Goal: Task Accomplishment & Management: Complete application form

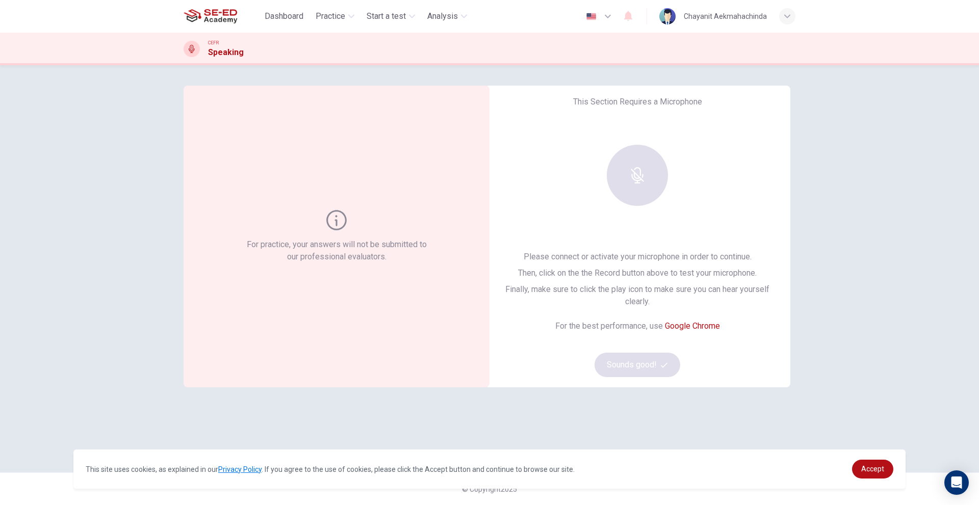
click at [644, 172] on div at bounding box center [637, 175] width 110 height 61
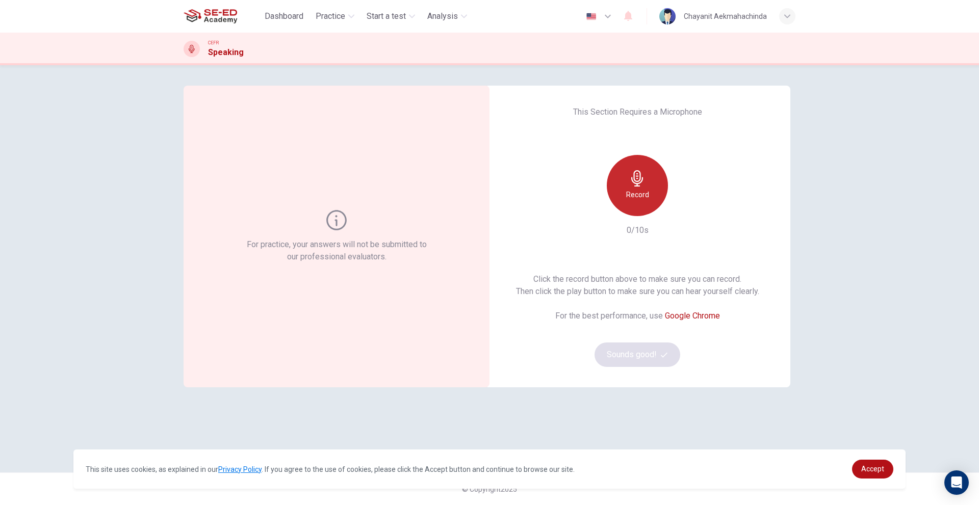
click at [637, 175] on icon "button" at bounding box center [637, 178] width 16 height 16
click at [629, 198] on div "Stop" at bounding box center [637, 185] width 61 height 61
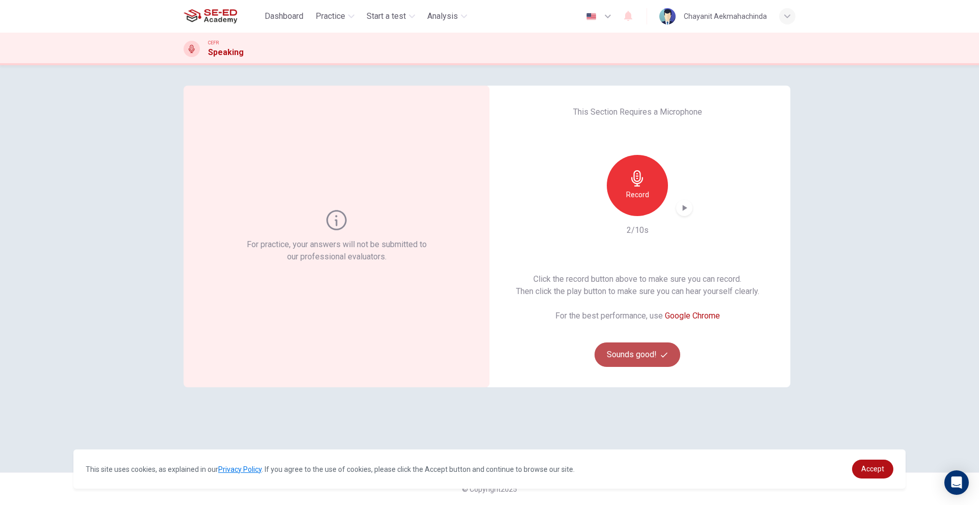
click at [623, 347] on button "Sounds good!" at bounding box center [638, 355] width 86 height 24
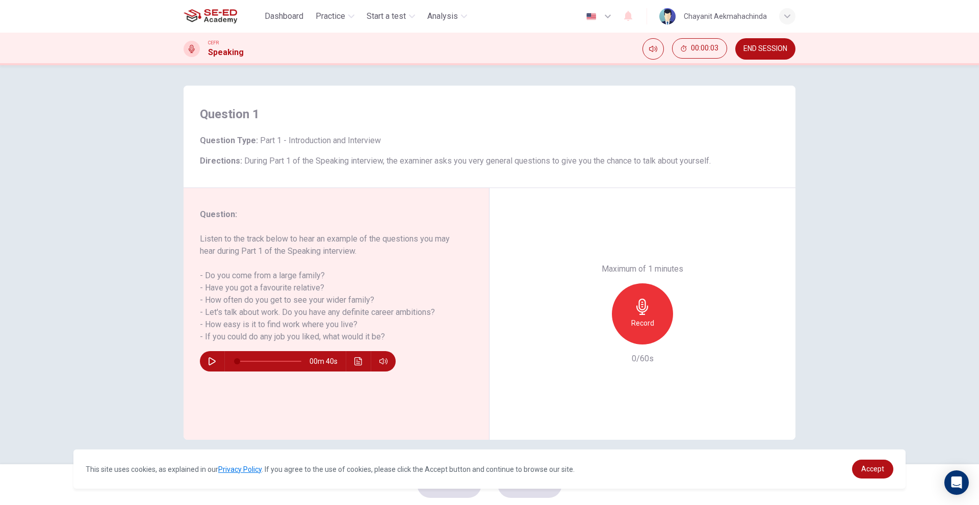
click at [207, 363] on button "button" at bounding box center [212, 361] width 16 height 20
click at [202, 362] on div "00m 37s" at bounding box center [298, 361] width 196 height 20
click at [212, 356] on button "button" at bounding box center [212, 361] width 16 height 20
click at [203, 355] on div "00m 20s" at bounding box center [298, 361] width 196 height 20
click at [210, 369] on button "button" at bounding box center [212, 361] width 16 height 20
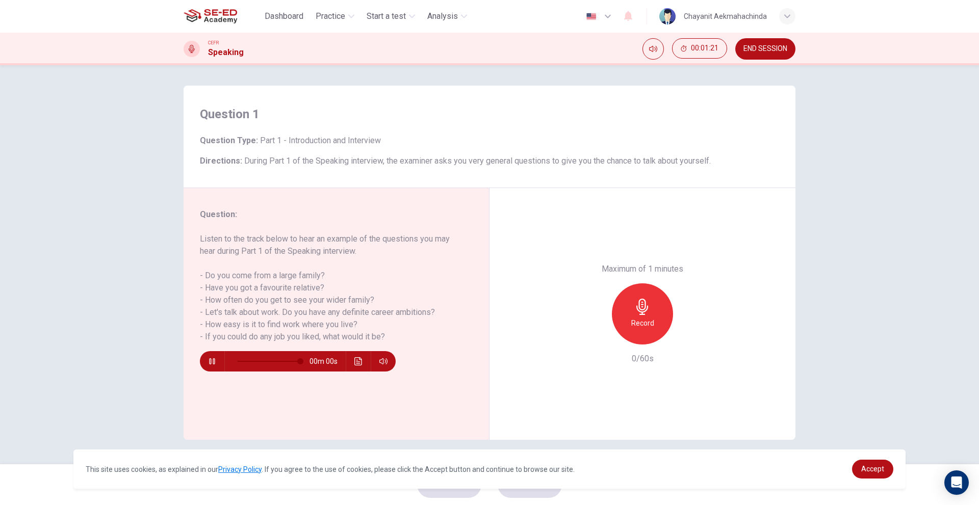
type input "0"
click at [665, 307] on div "Record" at bounding box center [642, 313] width 61 height 61
click at [665, 307] on div "Stop" at bounding box center [642, 313] width 61 height 61
click at [602, 342] on div "Record" at bounding box center [642, 313] width 110 height 61
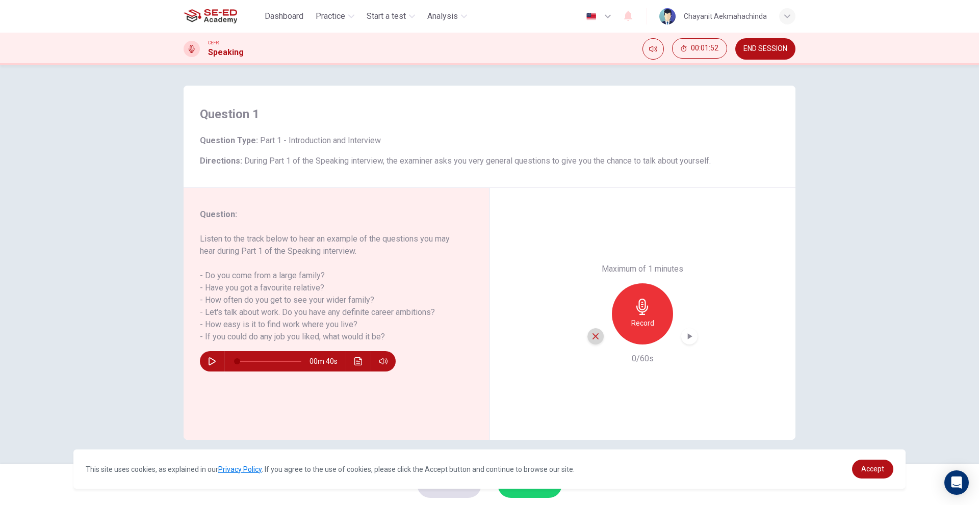
click at [596, 339] on icon "button" at bounding box center [595, 336] width 9 height 9
click at [635, 311] on icon "button" at bounding box center [642, 307] width 16 height 16
click at [665, 322] on div "Stop" at bounding box center [642, 313] width 61 height 61
click at [589, 332] on div "button" at bounding box center [595, 336] width 16 height 16
click at [636, 326] on h6 "Record" at bounding box center [642, 323] width 23 height 12
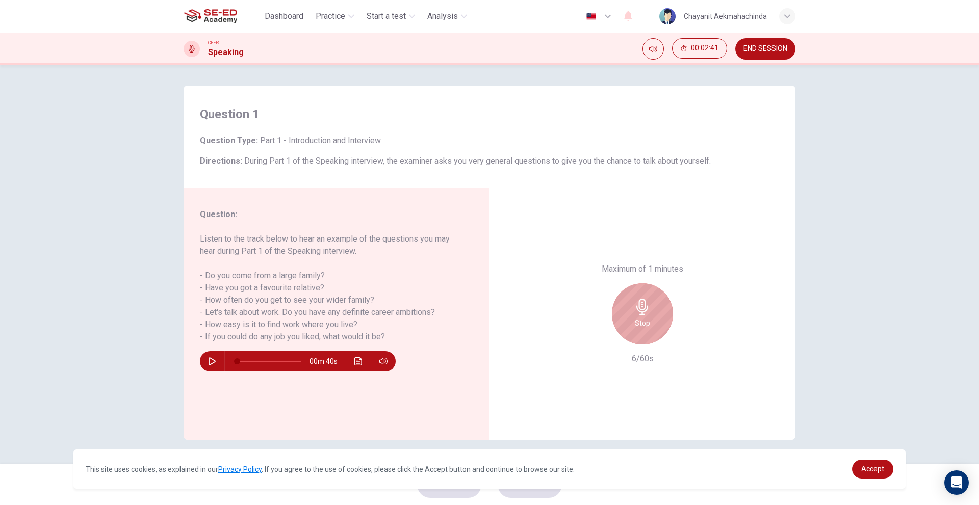
click at [633, 329] on div "Stop" at bounding box center [642, 313] width 61 height 61
click at [590, 337] on div "button" at bounding box center [595, 336] width 16 height 16
click at [629, 324] on div "Record" at bounding box center [642, 313] width 61 height 61
click at [626, 329] on div "Stop" at bounding box center [642, 313] width 61 height 61
click at [595, 332] on icon "button" at bounding box center [595, 336] width 9 height 9
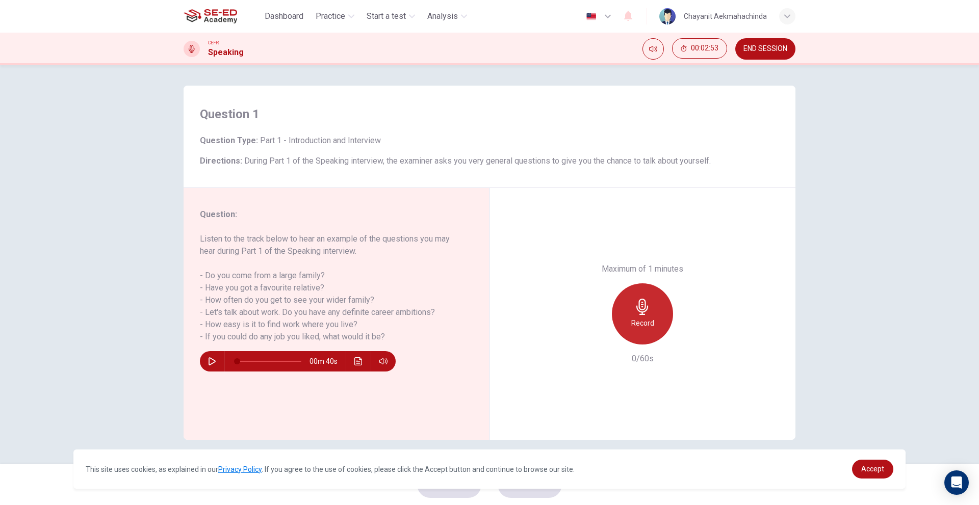
click at [630, 315] on div "Record" at bounding box center [642, 313] width 61 height 61
click at [626, 303] on div "Stop" at bounding box center [642, 313] width 61 height 61
click at [592, 332] on icon "button" at bounding box center [595, 336] width 9 height 9
click at [644, 321] on h6 "Record" at bounding box center [642, 323] width 23 height 12
click at [638, 307] on icon "button" at bounding box center [642, 307] width 16 height 16
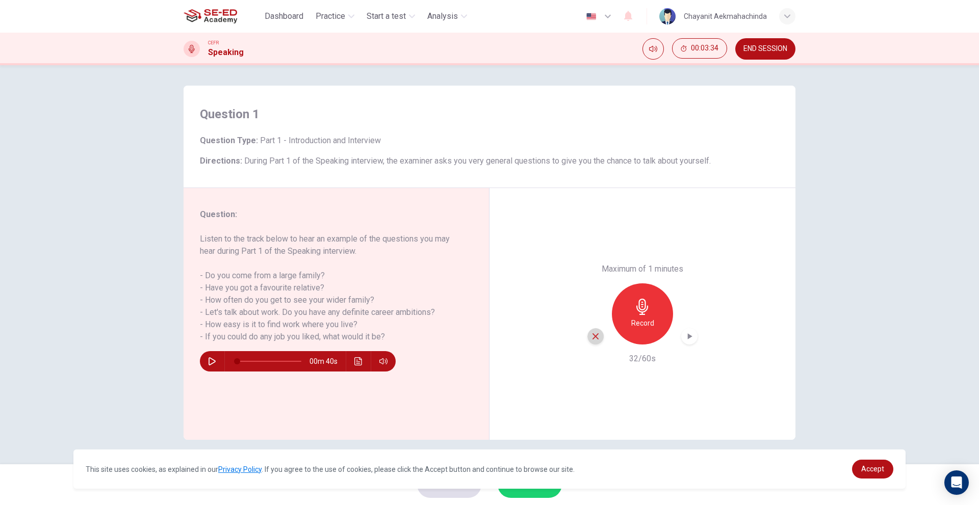
click at [599, 339] on icon "button" at bounding box center [595, 336] width 9 height 9
click at [632, 313] on div "Record" at bounding box center [642, 313] width 61 height 61
click at [592, 342] on div "button" at bounding box center [595, 336] width 16 height 16
click at [592, 342] on div "Record" at bounding box center [642, 313] width 110 height 61
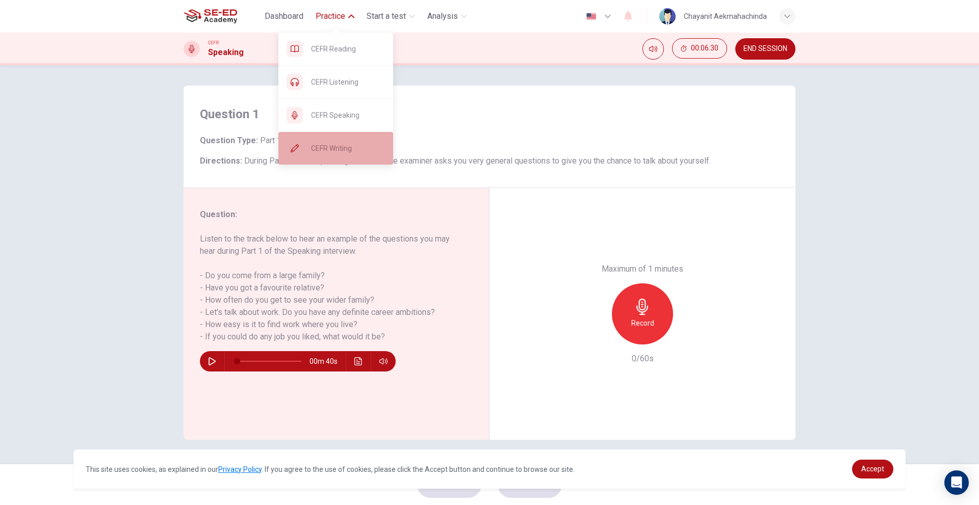
click at [307, 145] on div "CEFR Writing" at bounding box center [344, 148] width 82 height 12
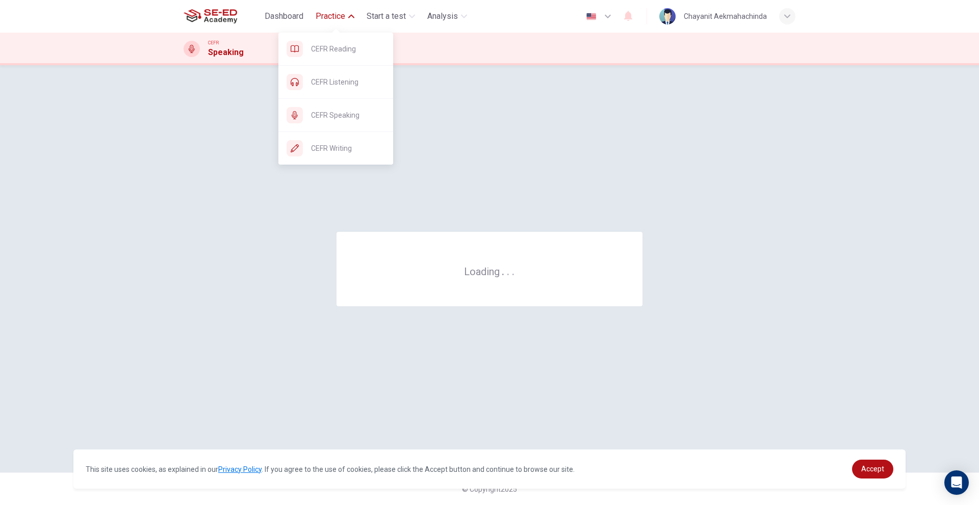
click at [529, 88] on div "Loading . . ." at bounding box center [490, 269] width 612 height 367
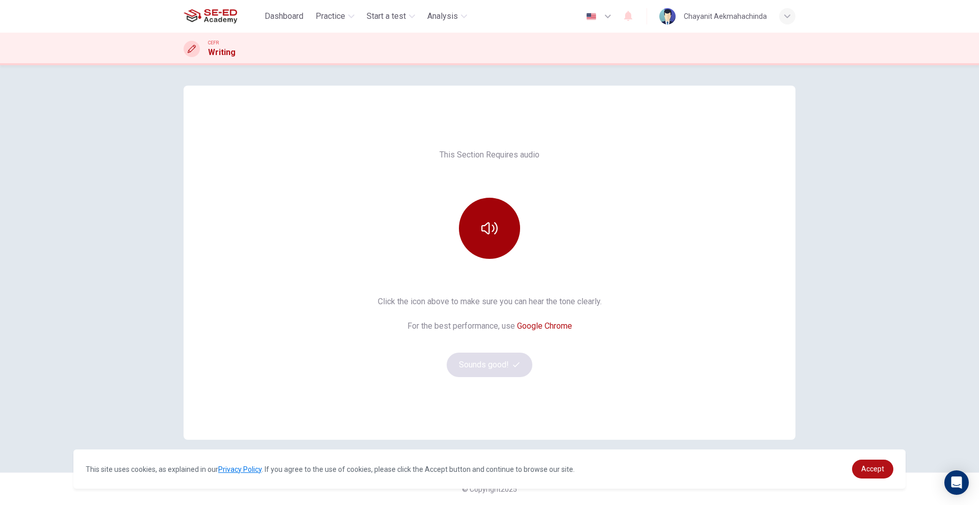
click at [501, 233] on button "button" at bounding box center [489, 228] width 61 height 61
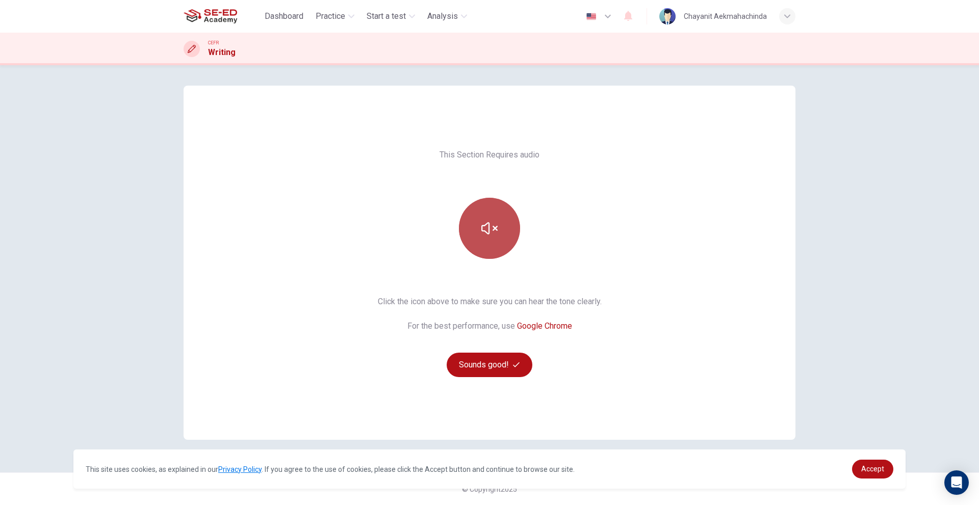
click at [501, 233] on button "button" at bounding box center [489, 228] width 61 height 61
click at [513, 358] on button "Sounds good!" at bounding box center [490, 365] width 86 height 24
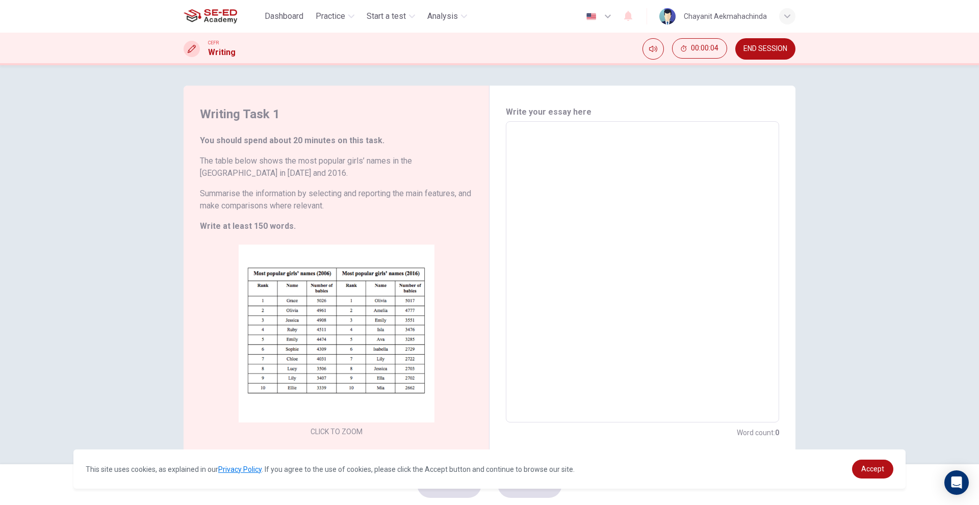
click at [615, 151] on textarea at bounding box center [642, 272] width 259 height 285
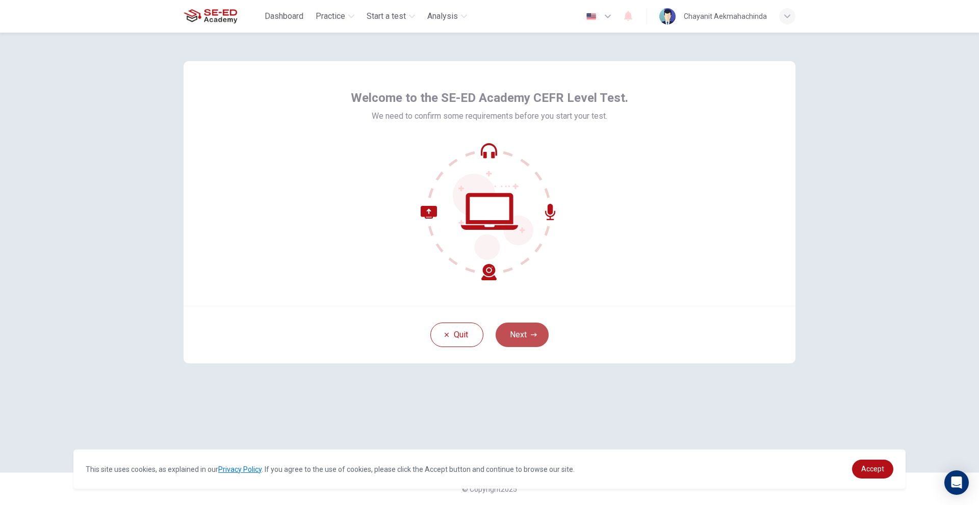
click at [517, 334] on button "Next" at bounding box center [522, 335] width 53 height 24
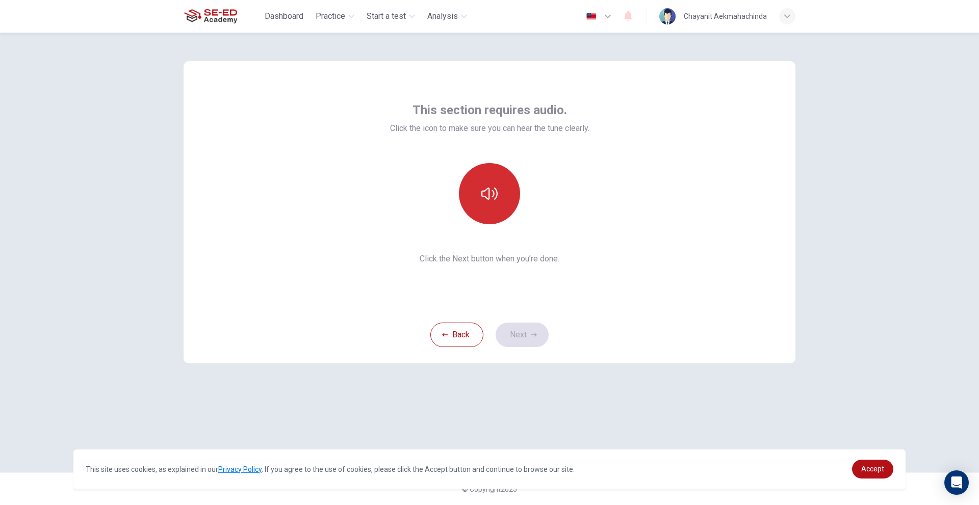
click at [485, 185] on button "button" at bounding box center [489, 193] width 61 height 61
click at [537, 339] on button "Next" at bounding box center [522, 335] width 53 height 24
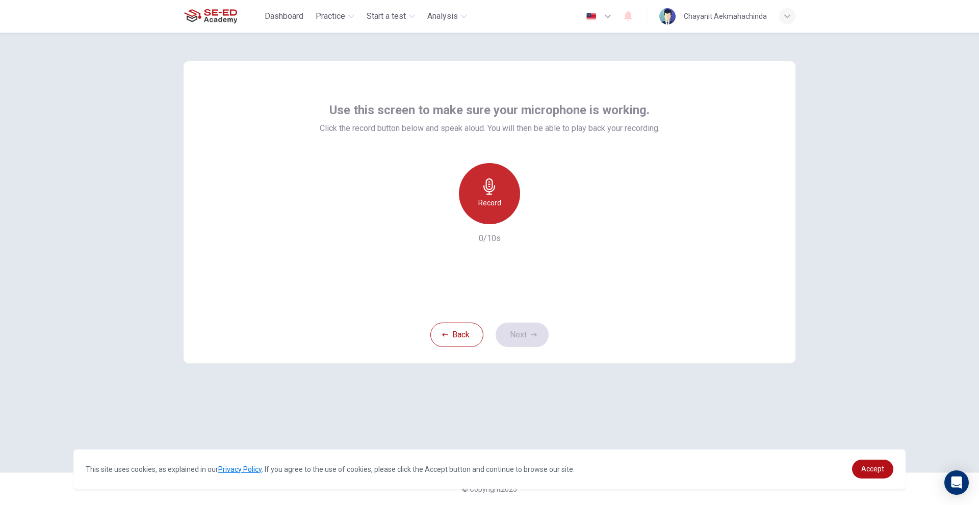
click at [489, 186] on icon "button" at bounding box center [489, 186] width 16 height 16
click at [504, 201] on div "Stop" at bounding box center [489, 193] width 61 height 61
click at [527, 341] on button "Next" at bounding box center [522, 335] width 53 height 24
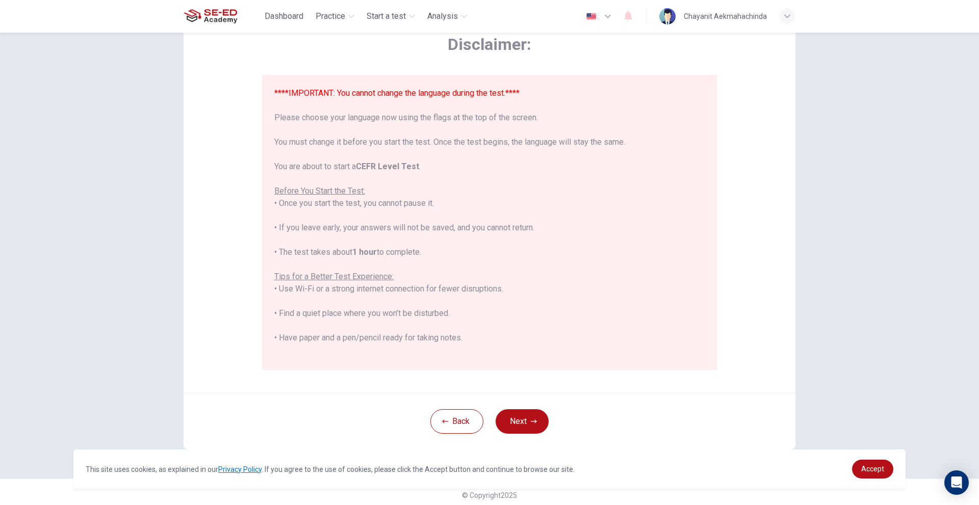
scroll to position [59, 0]
click at [972, 137] on div "Disclaimer: ****IMPORTANT: You cannot change the language during the test.**** …" at bounding box center [489, 269] width 979 height 473
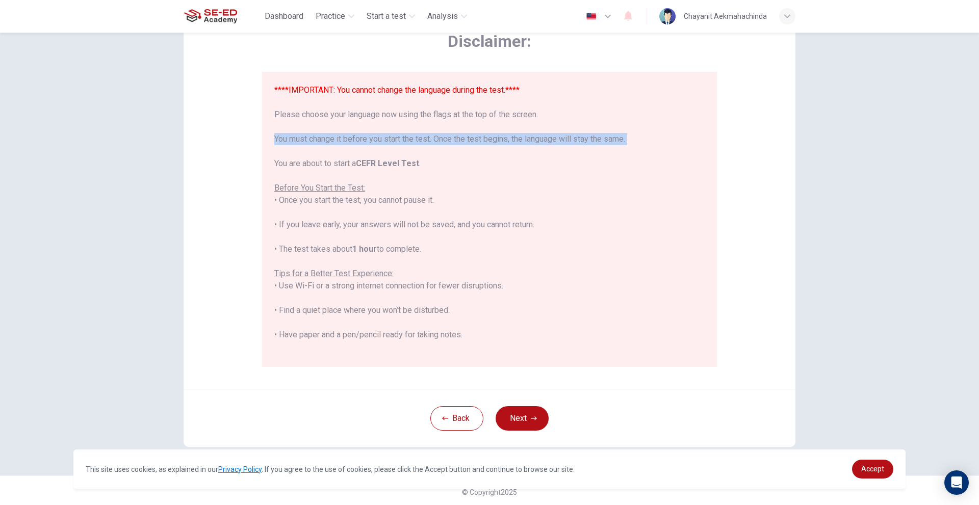
click at [972, 137] on div "Disclaimer: ****IMPORTANT: You cannot change the language during the test.**** …" at bounding box center [489, 269] width 979 height 473
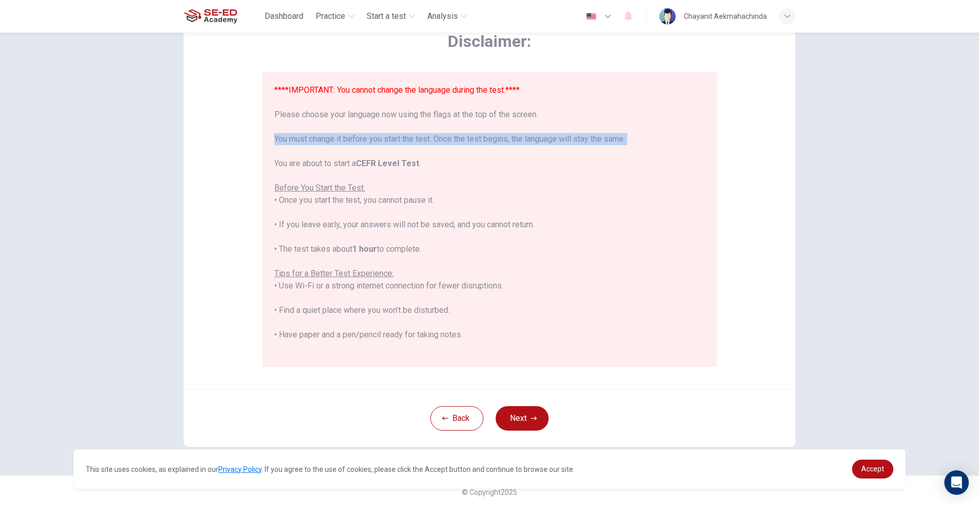
click at [972, 137] on div "Disclaimer: ****IMPORTANT: You cannot change the language during the test.**** …" at bounding box center [489, 269] width 979 height 473
click at [972, 126] on div "Disclaimer: ****IMPORTANT: You cannot change the language during the test.**** …" at bounding box center [489, 269] width 979 height 473
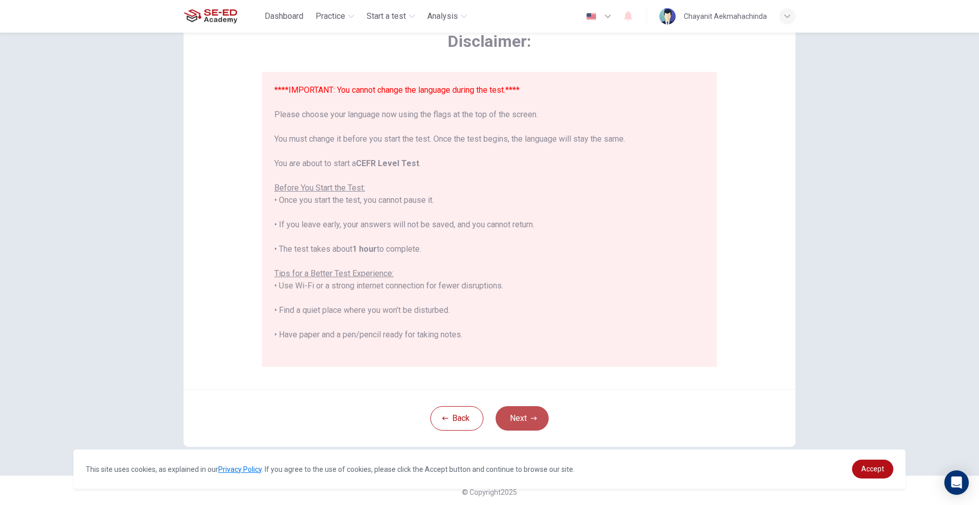
click at [534, 418] on icon "button" at bounding box center [534, 419] width 6 height 6
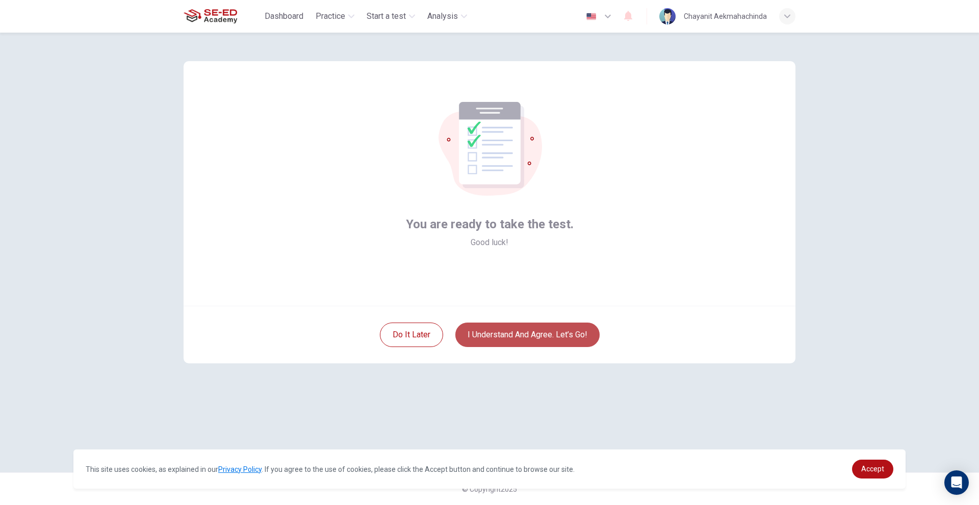
click at [548, 332] on button "I understand and agree. Let’s go!" at bounding box center [527, 335] width 144 height 24
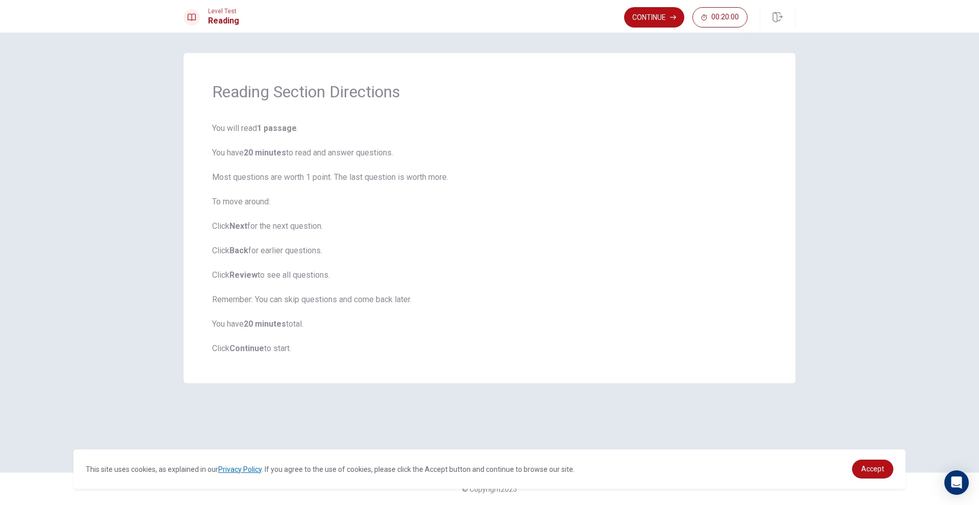
click at [245, 347] on b "Continue" at bounding box center [246, 349] width 35 height 10
click at [634, 18] on button "Continue" at bounding box center [654, 17] width 60 height 20
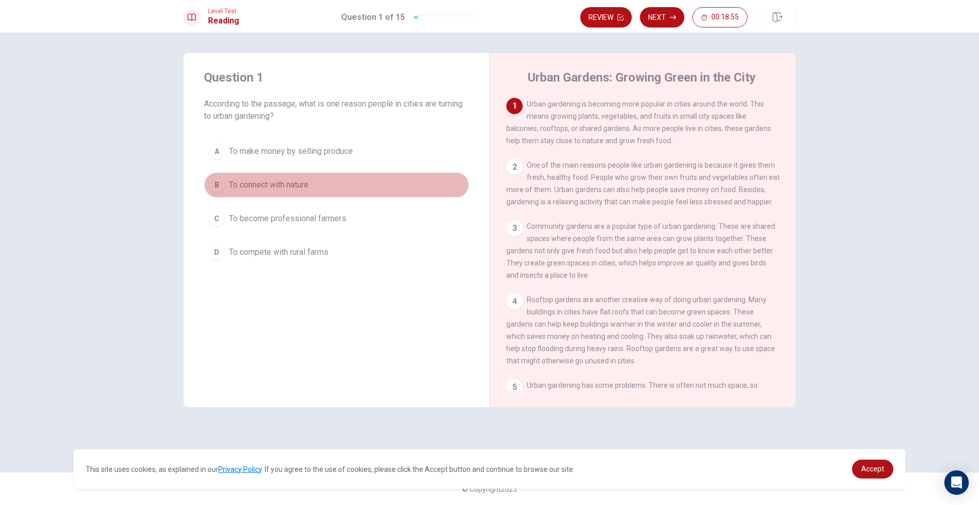
click at [220, 184] on div "B" at bounding box center [217, 185] width 16 height 16
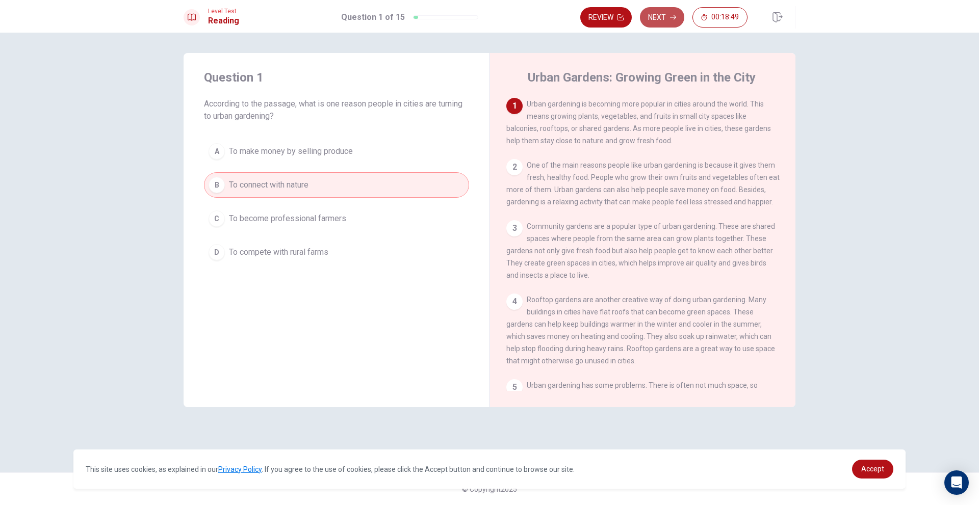
click at [661, 22] on button "Next" at bounding box center [662, 17] width 44 height 20
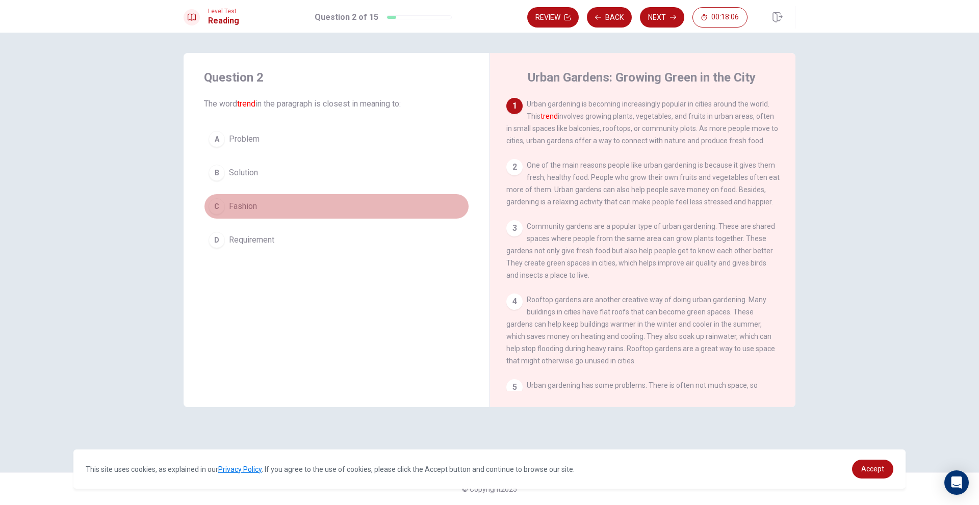
click at [224, 207] on div "C" at bounding box center [217, 206] width 16 height 16
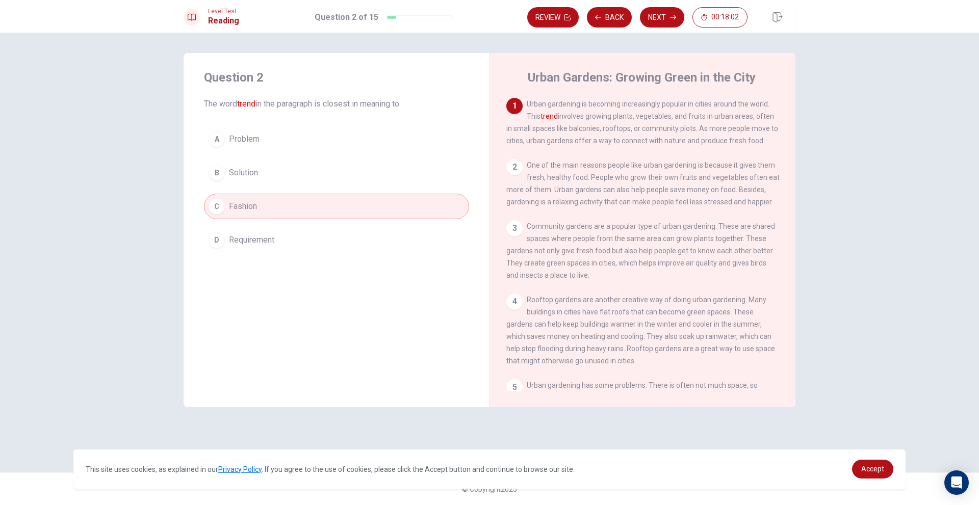
click at [245, 239] on span "Requirement" at bounding box center [251, 240] width 45 height 12
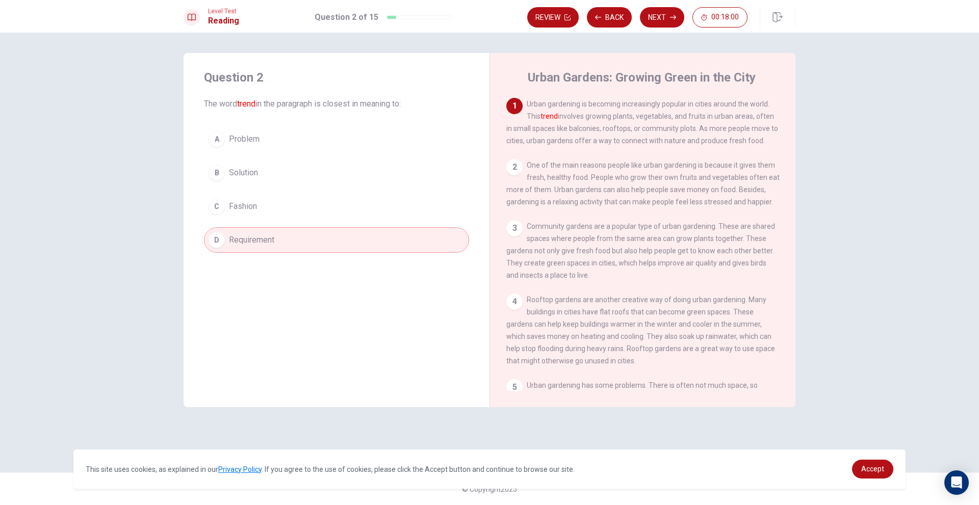
click at [251, 209] on span "Fashion" at bounding box center [243, 206] width 28 height 12
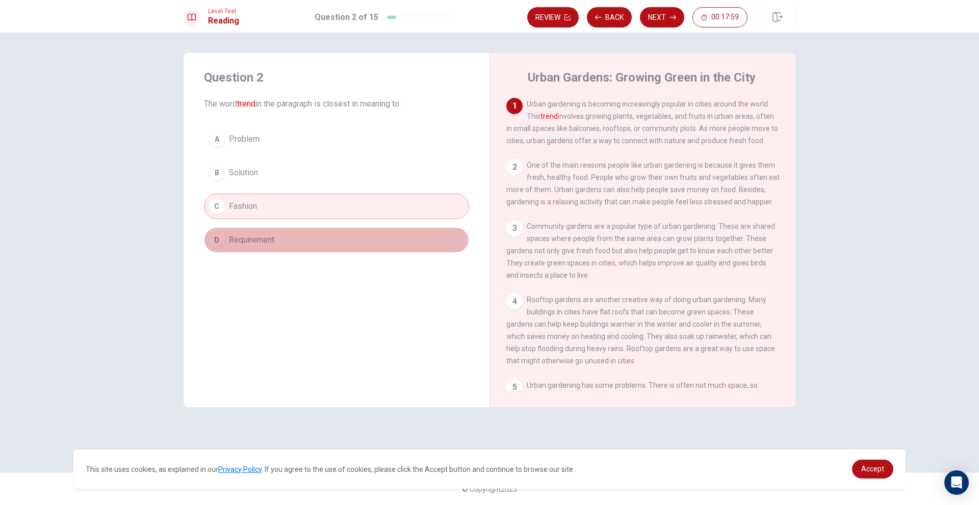
click at [252, 237] on span "Requirement" at bounding box center [251, 240] width 45 height 12
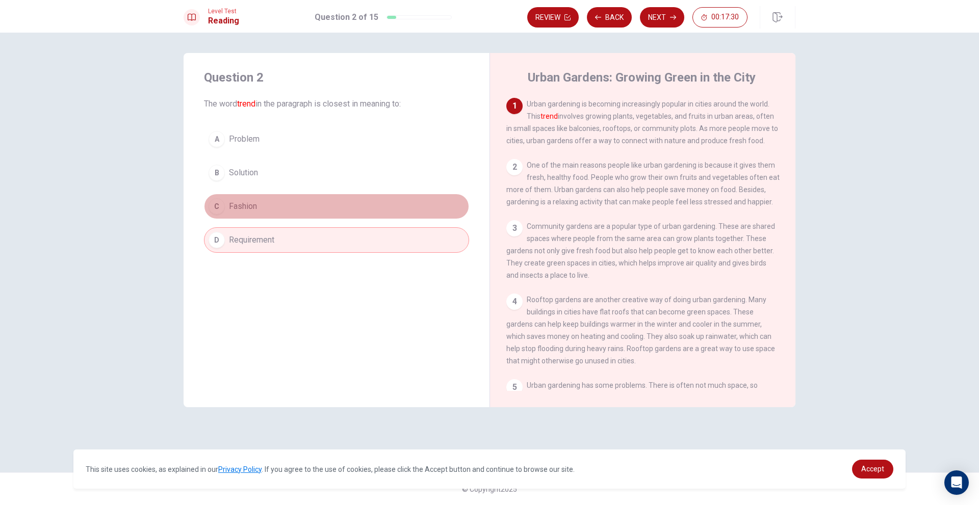
click at [282, 199] on button "C Fashion" at bounding box center [336, 206] width 265 height 25
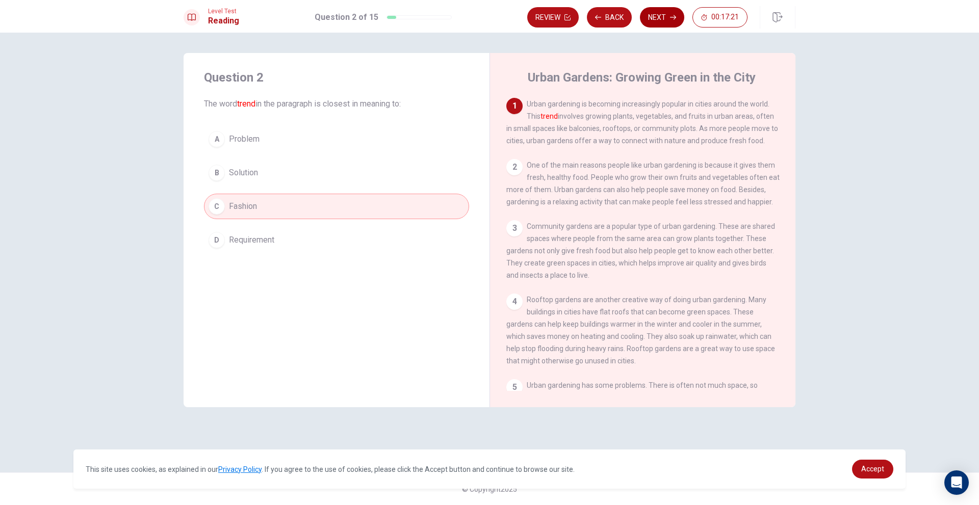
click at [658, 16] on button "Next" at bounding box center [662, 17] width 44 height 20
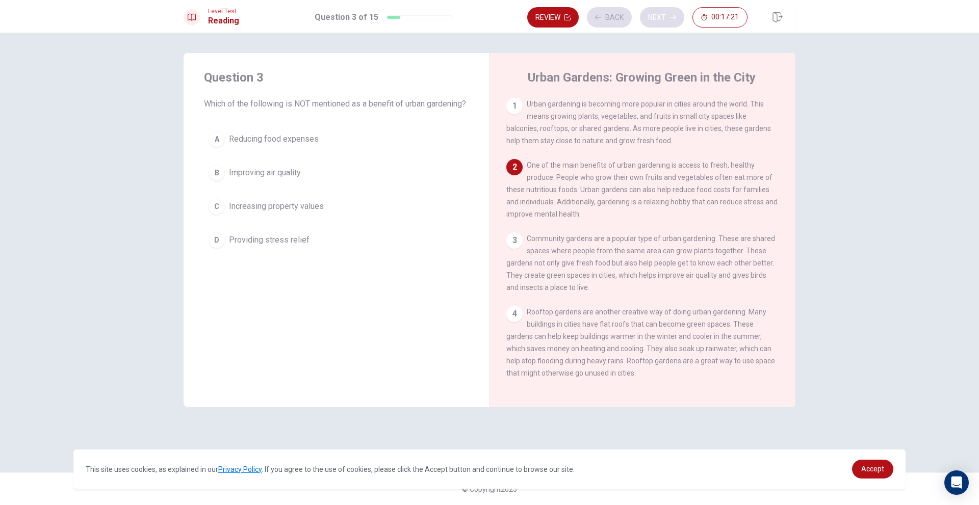
scroll to position [63, 0]
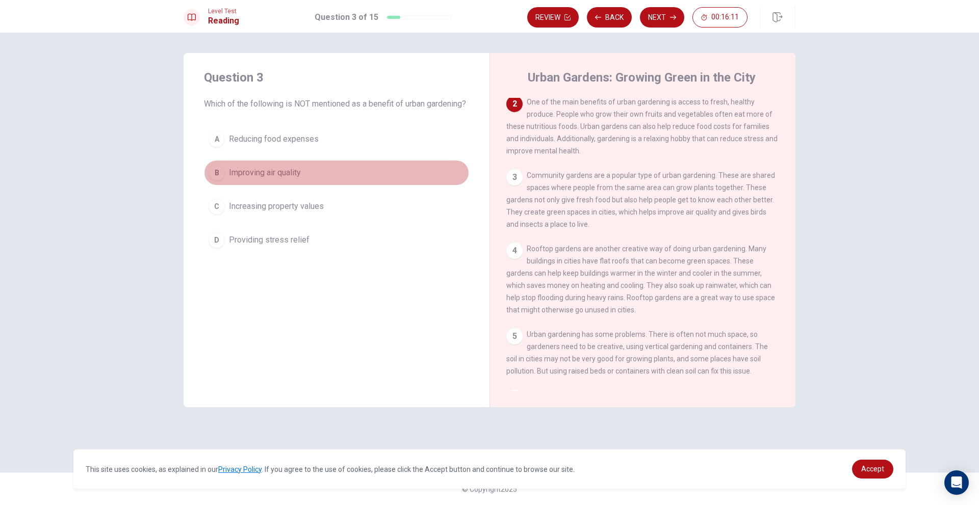
click at [235, 179] on span "Improving air quality" at bounding box center [265, 173] width 72 height 12
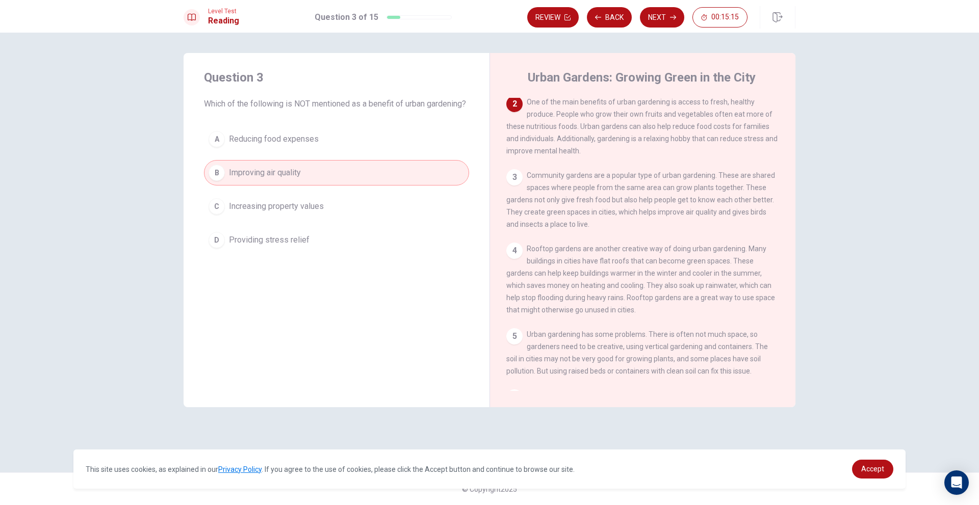
click at [288, 145] on span "Reducing food expenses" at bounding box center [274, 139] width 90 height 12
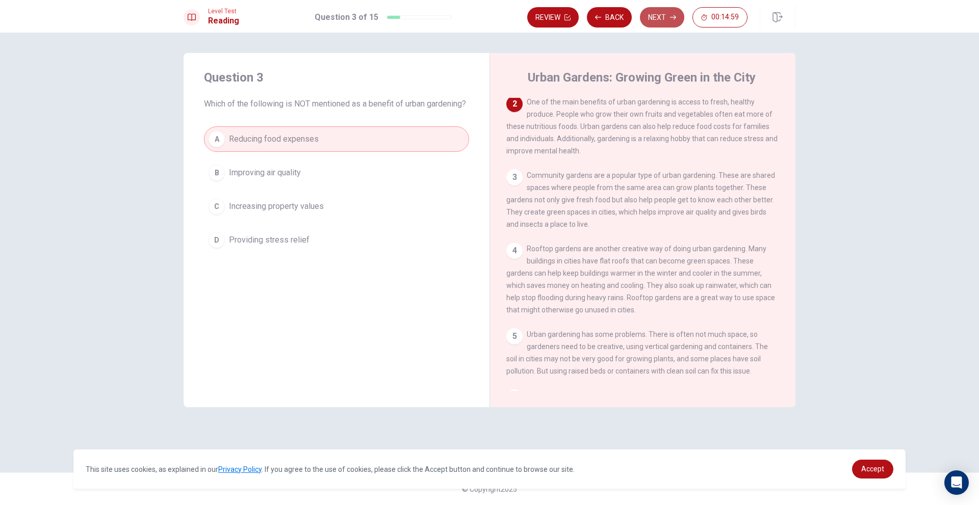
click at [658, 18] on button "Next" at bounding box center [662, 17] width 44 height 20
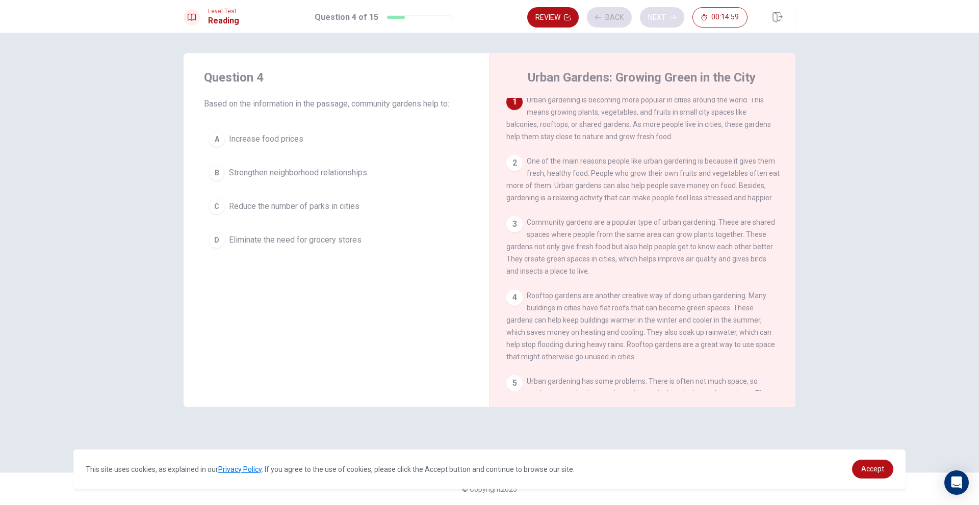
scroll to position [0, 0]
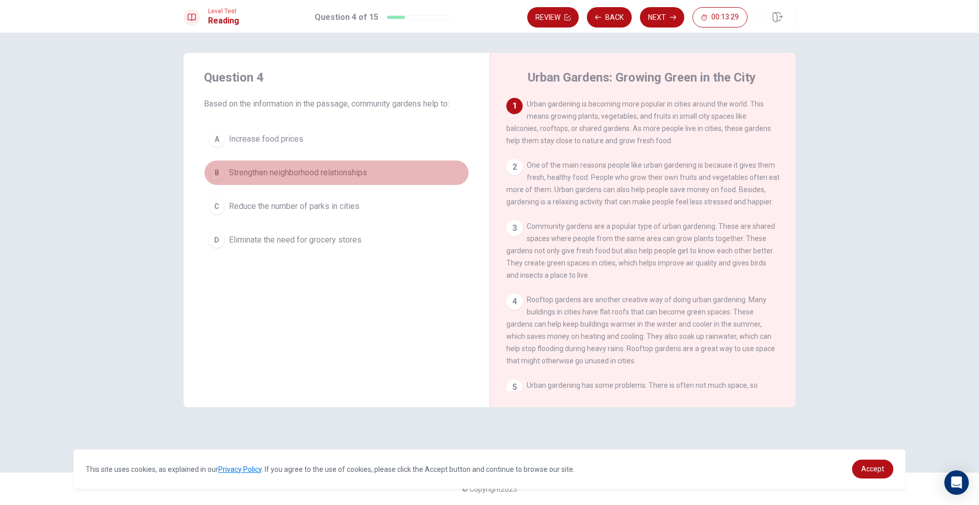
click at [254, 167] on span "Strengthen neighborhood relationships" at bounding box center [298, 173] width 138 height 12
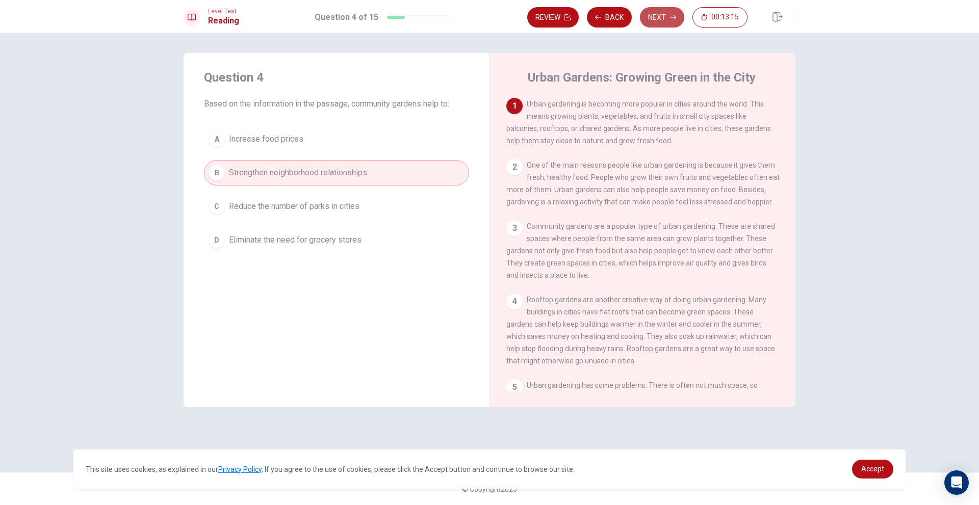
click at [654, 19] on button "Next" at bounding box center [662, 17] width 44 height 20
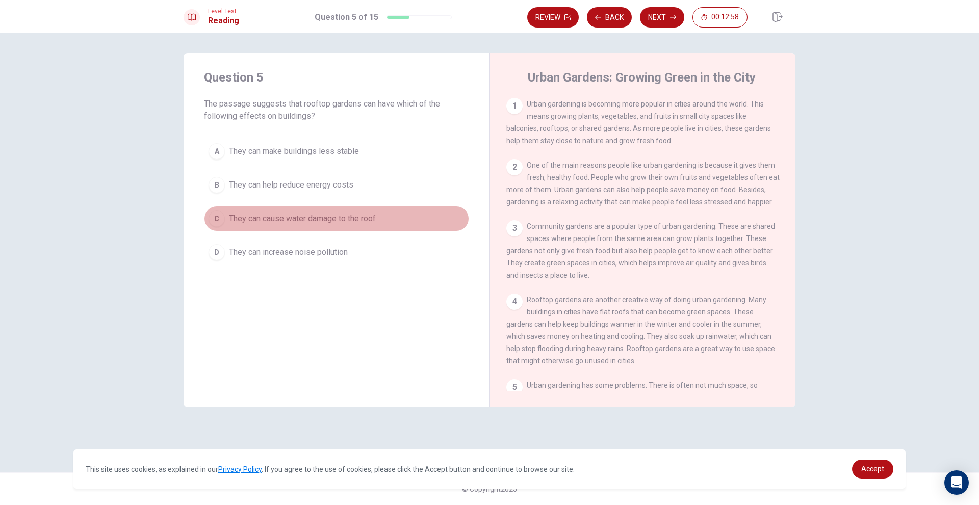
click at [356, 214] on span "They can cause water damage to the roof" at bounding box center [302, 219] width 147 height 12
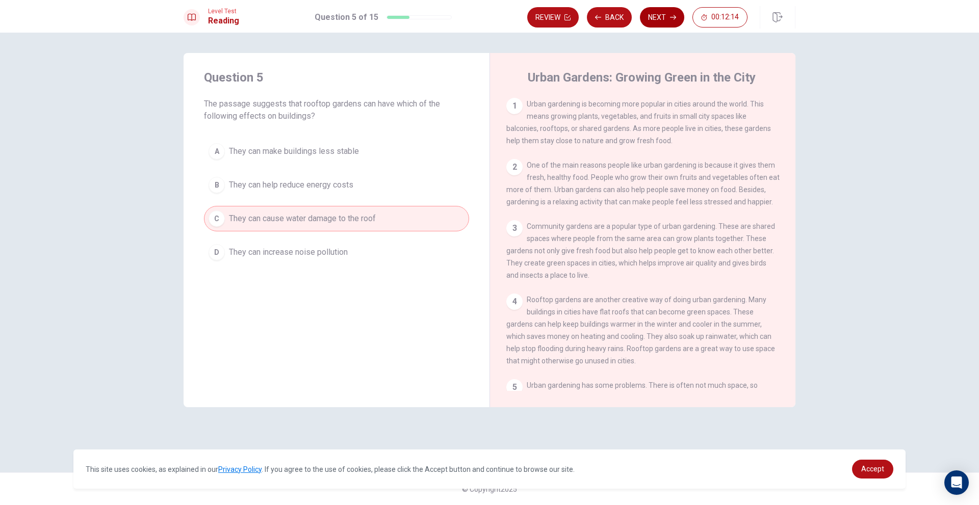
click at [660, 17] on button "Next" at bounding box center [662, 17] width 44 height 20
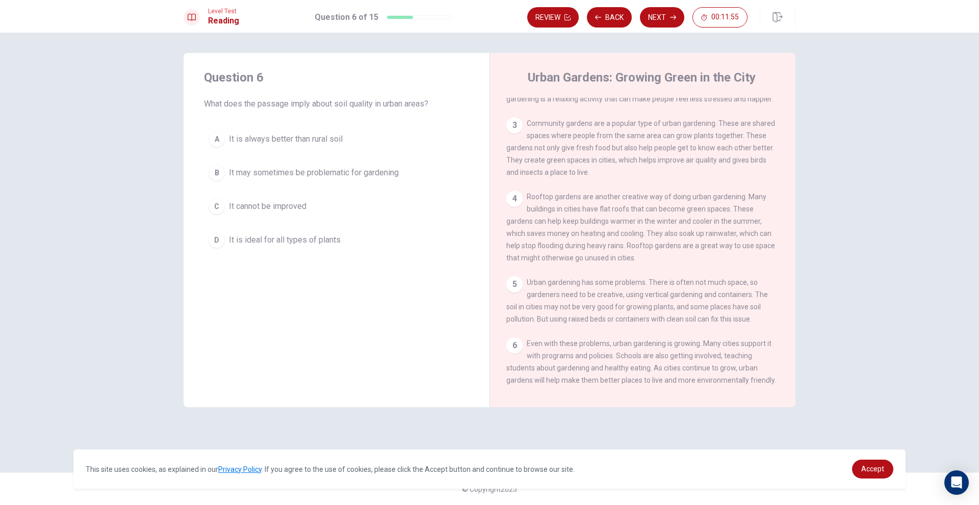
scroll to position [101, 0]
drag, startPoint x: 770, startPoint y: 333, endPoint x: 764, endPoint y: 362, distance: 28.8
click at [764, 362] on div "1 Urban gardening is becoming more popular in cities around the world. This mea…" at bounding box center [649, 244] width 287 height 293
drag, startPoint x: 793, startPoint y: 309, endPoint x: 789, endPoint y: 340, distance: 30.4
click at [789, 340] on div "Urban Gardens: Growing Green in the City 1 Urban gardening is becoming more pop…" at bounding box center [642, 230] width 306 height 354
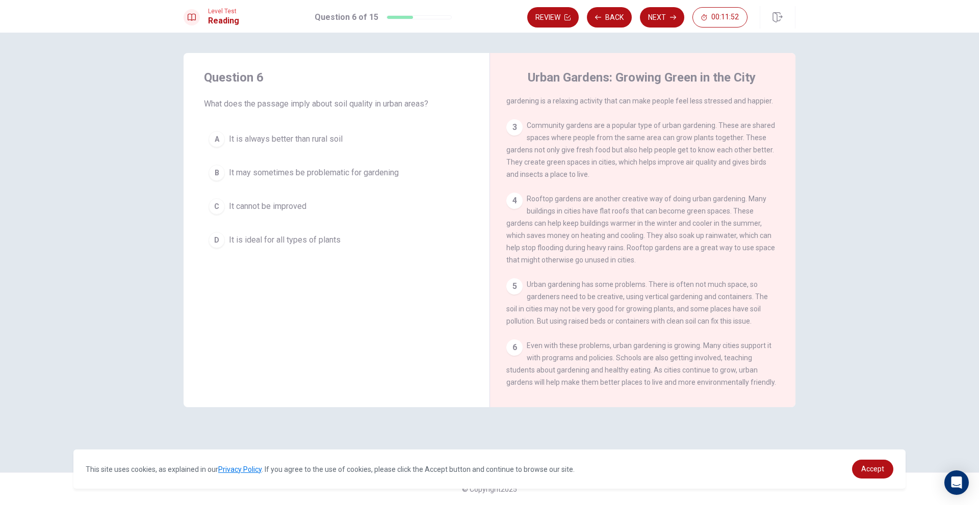
scroll to position [124, 0]
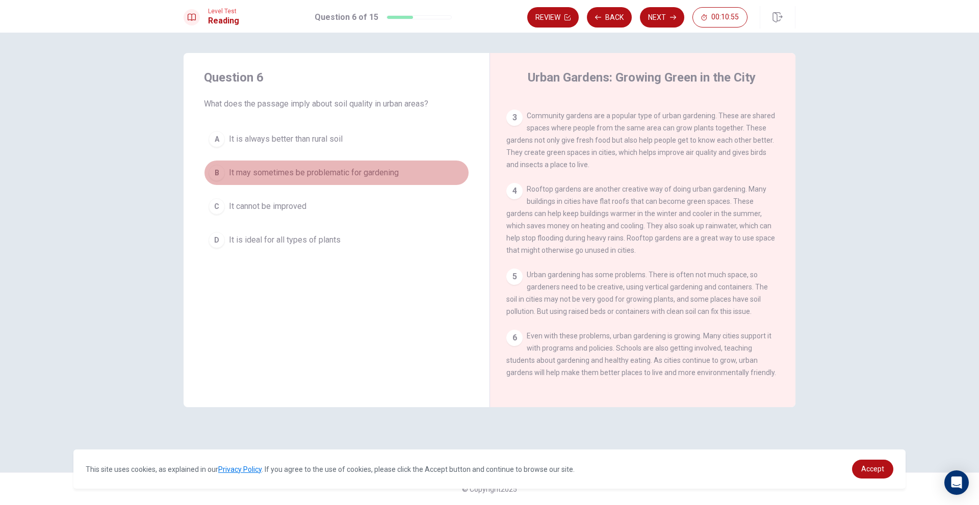
click at [227, 176] on button "B It may sometimes be problematic for gardening" at bounding box center [336, 172] width 265 height 25
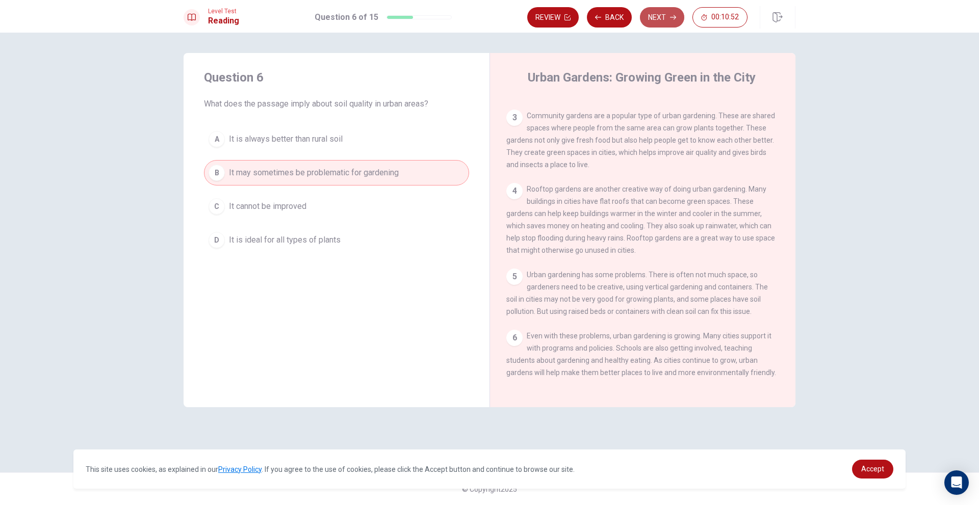
click at [664, 15] on button "Next" at bounding box center [662, 17] width 44 height 20
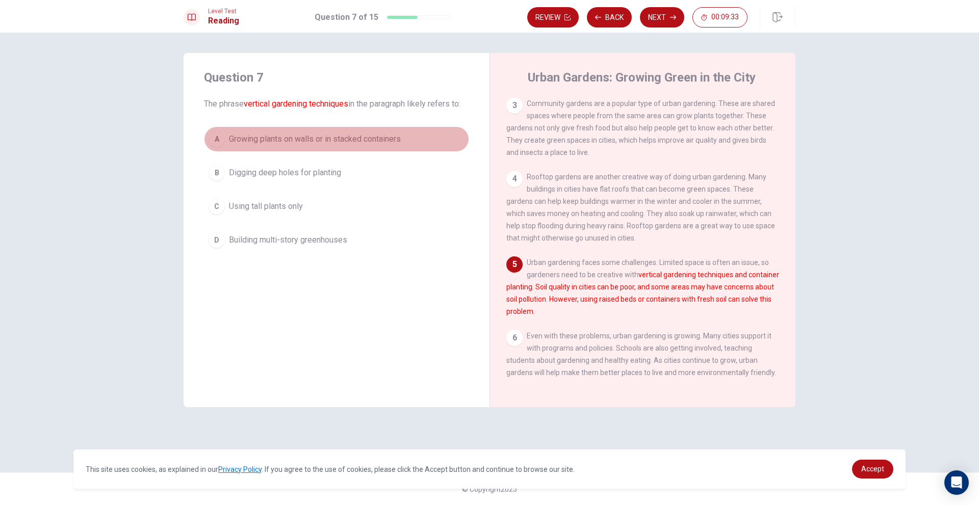
click at [282, 138] on span "Growing plants on walls or in stacked containers" at bounding box center [315, 139] width 172 height 12
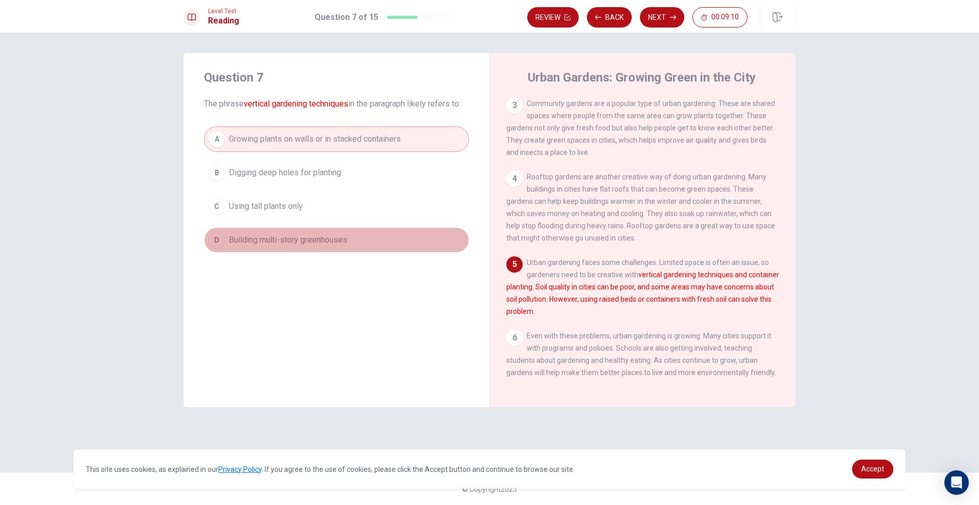
click at [322, 239] on span "Building multi-story greenhouses" at bounding box center [288, 240] width 118 height 12
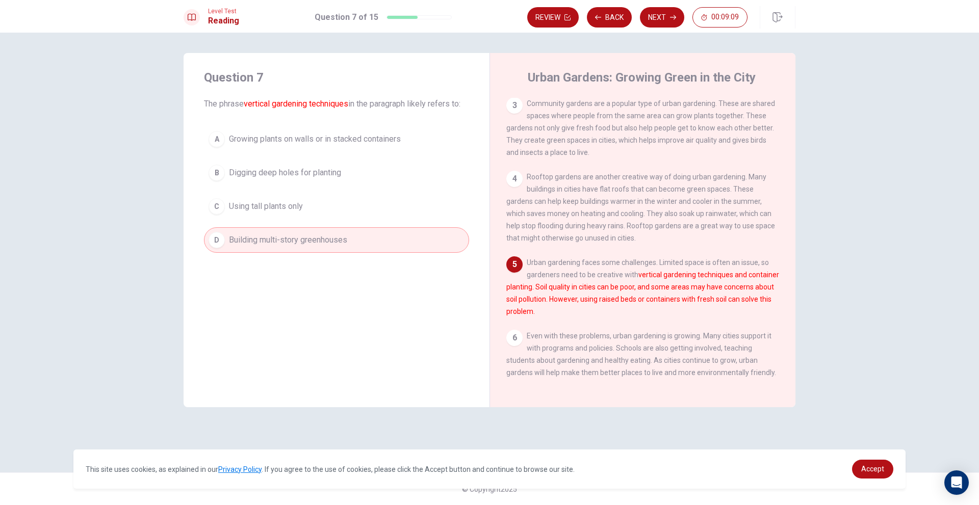
click at [320, 139] on span "Growing plants on walls or in stacked containers" at bounding box center [315, 139] width 172 height 12
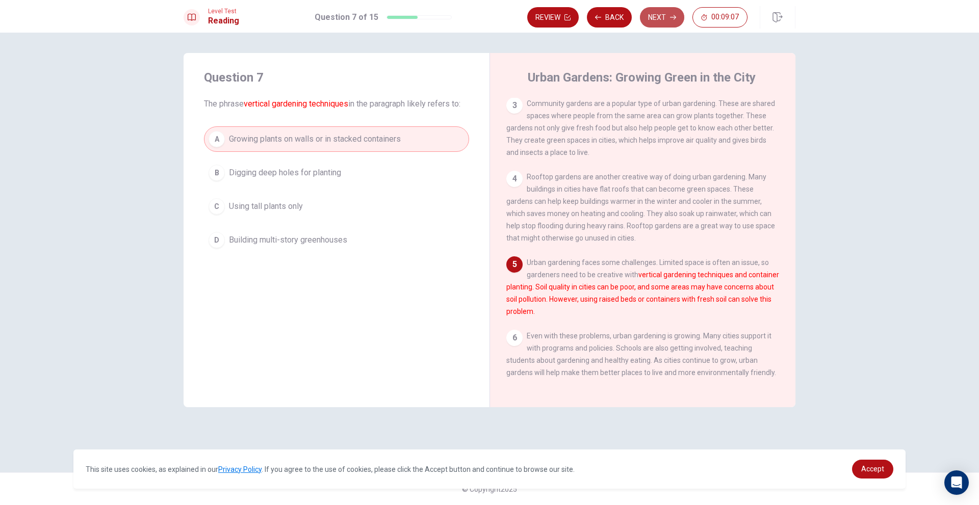
click at [668, 15] on button "Next" at bounding box center [662, 17] width 44 height 20
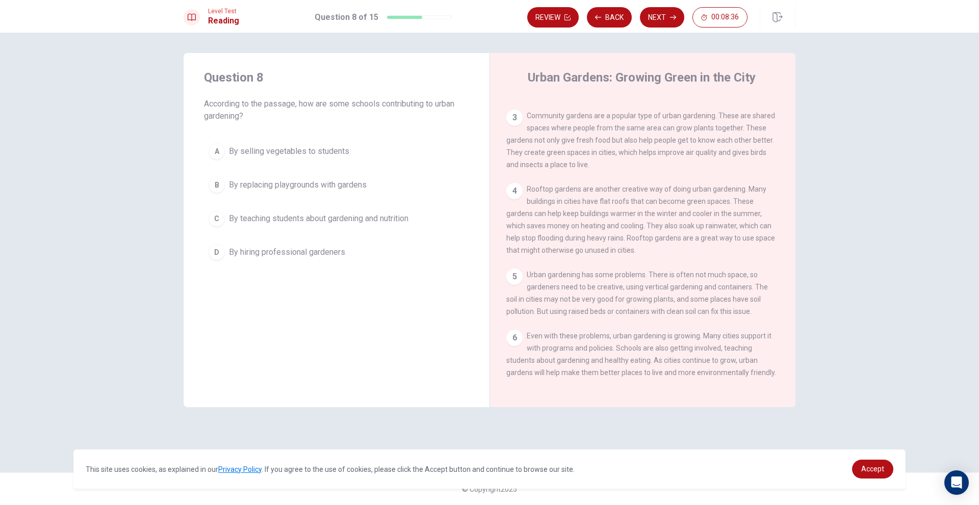
click at [212, 223] on div "C" at bounding box center [217, 219] width 16 height 16
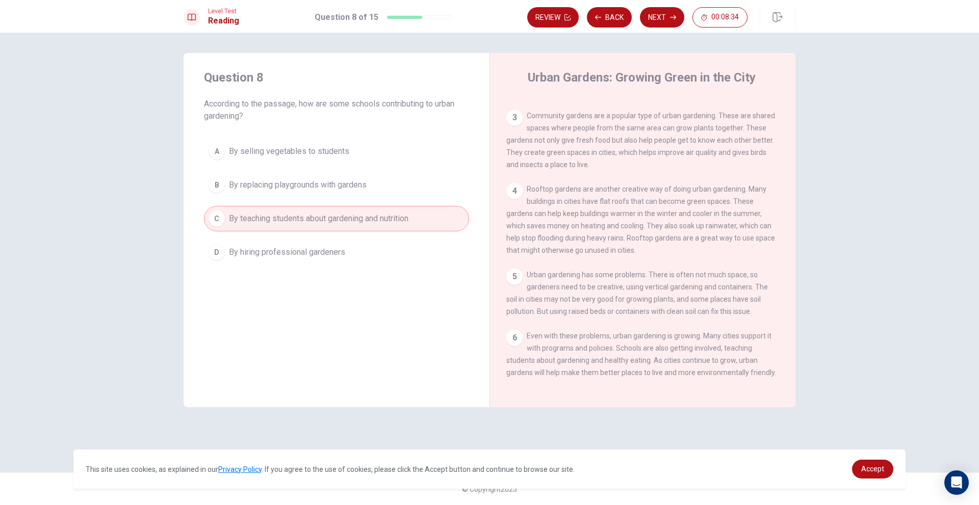
drag, startPoint x: 661, startPoint y: 13, endPoint x: 646, endPoint y: 36, distance: 28.0
click at [653, 23] on button "Next" at bounding box center [662, 17] width 44 height 20
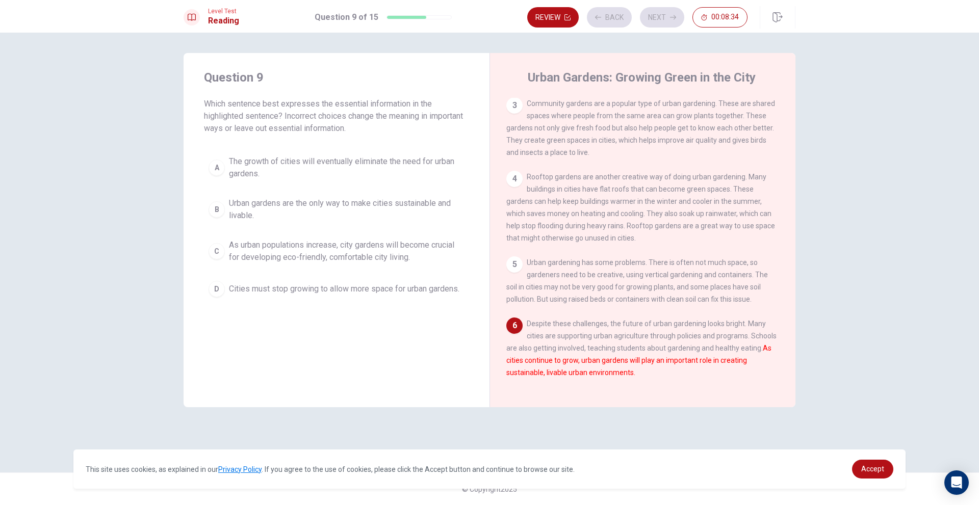
scroll to position [137, 0]
click at [256, 289] on span "Cities must stop growing to allow more space for urban gardens." at bounding box center [344, 289] width 230 height 12
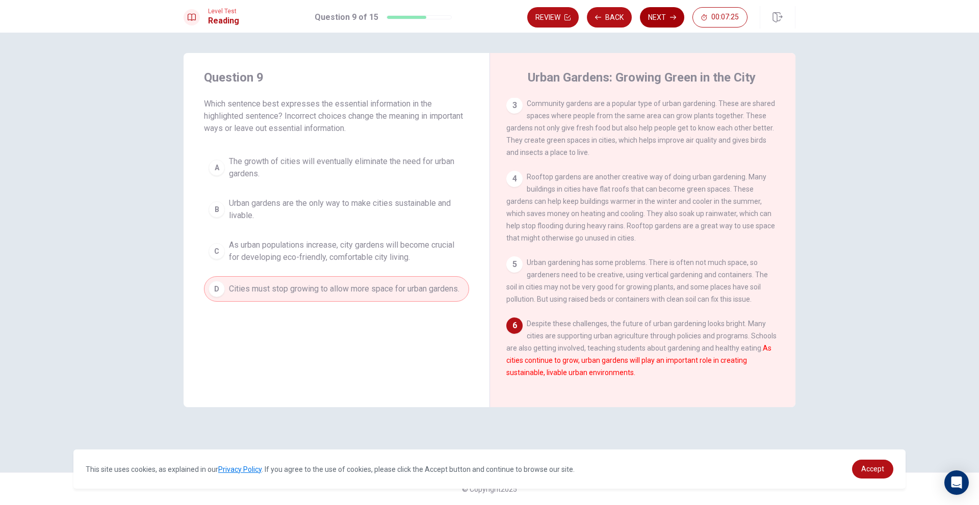
click at [665, 20] on button "Next" at bounding box center [662, 17] width 44 height 20
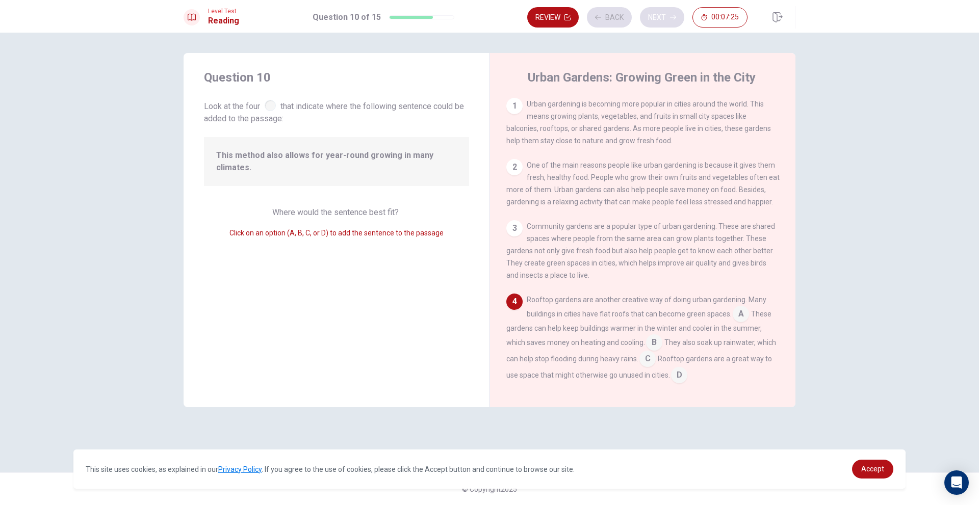
scroll to position [101, 0]
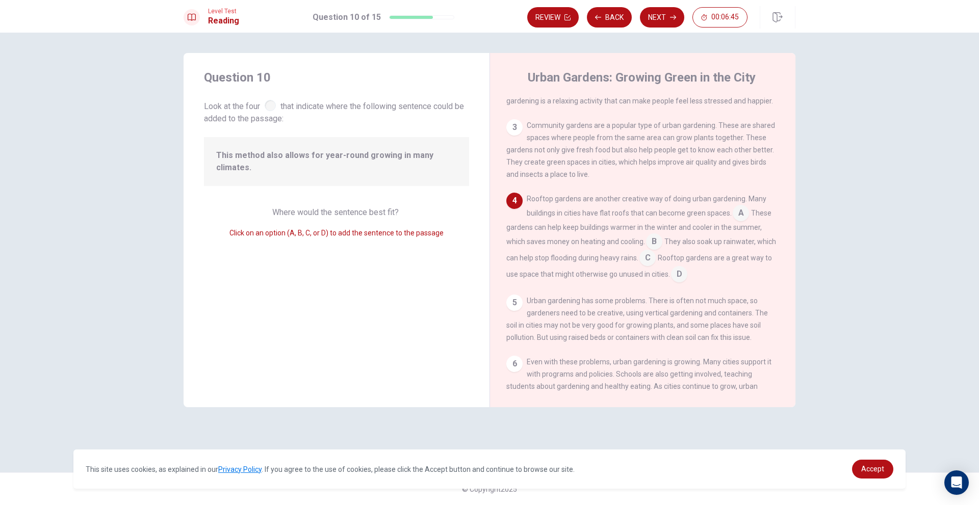
drag, startPoint x: 672, startPoint y: 267, endPoint x: 664, endPoint y: 275, distance: 10.8
click at [664, 275] on div "Rooftop gardens are another creative way of doing urban gardening. Many buildin…" at bounding box center [642, 238] width 273 height 90
click at [656, 265] on input at bounding box center [647, 259] width 16 height 16
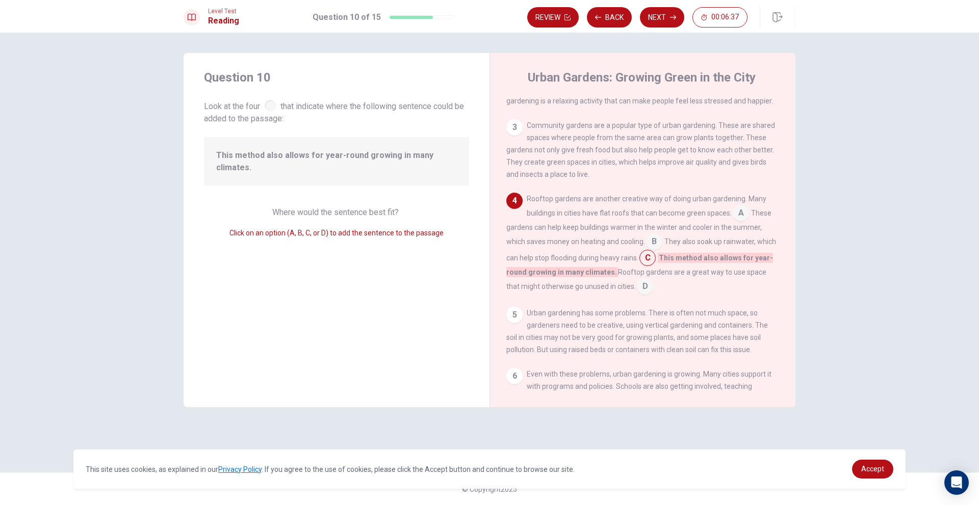
click at [655, 251] on input at bounding box center [654, 243] width 16 height 16
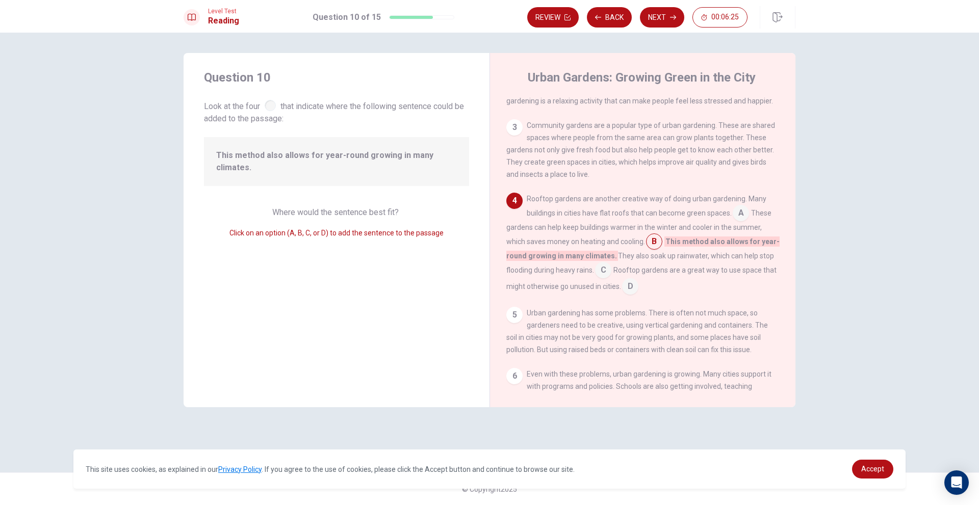
click at [601, 279] on input at bounding box center [603, 271] width 16 height 16
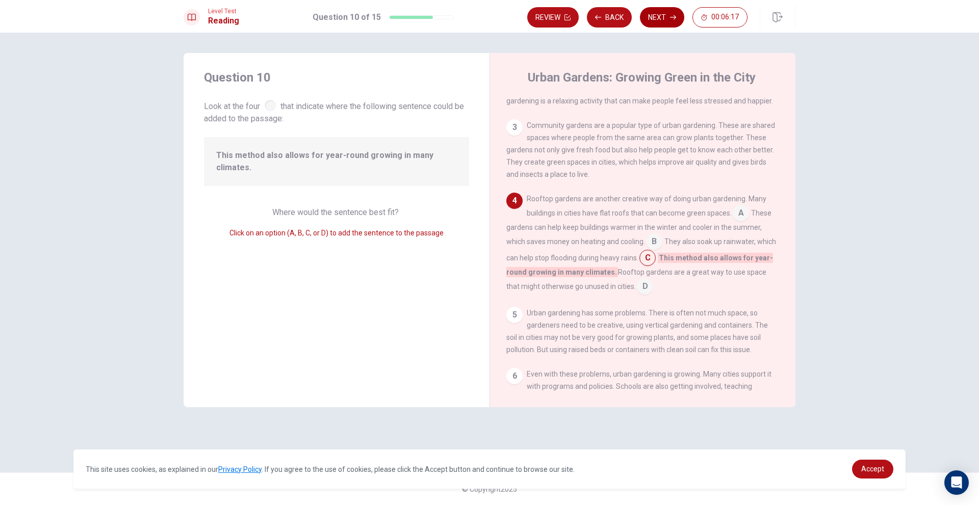
click at [659, 24] on button "Next" at bounding box center [662, 17] width 44 height 20
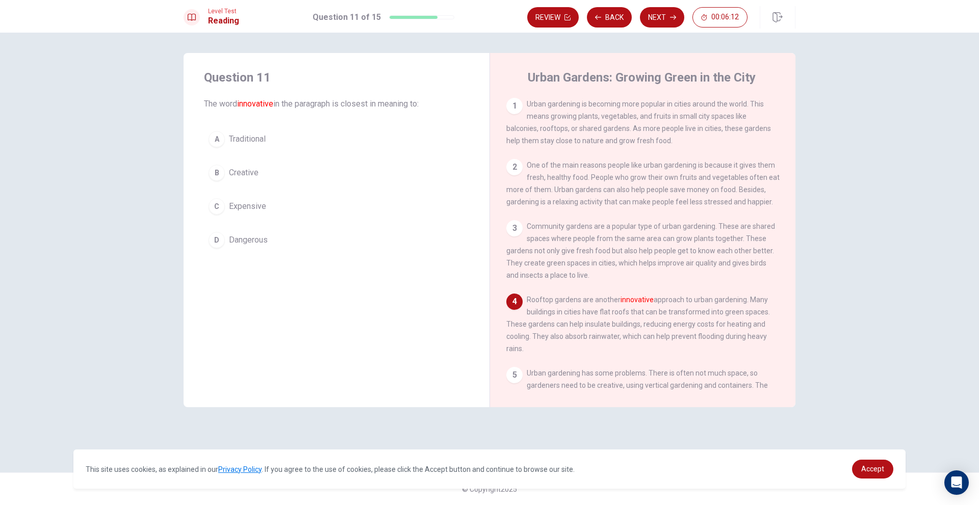
click at [242, 169] on span "Creative" at bounding box center [244, 173] width 30 height 12
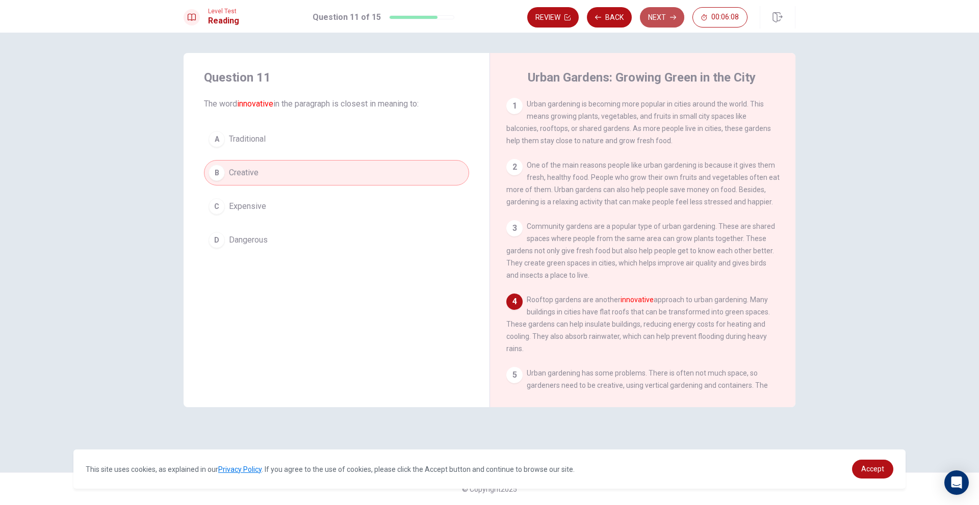
click at [666, 25] on button "Next" at bounding box center [662, 17] width 44 height 20
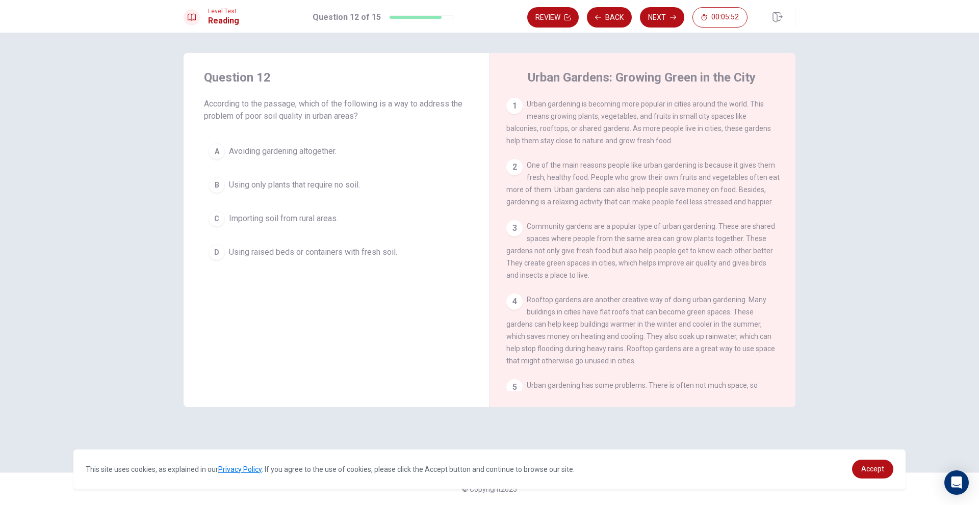
click at [377, 255] on span "Using raised beds or containers with fresh soil." at bounding box center [313, 252] width 168 height 12
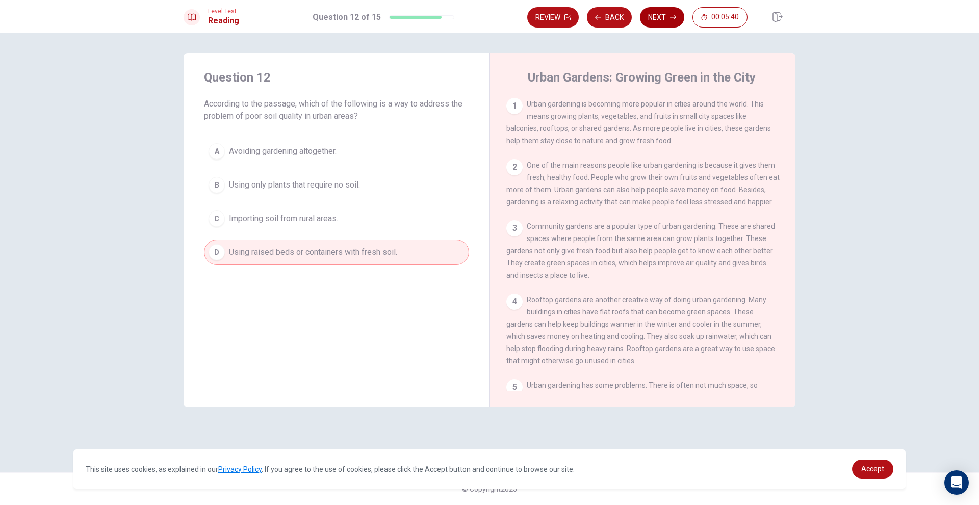
click at [664, 24] on button "Next" at bounding box center [662, 17] width 44 height 20
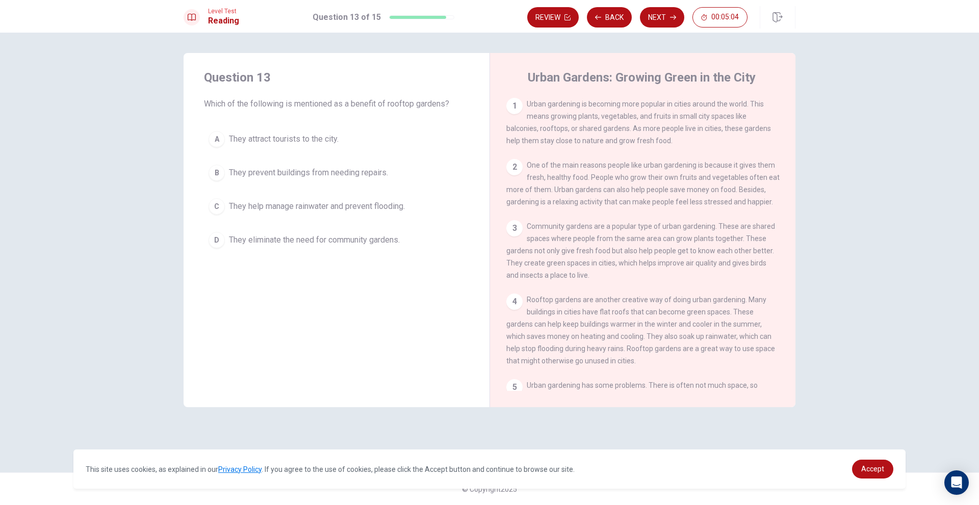
click at [376, 206] on span "They help manage rainwater and prevent flooding." at bounding box center [317, 206] width 176 height 12
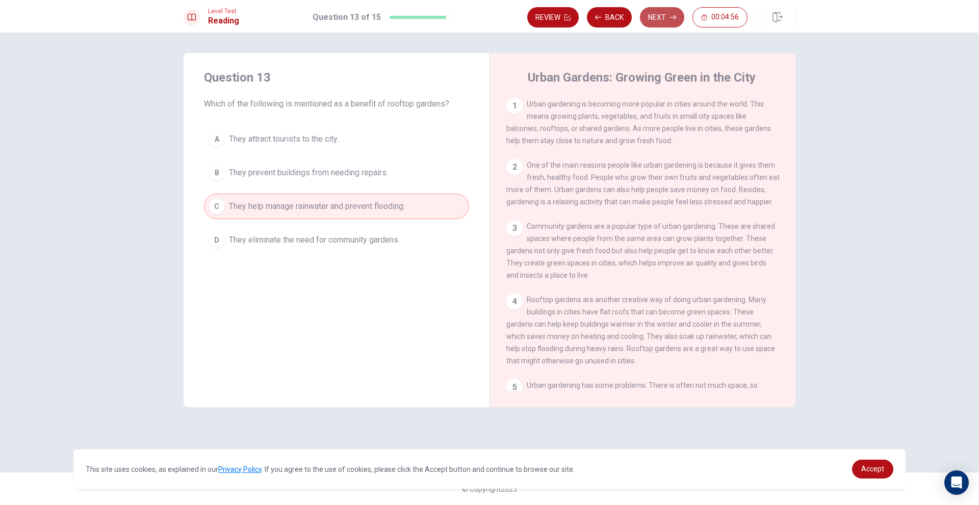
click at [642, 18] on button "Next" at bounding box center [662, 17] width 44 height 20
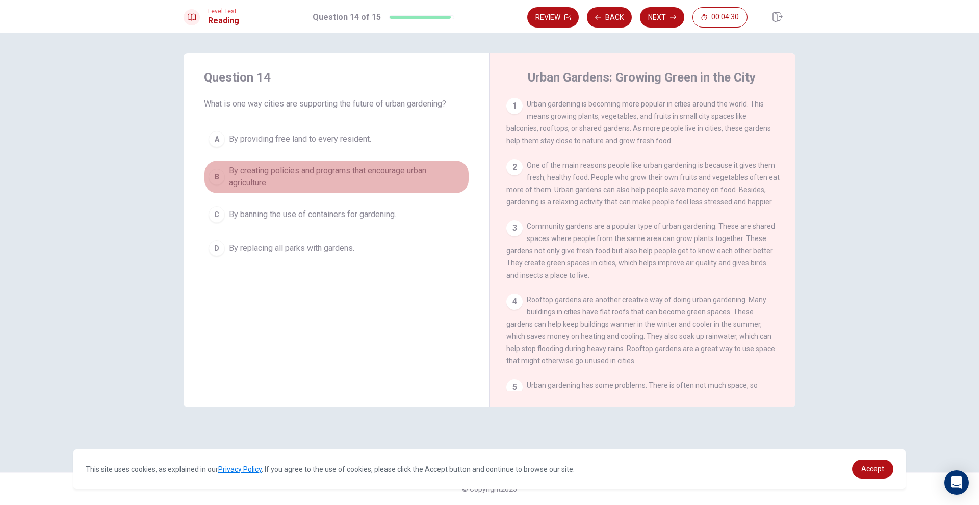
drag, startPoint x: 343, startPoint y: 173, endPoint x: 334, endPoint y: 174, distance: 8.3
click at [334, 174] on span "By creating policies and programs that encourage urban agriculture." at bounding box center [347, 177] width 236 height 24
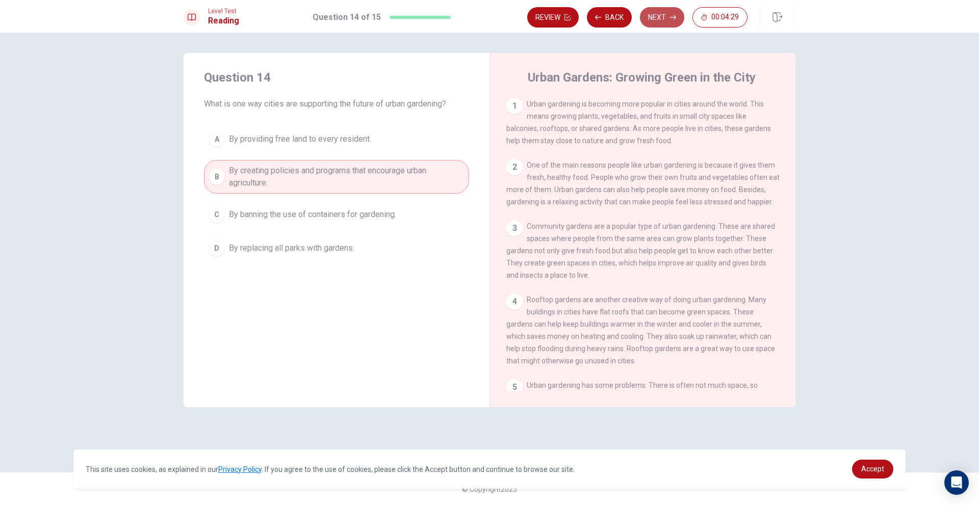
click at [647, 21] on button "Next" at bounding box center [662, 17] width 44 height 20
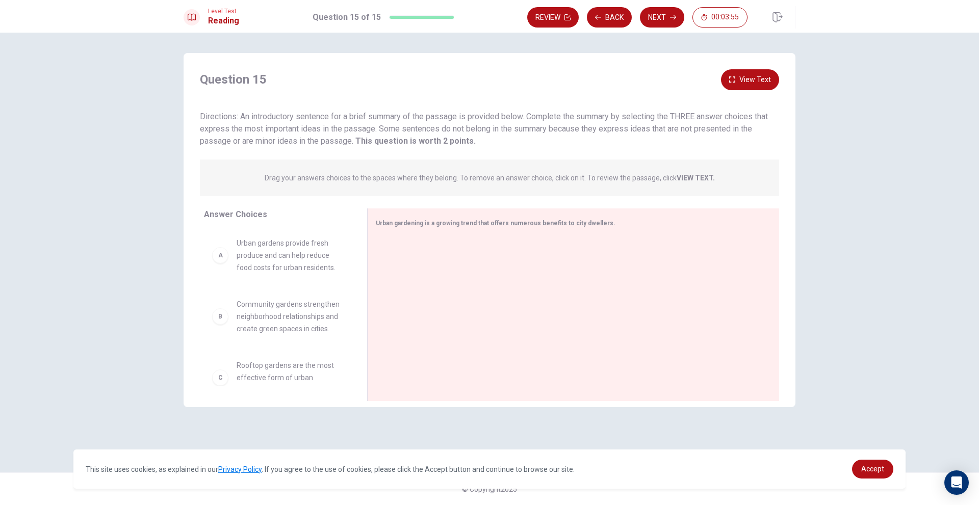
click at [218, 259] on div "A" at bounding box center [220, 255] width 16 height 16
click at [219, 261] on div "A" at bounding box center [220, 255] width 16 height 16
click at [258, 265] on span "Urban gardens provide fresh produce and can help reduce food costs for urban re…" at bounding box center [290, 255] width 106 height 37
click at [301, 261] on span "Urban gardens provide fresh produce and can help reduce food costs for urban re…" at bounding box center [290, 255] width 106 height 37
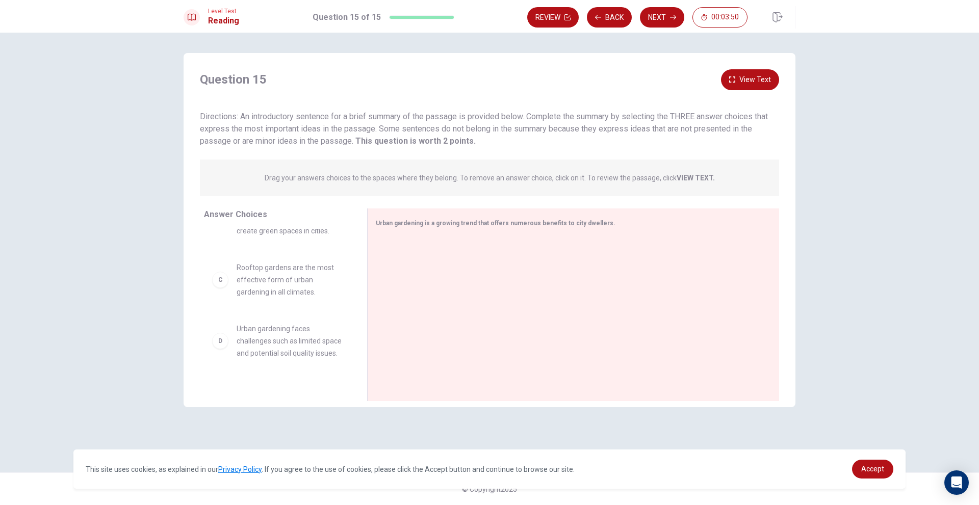
scroll to position [100, 0]
click at [227, 282] on div "C Rooftop gardens are the most effective form of urban gardening in all climate…" at bounding box center [277, 277] width 131 height 37
click at [221, 283] on div "C" at bounding box center [220, 277] width 16 height 16
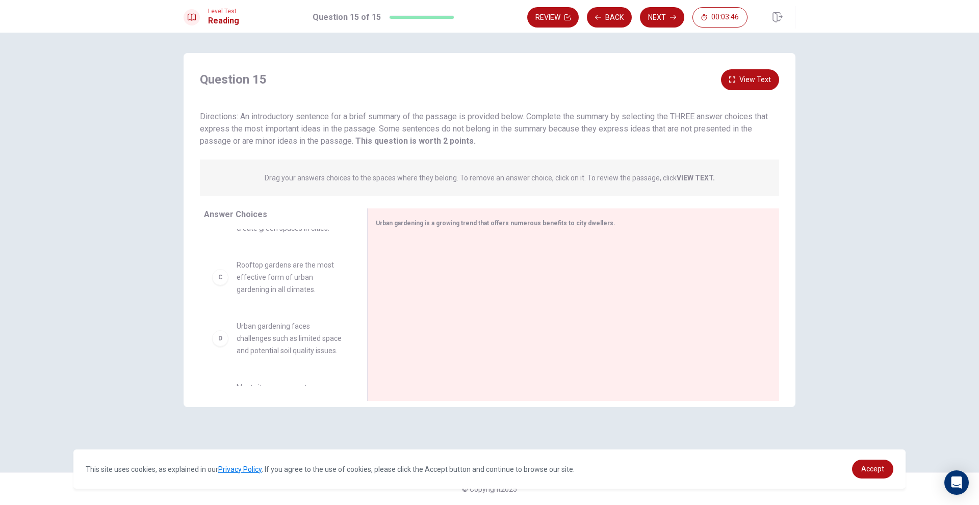
drag, startPoint x: 353, startPoint y: 294, endPoint x: 359, endPoint y: 243, distance: 51.3
click at [359, 243] on div "Answer Choices A Urban gardens provide fresh produce and can help reduce food c…" at bounding box center [276, 308] width 184 height 198
drag, startPoint x: 353, startPoint y: 292, endPoint x: 353, endPoint y: 273, distance: 18.9
click at [353, 273] on div "A Urban gardens provide fresh produce and can help reduce food costs for urban …" at bounding box center [281, 307] width 155 height 157
click at [352, 260] on div "A Urban gardens provide fresh produce and can help reduce food costs for urban …" at bounding box center [281, 307] width 155 height 157
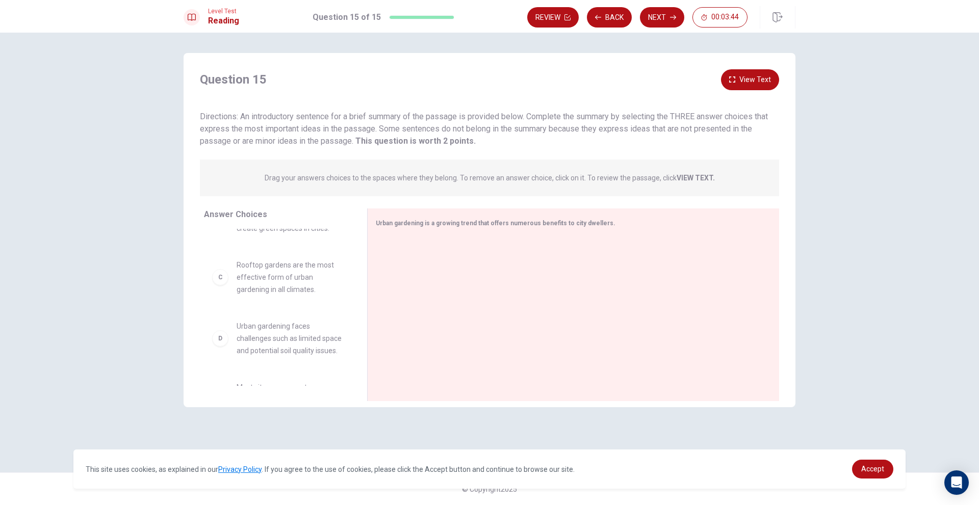
click at [353, 251] on div "A Urban gardens provide fresh produce and can help reduce food costs for urban …" at bounding box center [281, 307] width 155 height 157
drag, startPoint x: 363, startPoint y: 284, endPoint x: 361, endPoint y: 263, distance: 21.5
click at [361, 263] on div at bounding box center [366, 305] width 13 height 193
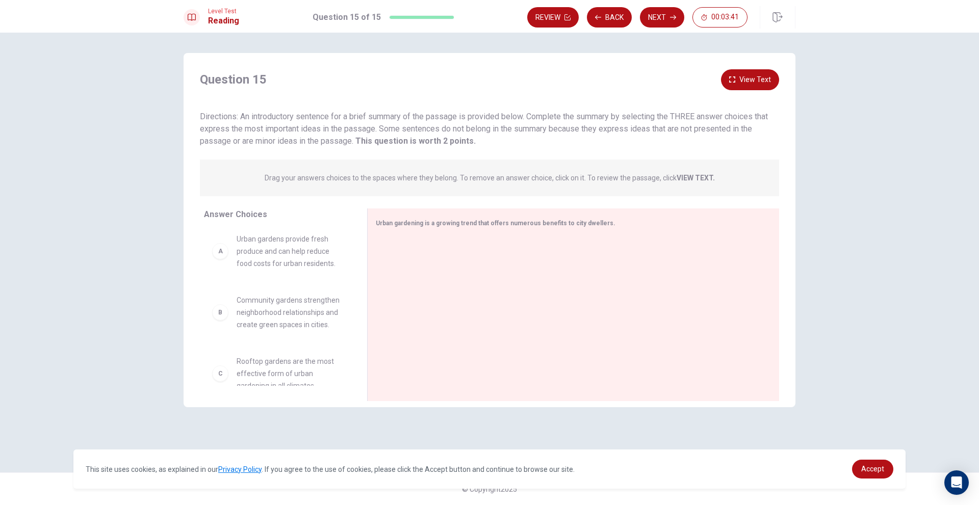
scroll to position [0, 0]
click at [219, 263] on div "A" at bounding box center [220, 255] width 16 height 16
click at [219, 260] on div "A" at bounding box center [220, 255] width 16 height 16
click at [237, 257] on span "Urban gardens provide fresh produce and can help reduce food costs for urban re…" at bounding box center [290, 255] width 106 height 37
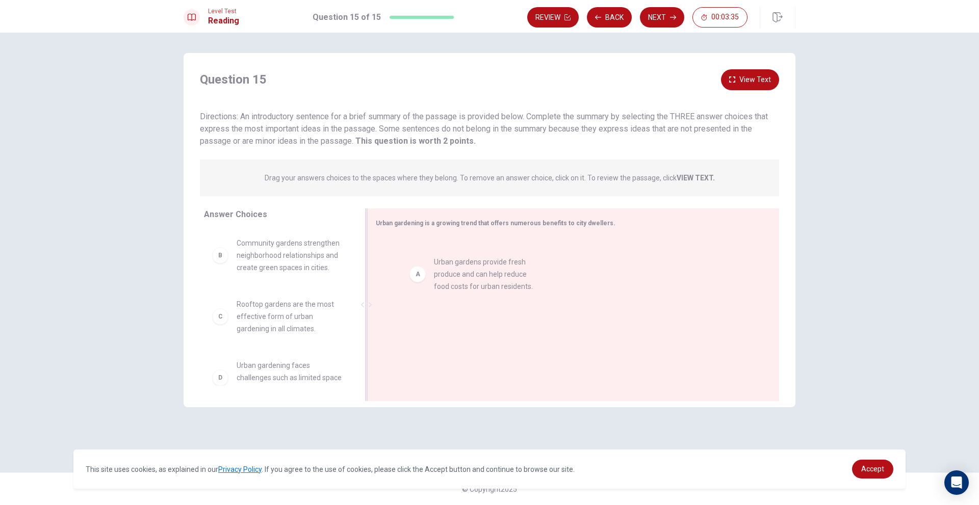
drag, startPoint x: 237, startPoint y: 257, endPoint x: 394, endPoint y: 260, distance: 157.6
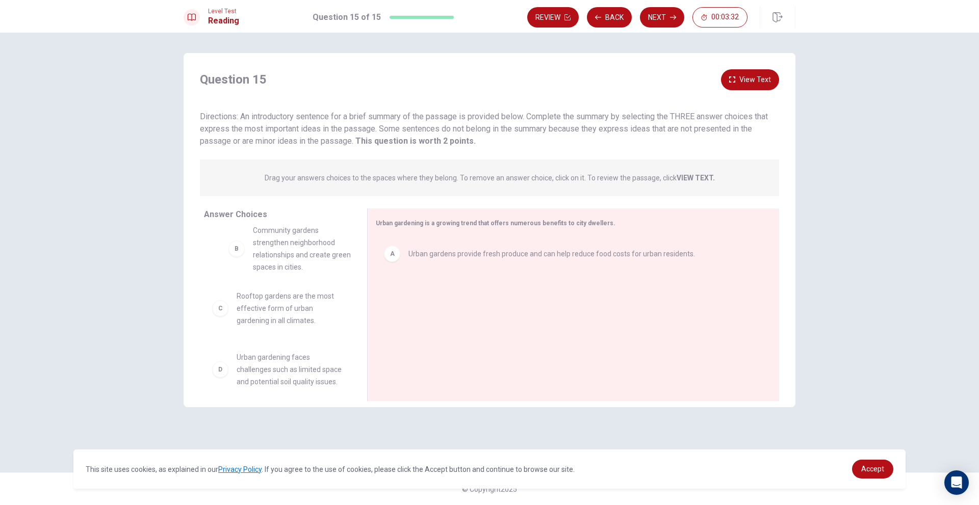
drag, startPoint x: 268, startPoint y: 264, endPoint x: 289, endPoint y: 251, distance: 24.5
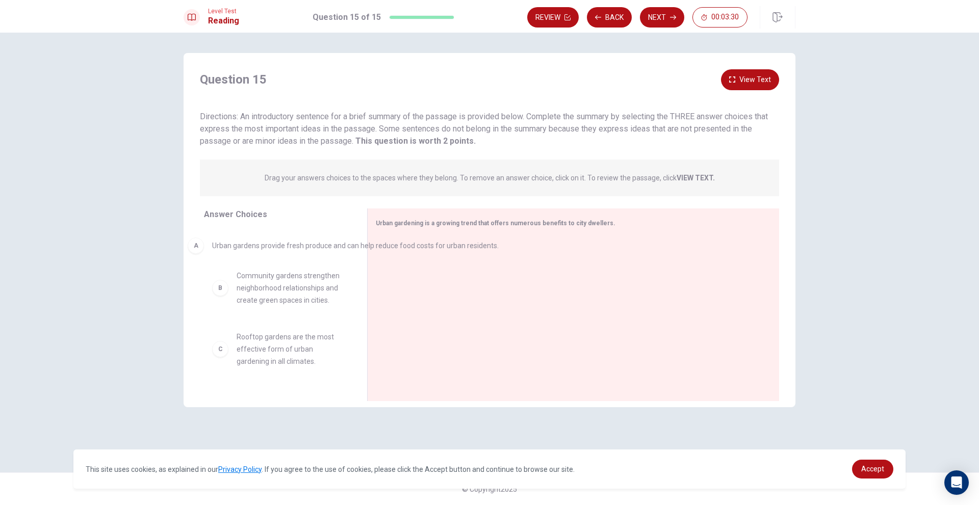
drag, startPoint x: 417, startPoint y: 257, endPoint x: 218, endPoint y: 249, distance: 199.0
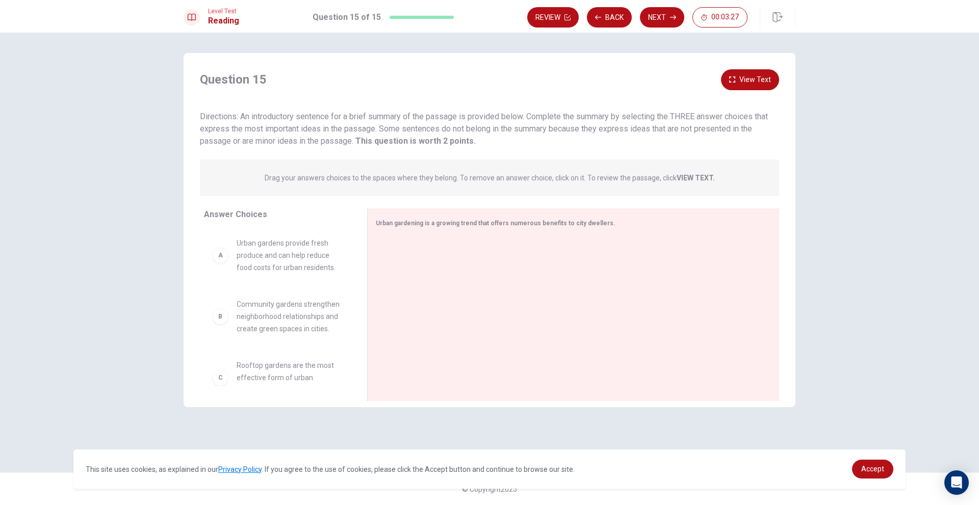
drag, startPoint x: 363, startPoint y: 273, endPoint x: 359, endPoint y: 286, distance: 13.1
click at [359, 286] on div "Answer Choices A Urban gardens provide fresh produce and can help reduce food c…" at bounding box center [490, 308] width 612 height 198
drag, startPoint x: 360, startPoint y: 271, endPoint x: 360, endPoint y: 286, distance: 14.3
click at [360, 286] on div at bounding box center [366, 305] width 13 height 193
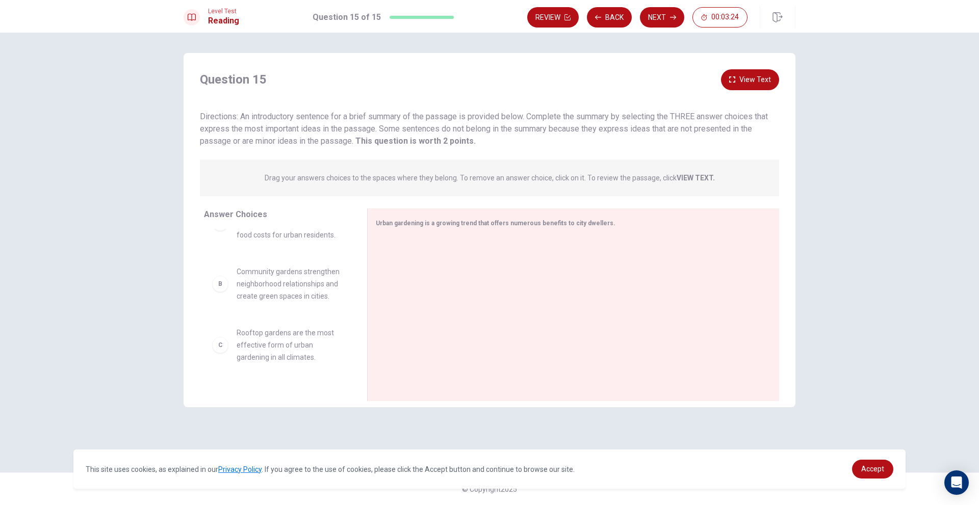
scroll to position [35, 0]
click at [353, 296] on div "A Urban gardens provide fresh produce and can help reduce food costs for urban …" at bounding box center [281, 307] width 155 height 157
drag, startPoint x: 353, startPoint y: 296, endPoint x: 353, endPoint y: 288, distance: 8.7
click at [353, 288] on div "A Urban gardens provide fresh produce and can help reduce food costs for urban …" at bounding box center [281, 307] width 155 height 157
drag, startPoint x: 364, startPoint y: 298, endPoint x: 363, endPoint y: 291, distance: 7.2
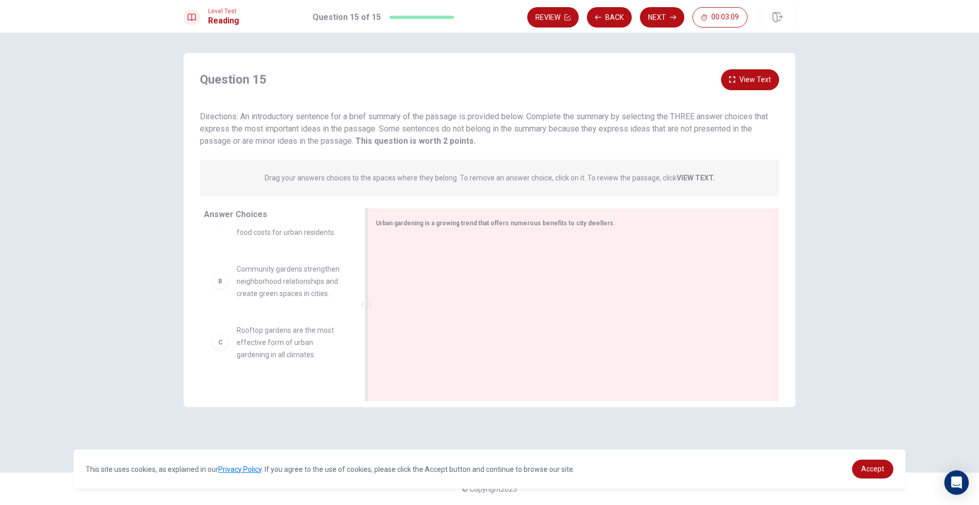
click at [363, 291] on div at bounding box center [366, 305] width 13 height 193
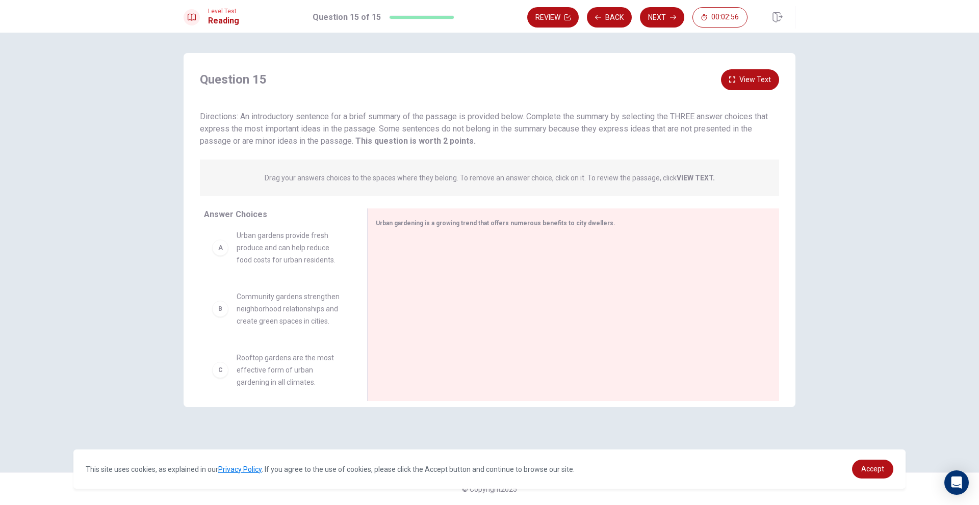
scroll to position [0, 0]
click at [337, 273] on div "A Urban gardens provide fresh produce and can help reduce food costs for urban …" at bounding box center [277, 307] width 147 height 157
drag, startPoint x: 337, startPoint y: 273, endPoint x: 339, endPoint y: 292, distance: 18.4
click at [339, 292] on div "B Community gardens strengthen neighborhood relationships and create green spac…" at bounding box center [277, 307] width 147 height 157
drag, startPoint x: 359, startPoint y: 271, endPoint x: 357, endPoint y: 286, distance: 14.4
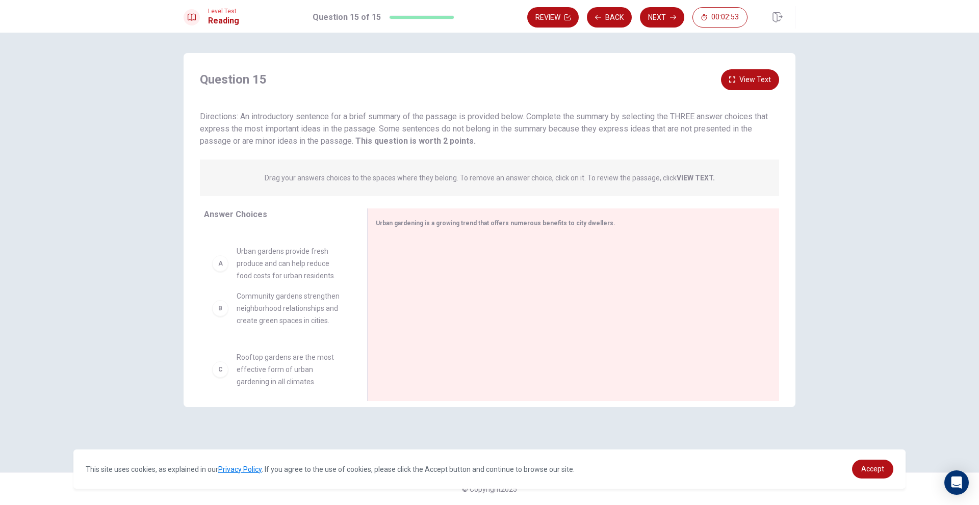
click at [357, 286] on div "Answer Choices B Community gardens strengthen neighborhood relationships and cr…" at bounding box center [276, 308] width 184 height 198
drag, startPoint x: 303, startPoint y: 266, endPoint x: 442, endPoint y: 260, distance: 138.8
drag, startPoint x: 359, startPoint y: 291, endPoint x: 359, endPoint y: 285, distance: 6.1
click at [359, 285] on div "Answer Choices B Community gardens strengthen neighborhood relationships and cr…" at bounding box center [276, 308] width 184 height 198
drag, startPoint x: 353, startPoint y: 303, endPoint x: 365, endPoint y: 345, distance: 43.4
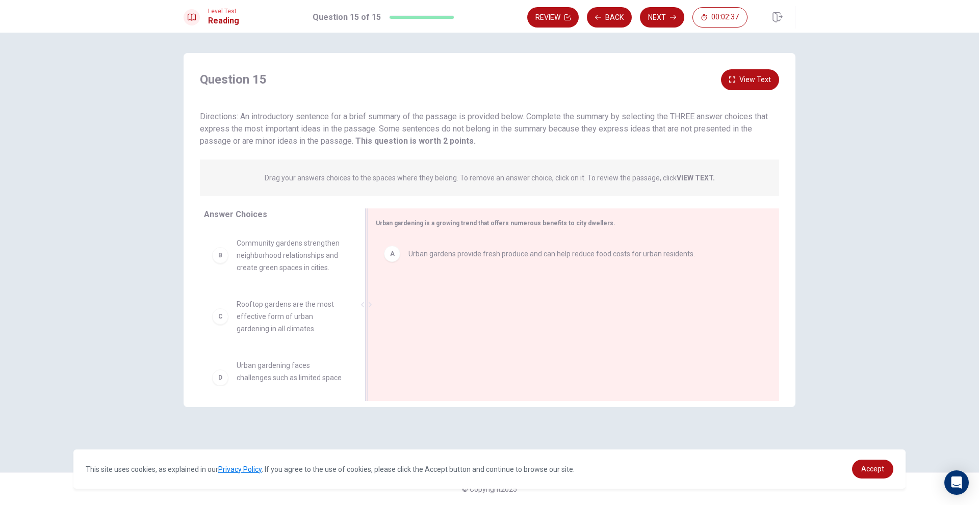
click at [365, 366] on div "Answer Choices B Community gardens strengthen neighborhood relationships and cr…" at bounding box center [490, 308] width 612 height 198
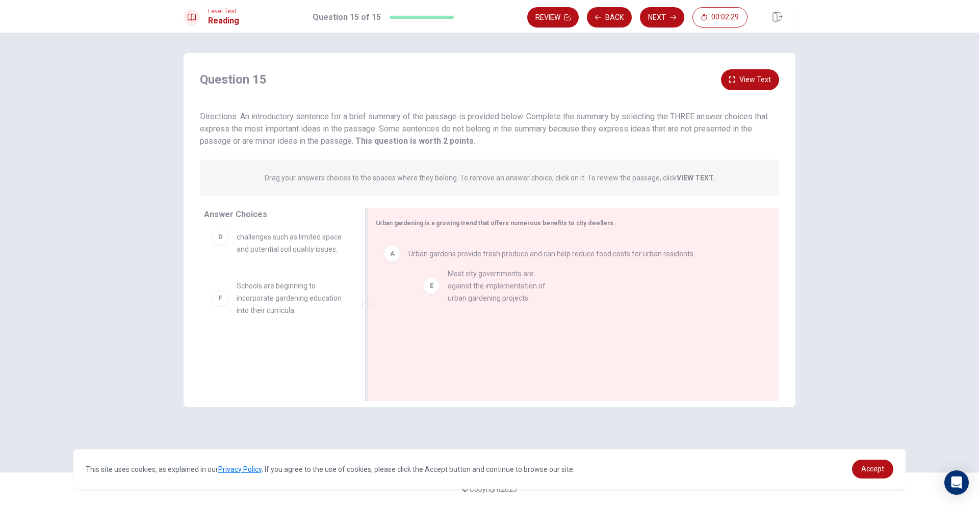
drag, startPoint x: 266, startPoint y: 300, endPoint x: 480, endPoint y: 288, distance: 214.0
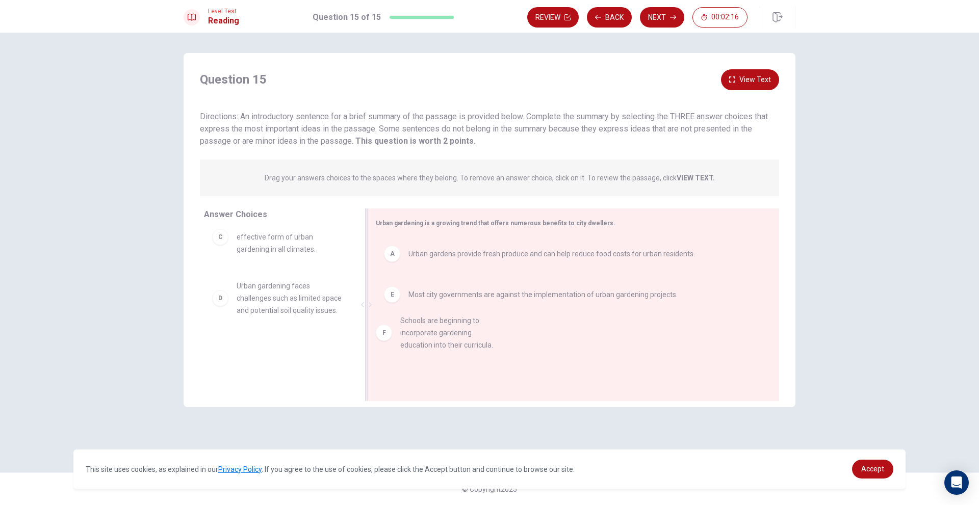
drag, startPoint x: 317, startPoint y: 357, endPoint x: 481, endPoint y: 330, distance: 165.8
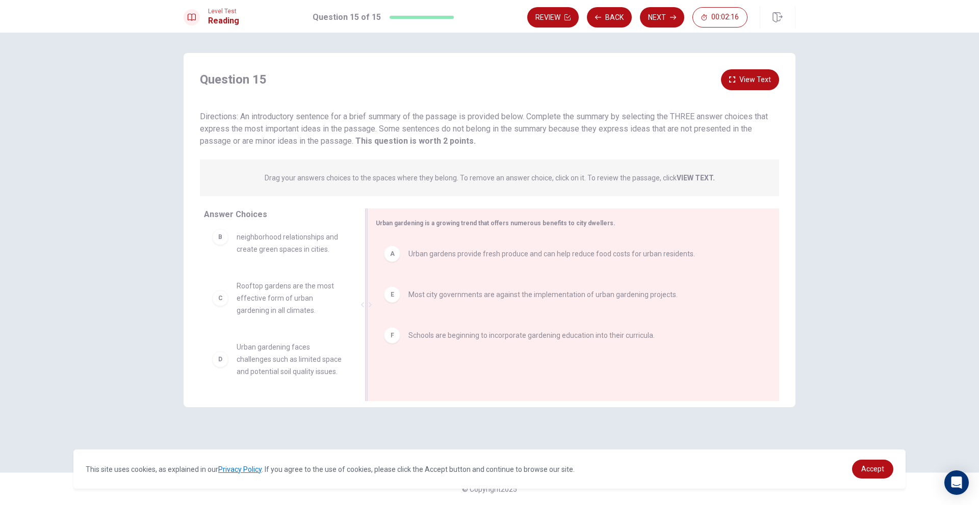
scroll to position [31, 0]
click at [662, 14] on button "Next" at bounding box center [662, 17] width 44 height 20
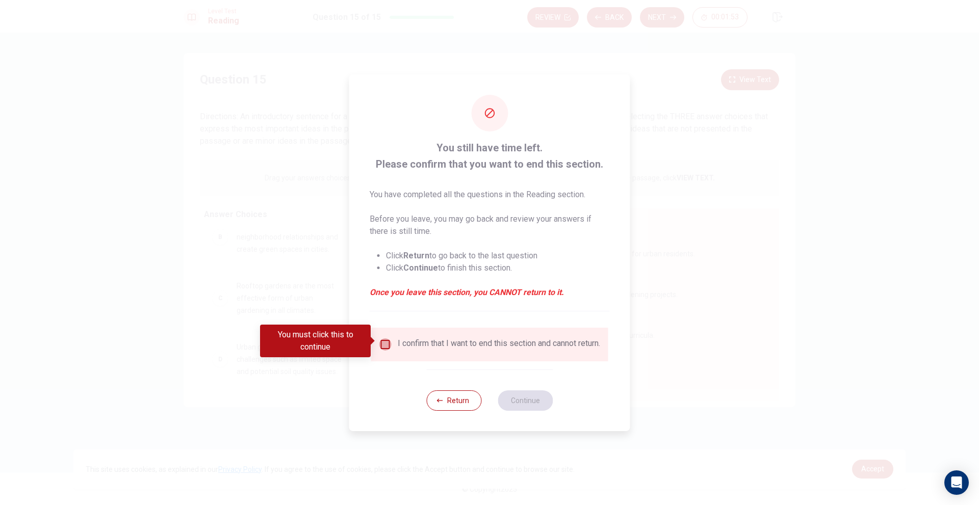
click at [382, 339] on input "You must click this to continue" at bounding box center [385, 345] width 12 height 12
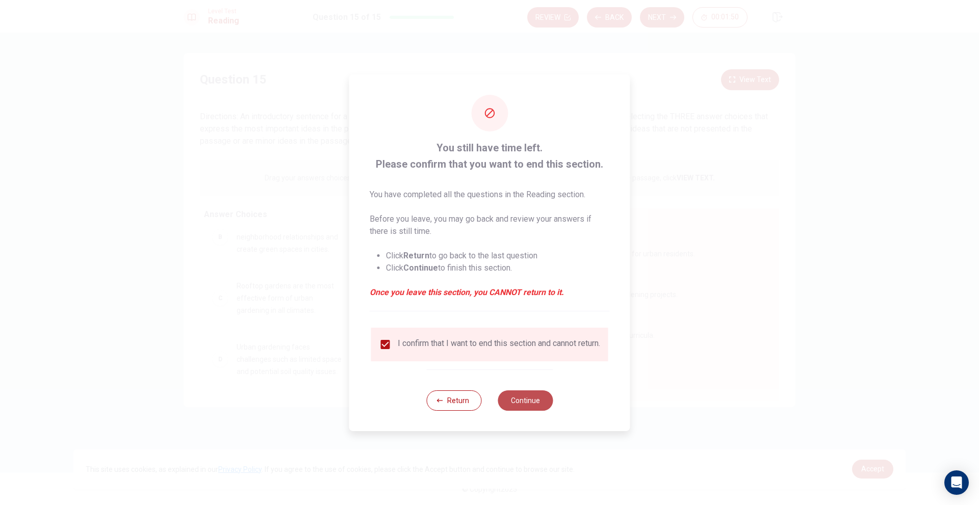
click at [527, 399] on button "Continue" at bounding box center [525, 401] width 55 height 20
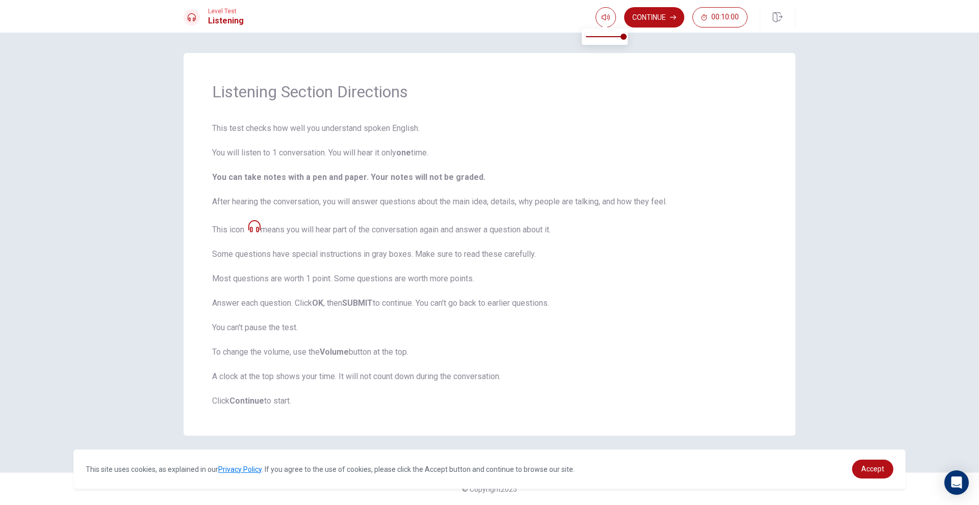
click at [604, 23] on span at bounding box center [605, 26] width 8 height 6
click at [653, 21] on button "Continue" at bounding box center [654, 17] width 60 height 20
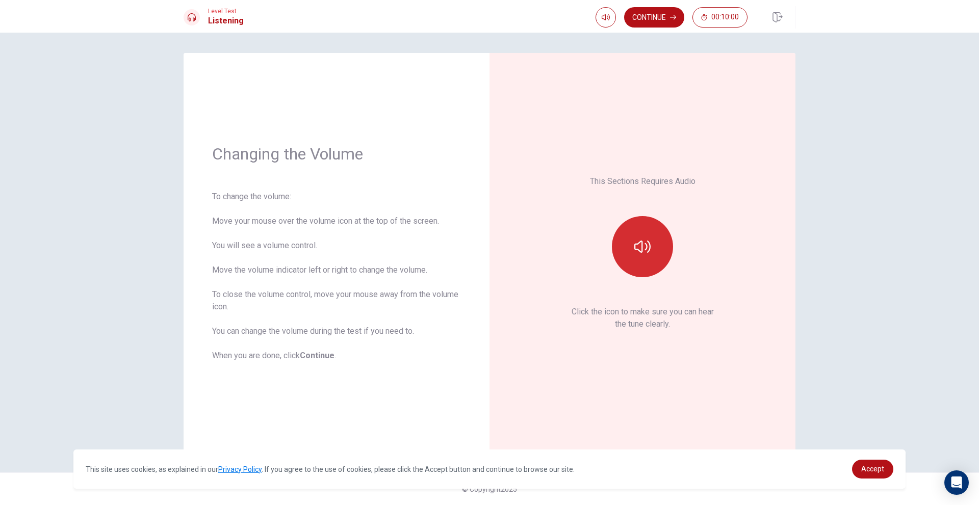
click at [627, 235] on button "button" at bounding box center [642, 246] width 61 height 61
click at [628, 234] on button "button" at bounding box center [642, 246] width 61 height 61
click at [627, 231] on button "button" at bounding box center [642, 246] width 61 height 61
click at [627, 230] on button "button" at bounding box center [642, 246] width 61 height 61
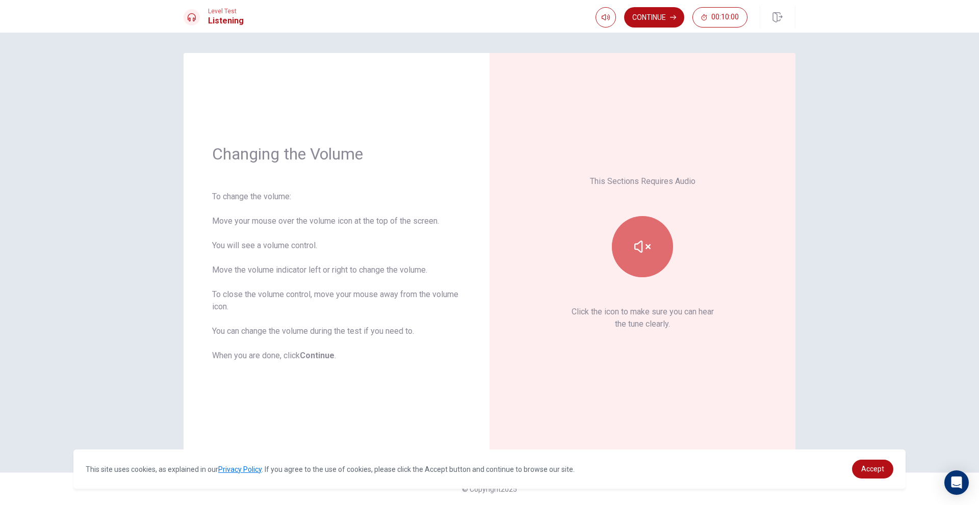
click at [627, 230] on button "button" at bounding box center [642, 246] width 61 height 61
type input "0.8"
click at [621, 37] on span at bounding box center [624, 37] width 6 height 6
click at [627, 249] on button "button" at bounding box center [642, 246] width 61 height 61
click at [651, 17] on button "Continue" at bounding box center [654, 17] width 60 height 20
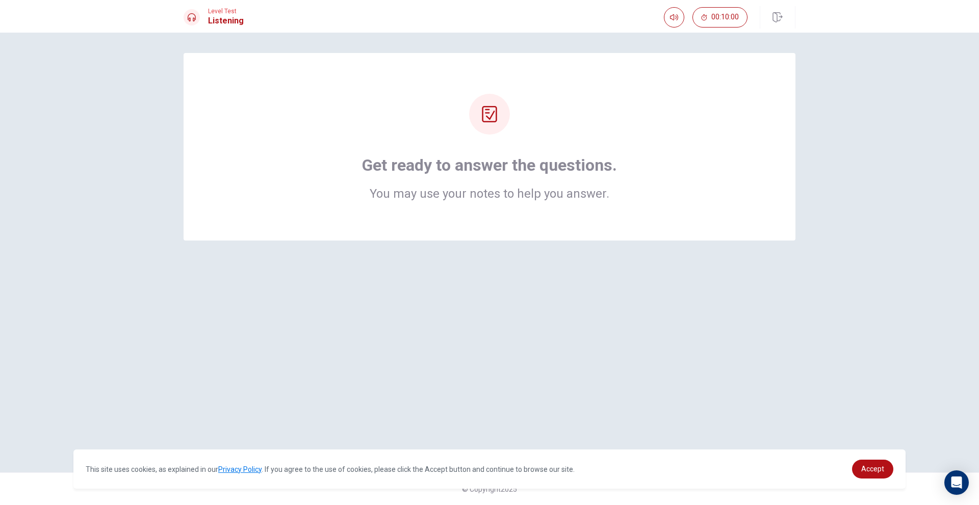
click at [491, 123] on div at bounding box center [489, 114] width 41 height 41
click at [465, 191] on h2 "You may use your notes to help you answer." at bounding box center [489, 194] width 255 height 12
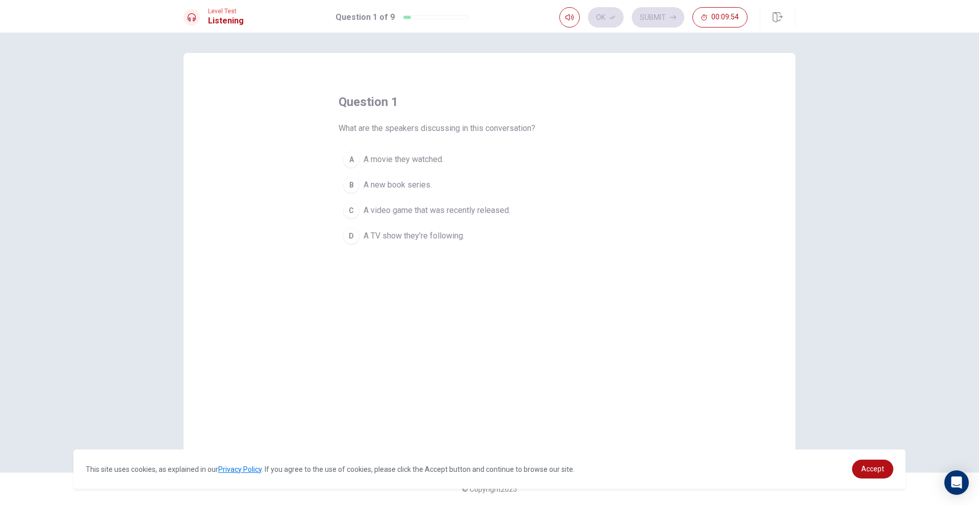
click at [455, 209] on span "A video game that was recently released." at bounding box center [437, 210] width 147 height 12
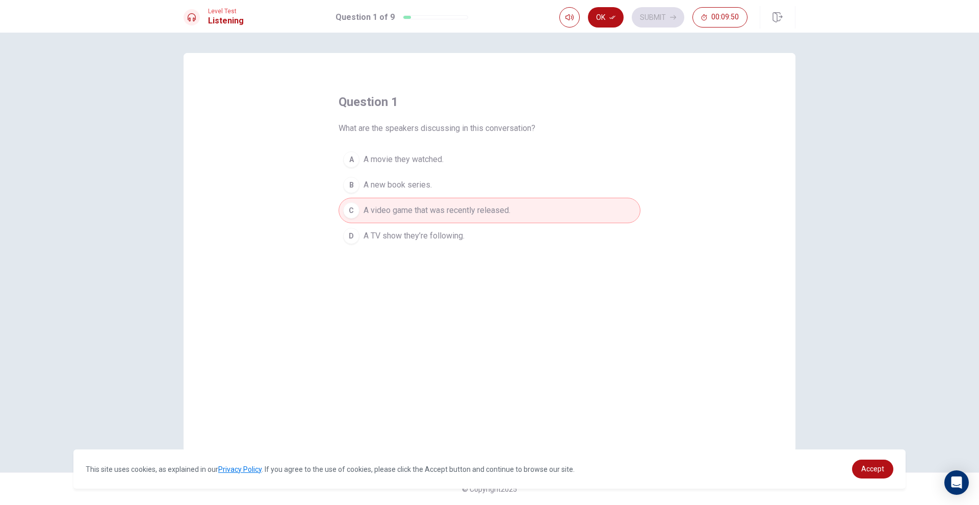
drag, startPoint x: 605, startPoint y: 16, endPoint x: 605, endPoint y: 21, distance: 5.1
click at [606, 18] on button "Ok" at bounding box center [606, 17] width 36 height 20
click at [644, 19] on button "Submit" at bounding box center [658, 17] width 53 height 20
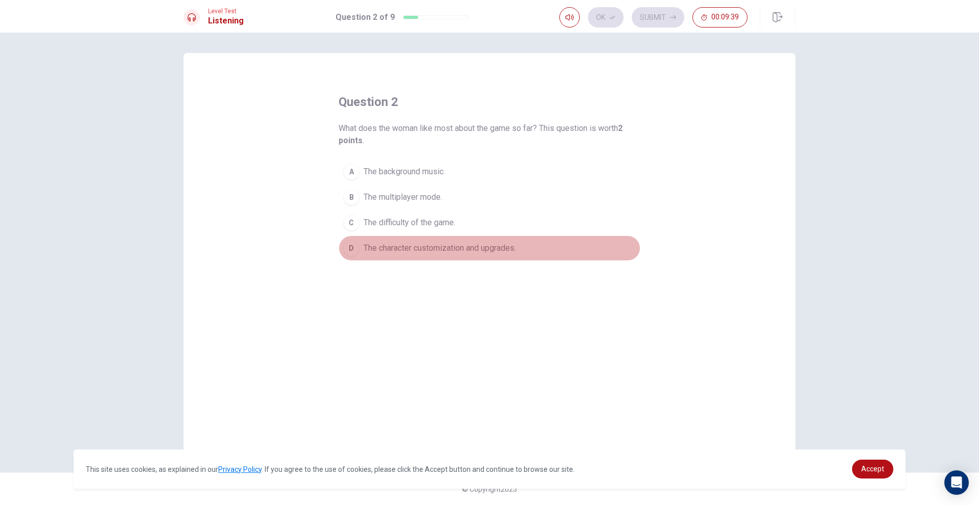
click at [492, 244] on span "The character customization and upgrades." at bounding box center [440, 248] width 152 height 12
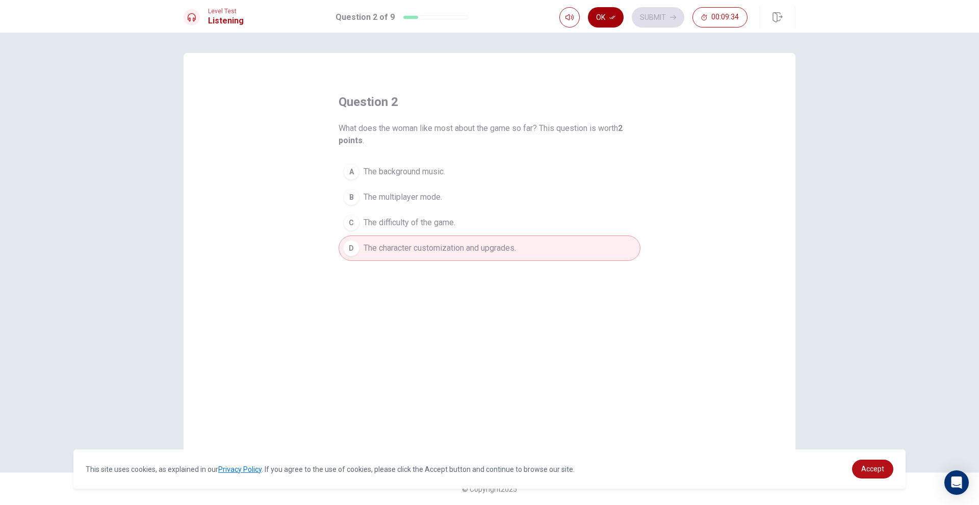
click at [616, 22] on button "Ok" at bounding box center [606, 17] width 36 height 20
click at [650, 21] on button "Submit" at bounding box center [658, 17] width 53 height 20
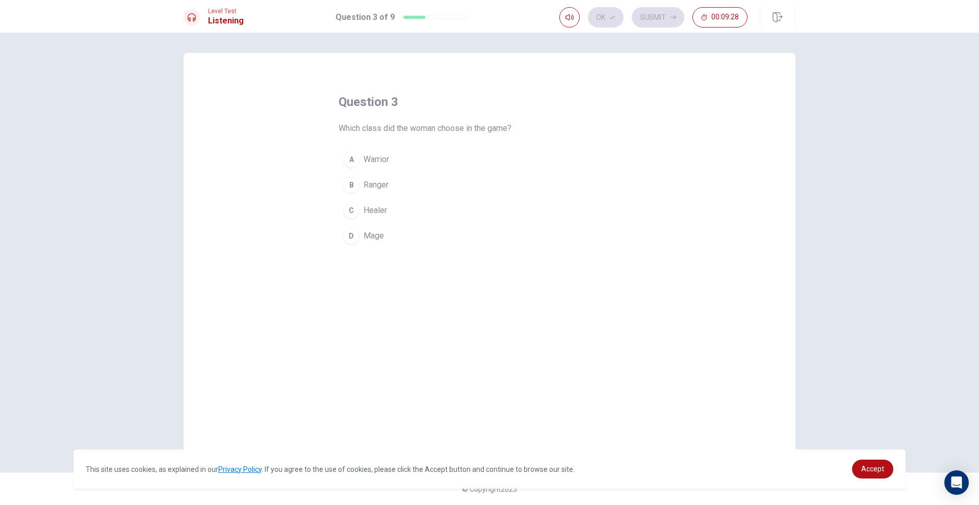
click at [368, 177] on button "B Ranger" at bounding box center [490, 184] width 302 height 25
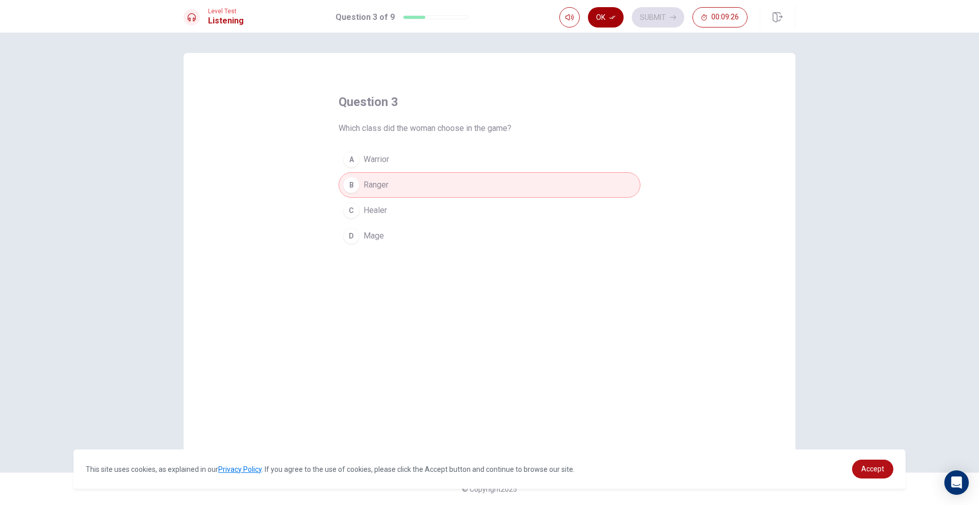
click at [601, 18] on button "Ok" at bounding box center [606, 17] width 36 height 20
click at [647, 18] on button "Submit" at bounding box center [658, 17] width 53 height 20
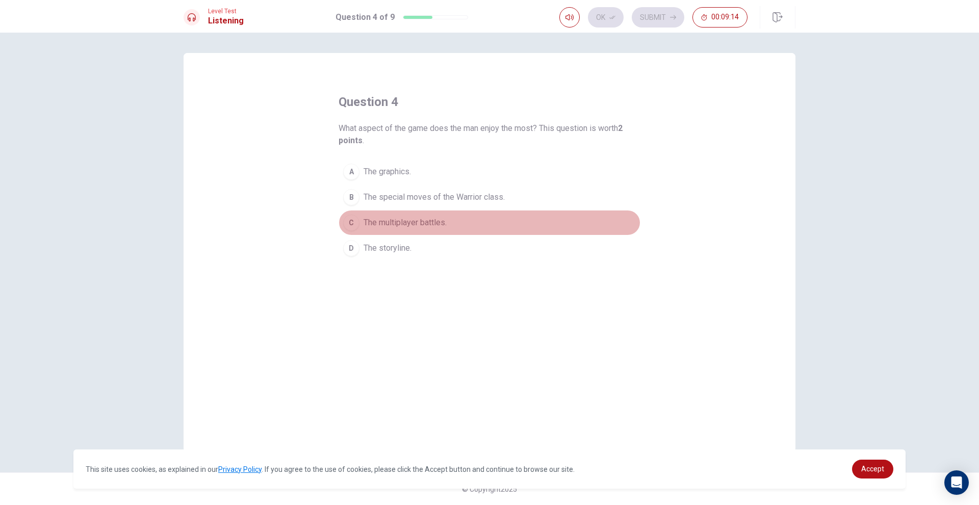
click at [416, 217] on span "The multiplayer battles." at bounding box center [405, 223] width 83 height 12
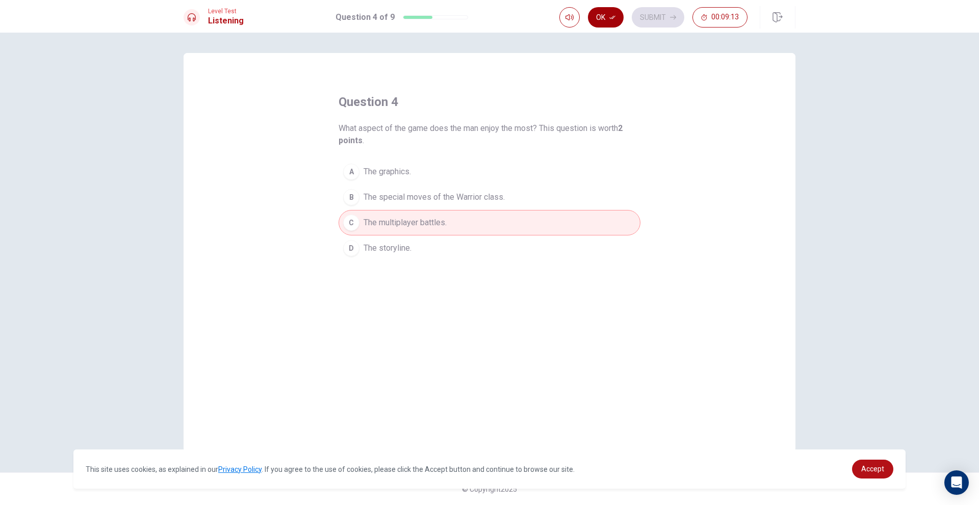
click at [603, 23] on button "Ok" at bounding box center [606, 17] width 36 height 20
click at [394, 166] on span "The graphics." at bounding box center [387, 172] width 47 height 12
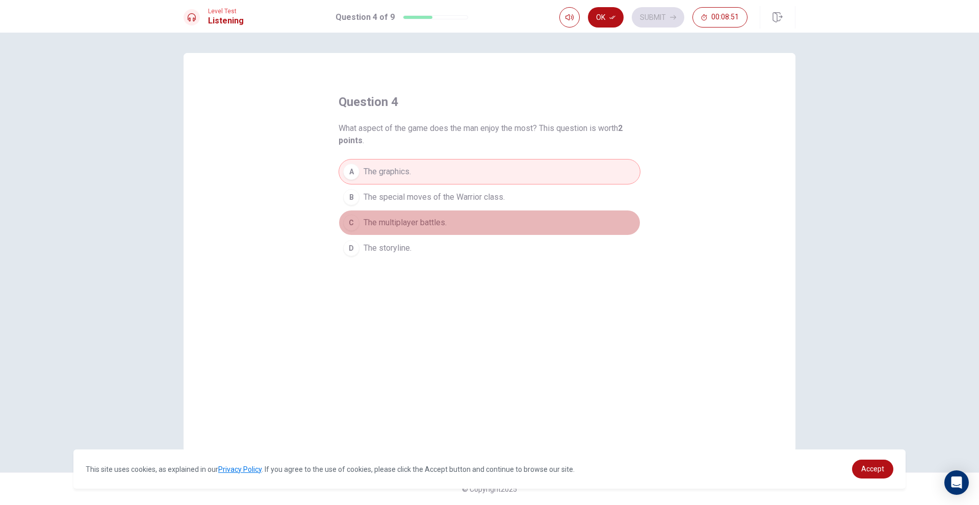
click at [445, 218] on span "The multiplayer battles." at bounding box center [405, 223] width 83 height 12
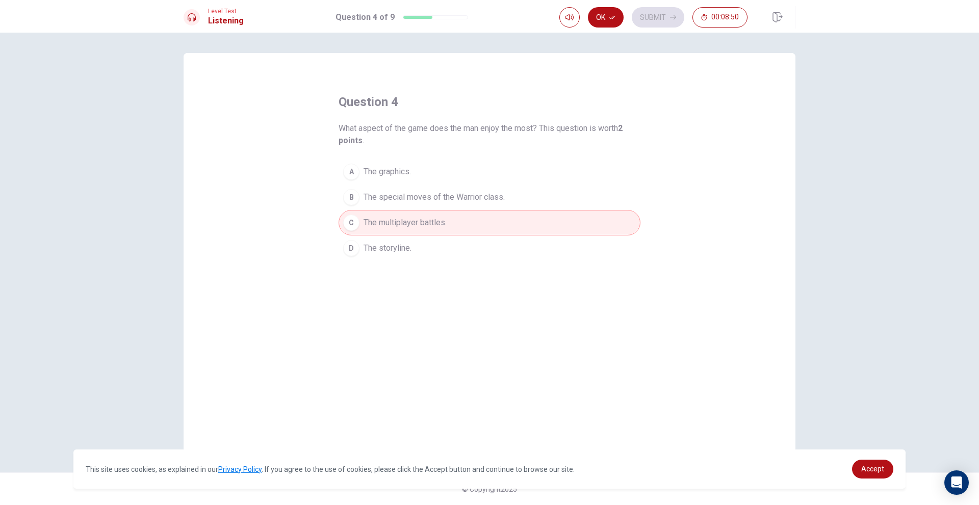
click at [603, 20] on button "Ok" at bounding box center [606, 17] width 36 height 20
click at [660, 22] on button "Submit" at bounding box center [658, 17] width 53 height 20
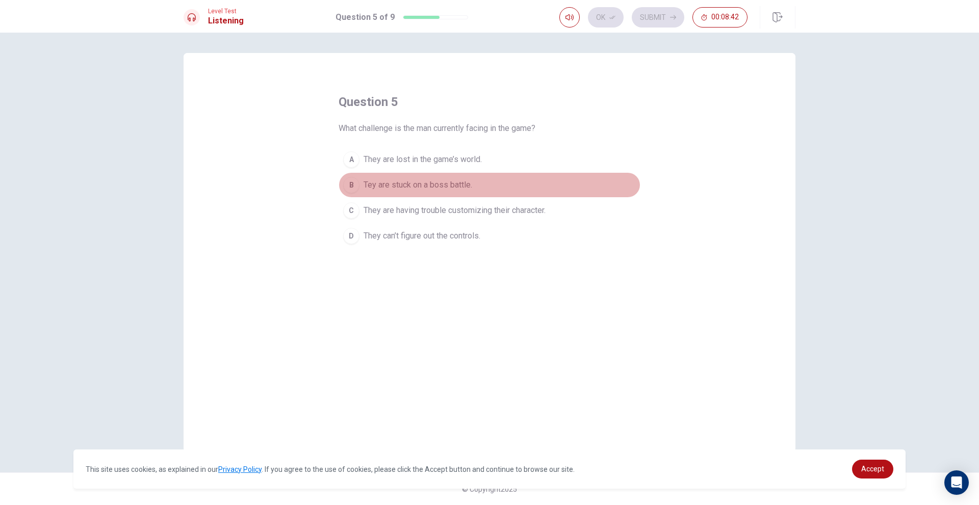
click at [385, 181] on span "Tey are stuck on a boss battle." at bounding box center [418, 185] width 109 height 12
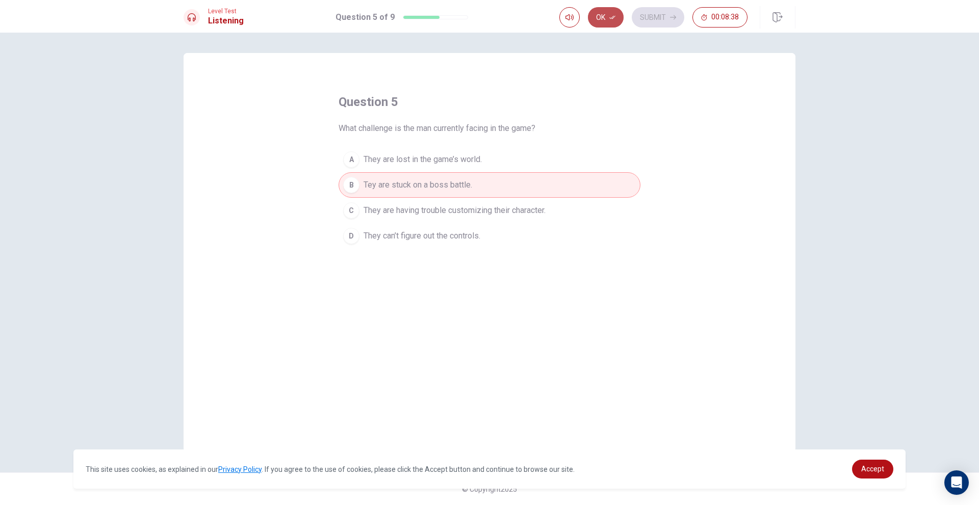
click at [613, 12] on button "Ok" at bounding box center [606, 17] width 36 height 20
click at [642, 21] on button "Submit" at bounding box center [658, 17] width 53 height 20
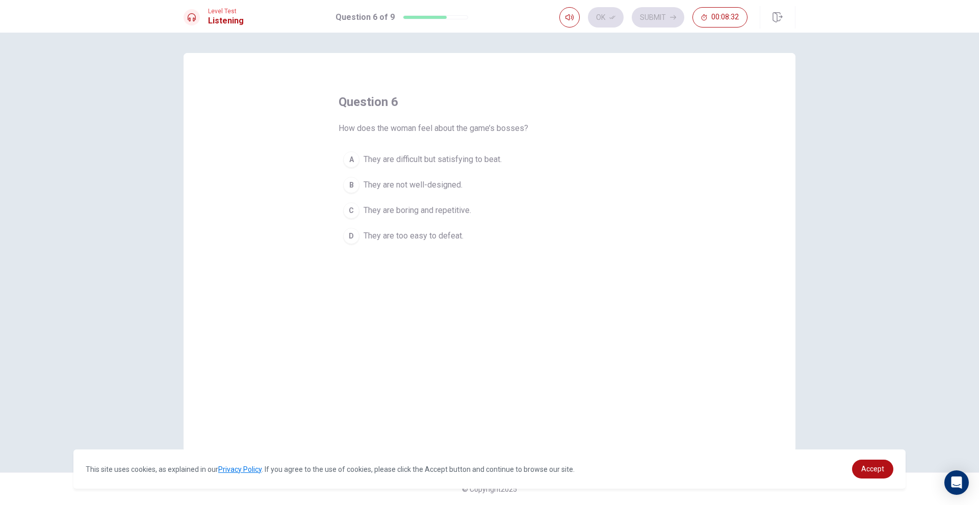
click at [462, 160] on span "They are difficult but satisfying to beat." at bounding box center [433, 159] width 138 height 12
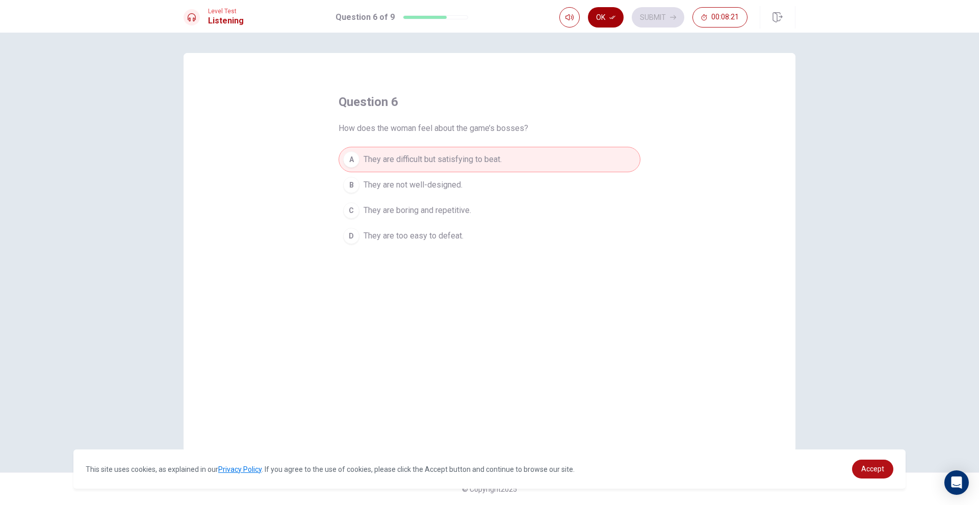
click at [596, 20] on button "Ok" at bounding box center [606, 17] width 36 height 20
click at [658, 9] on button "Submit" at bounding box center [658, 17] width 53 height 20
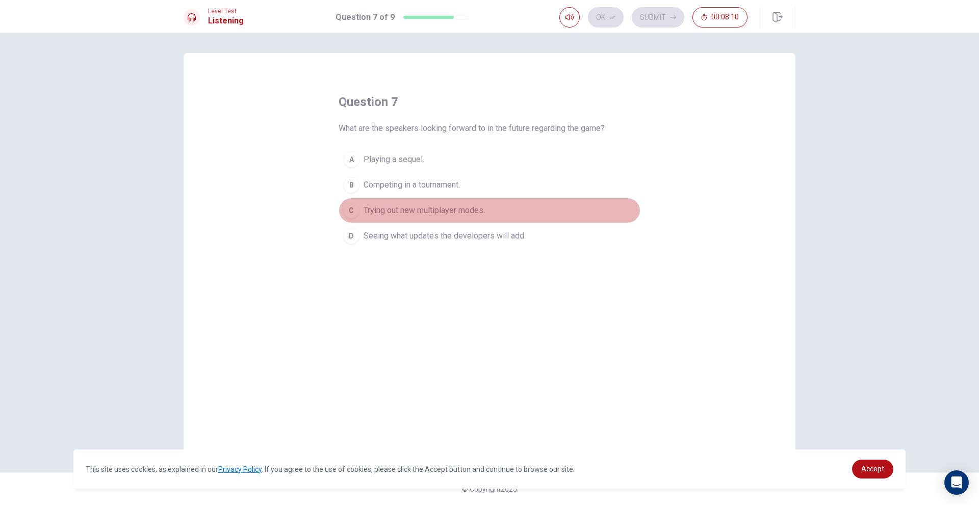
click at [456, 210] on span "Trying out new multiplayer modes." at bounding box center [424, 210] width 121 height 12
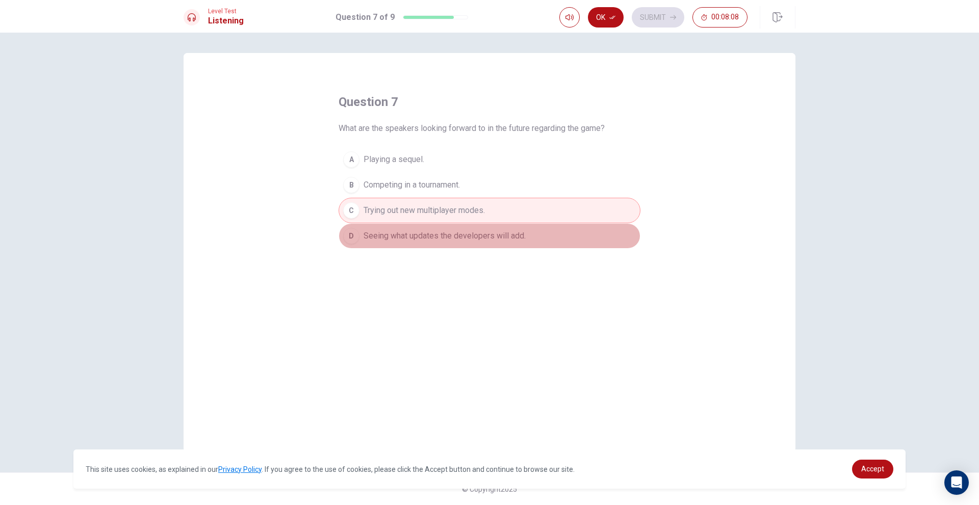
click at [464, 231] on span "Seeing what updates the developers will add." at bounding box center [445, 236] width 162 height 12
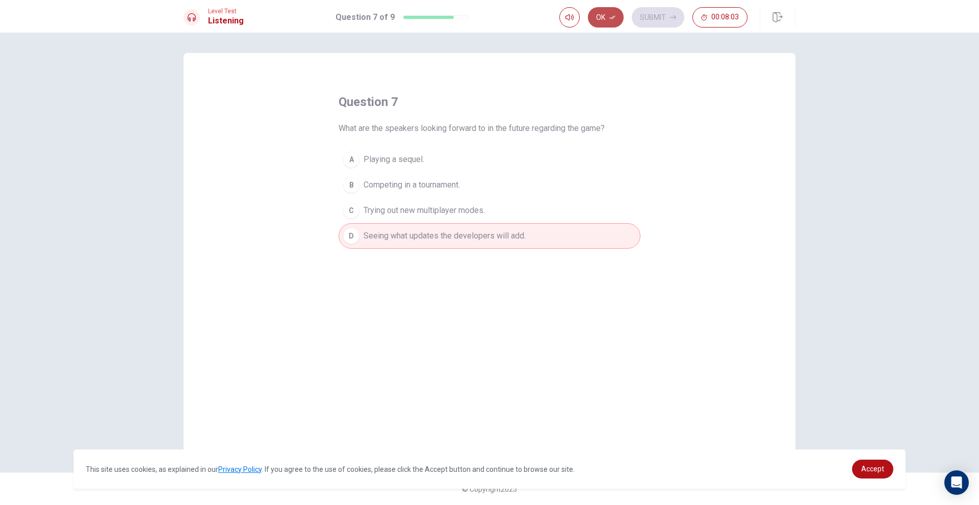
click at [599, 20] on button "Ok" at bounding box center [606, 17] width 36 height 20
click at [668, 25] on button "Submit" at bounding box center [658, 17] width 53 height 20
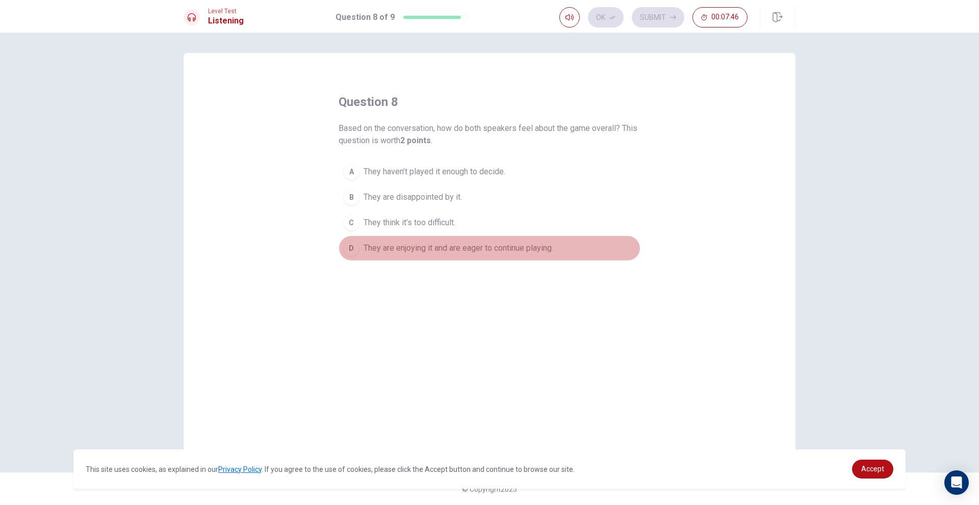
click at [470, 249] on span "They are enjoying it and are eager to continue playing." at bounding box center [459, 248] width 190 height 12
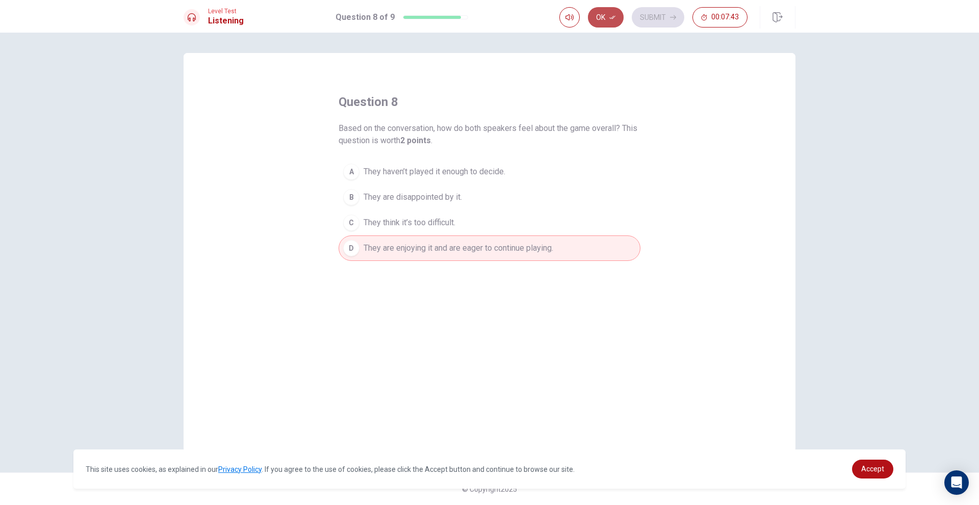
click at [607, 21] on button "Ok" at bounding box center [606, 17] width 36 height 20
click at [650, 17] on button "Submit" at bounding box center [658, 17] width 53 height 20
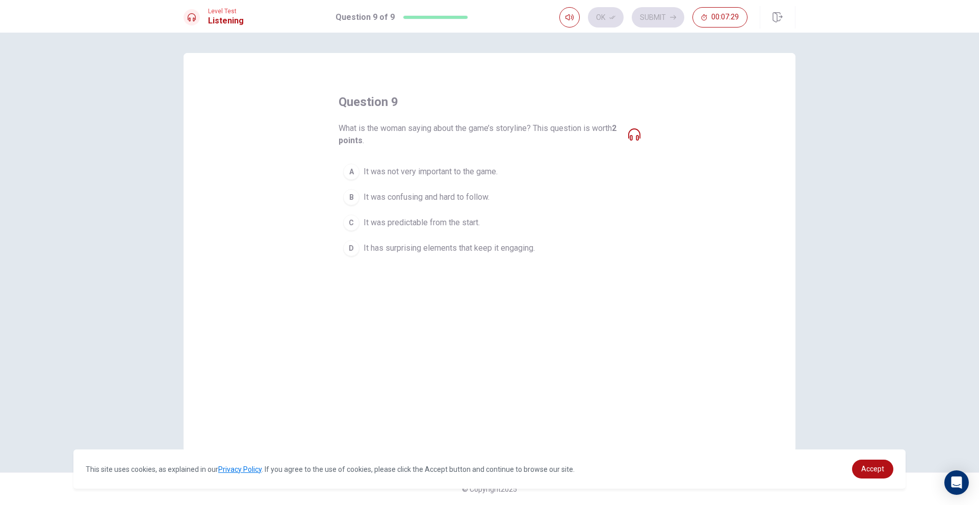
click at [508, 253] on span "It has surprising elements that keep it engaging." at bounding box center [449, 248] width 171 height 12
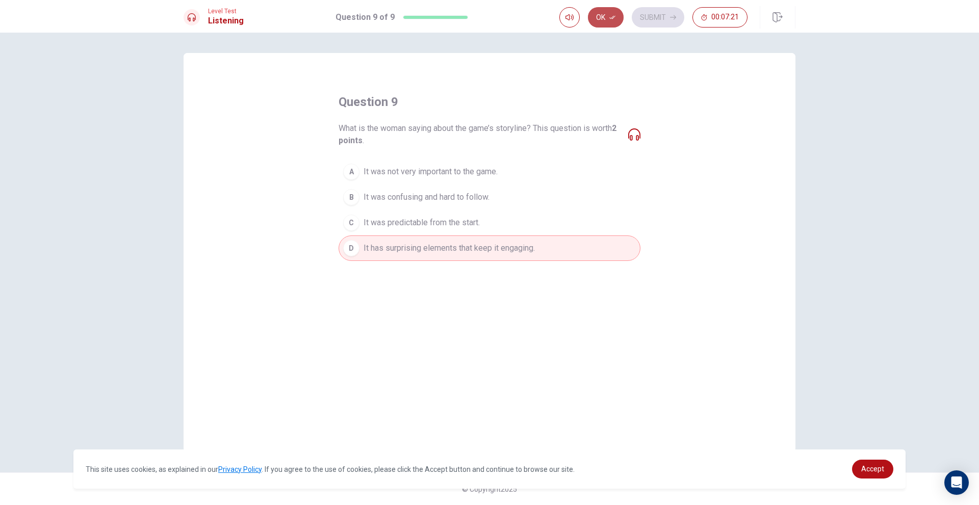
click at [601, 18] on button "Ok" at bounding box center [606, 17] width 36 height 20
click at [660, 24] on button "Submit" at bounding box center [658, 17] width 53 height 20
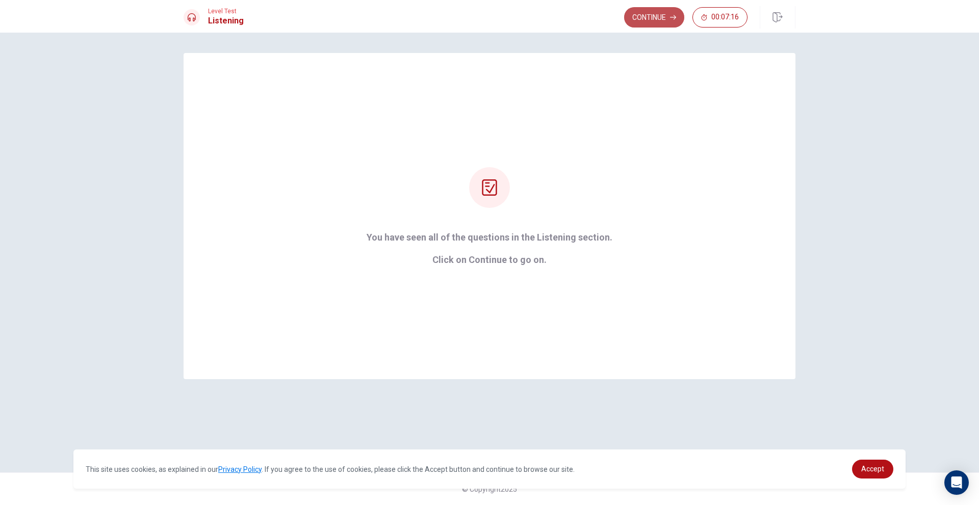
click at [635, 21] on button "Continue" at bounding box center [654, 17] width 60 height 20
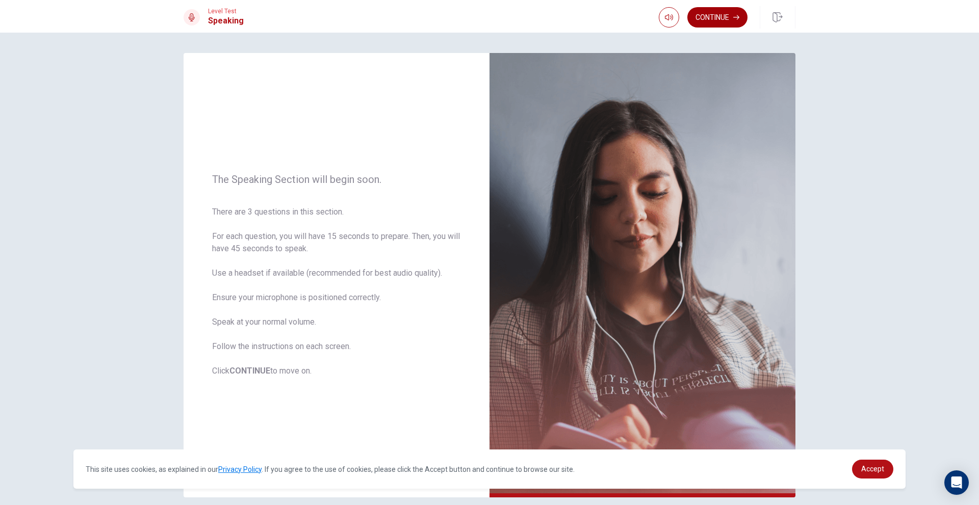
click at [707, 13] on button "Continue" at bounding box center [717, 17] width 60 height 20
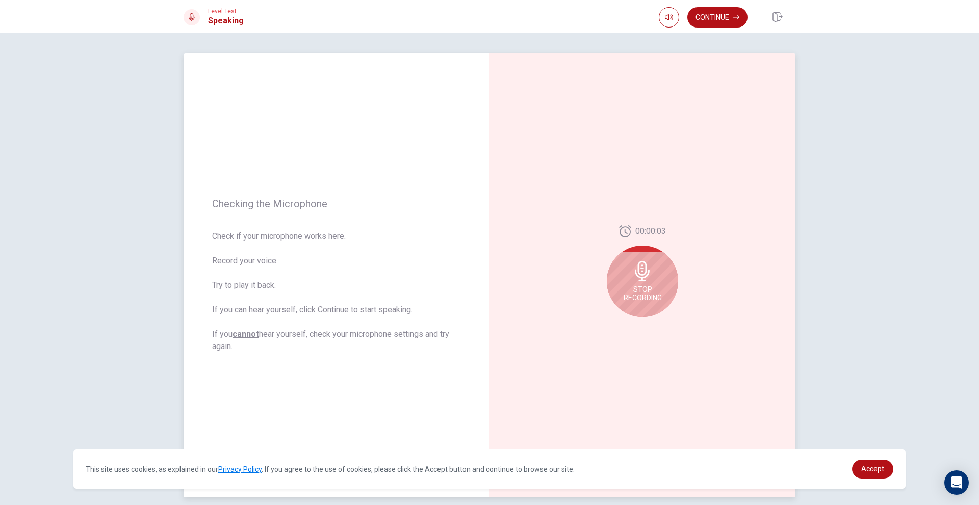
click at [635, 292] on span "Stop Recording" at bounding box center [643, 294] width 38 height 16
click at [649, 321] on button "Play Audio" at bounding box center [654, 325] width 14 height 14
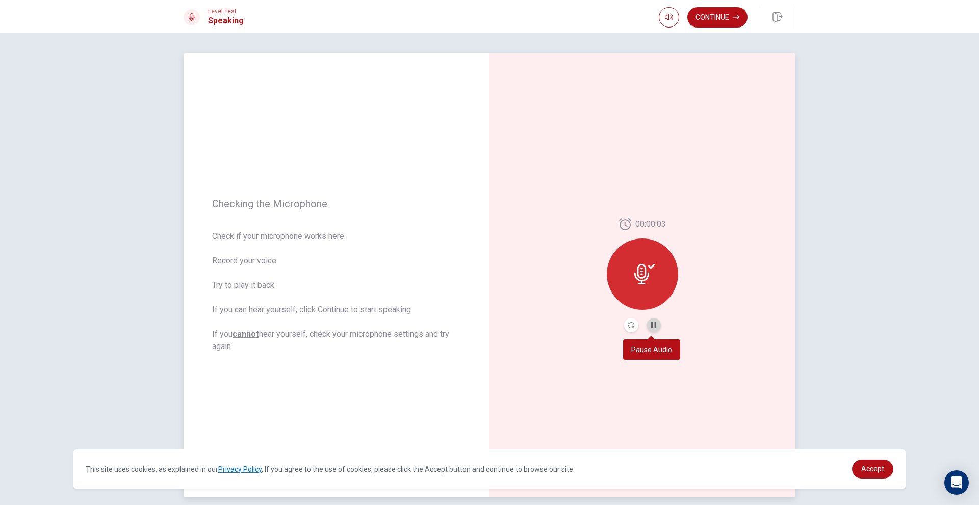
click at [650, 321] on button "Pause Audio" at bounding box center [654, 325] width 14 height 14
click at [705, 21] on button "Continue" at bounding box center [717, 17] width 60 height 20
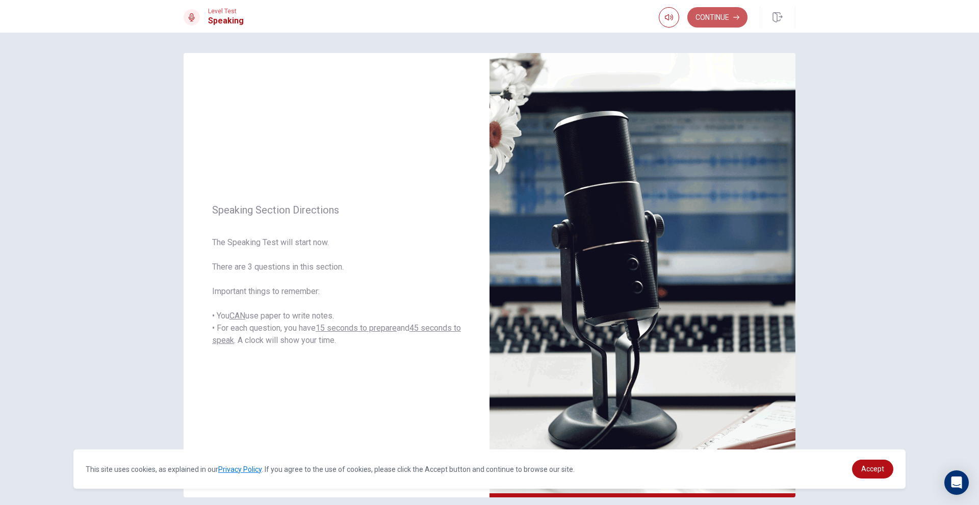
click at [700, 15] on button "Continue" at bounding box center [717, 17] width 60 height 20
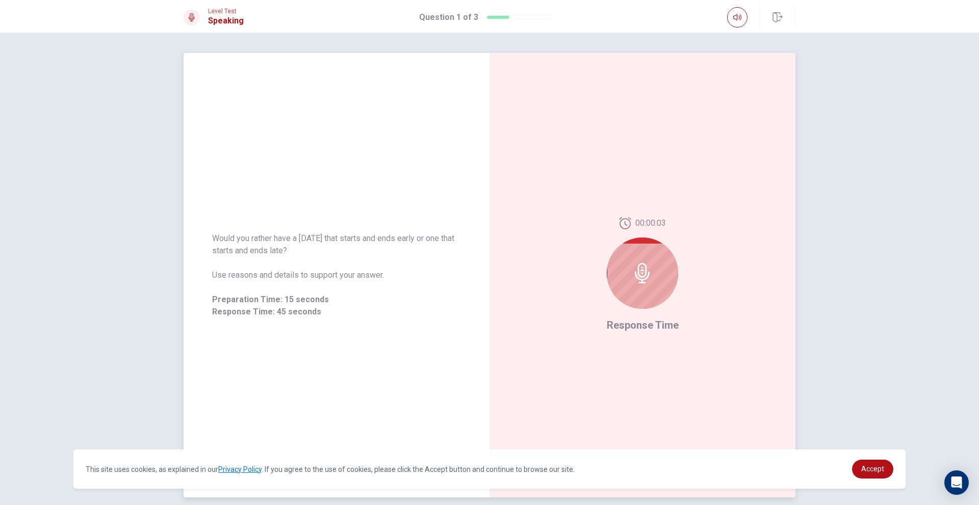
click at [629, 273] on div at bounding box center [642, 273] width 71 height 71
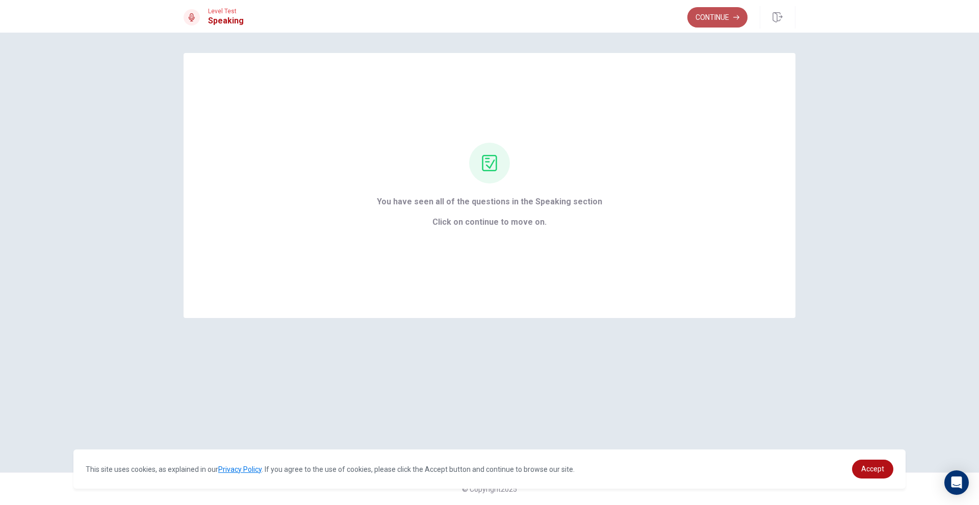
click at [729, 9] on button "Continue" at bounding box center [717, 17] width 60 height 20
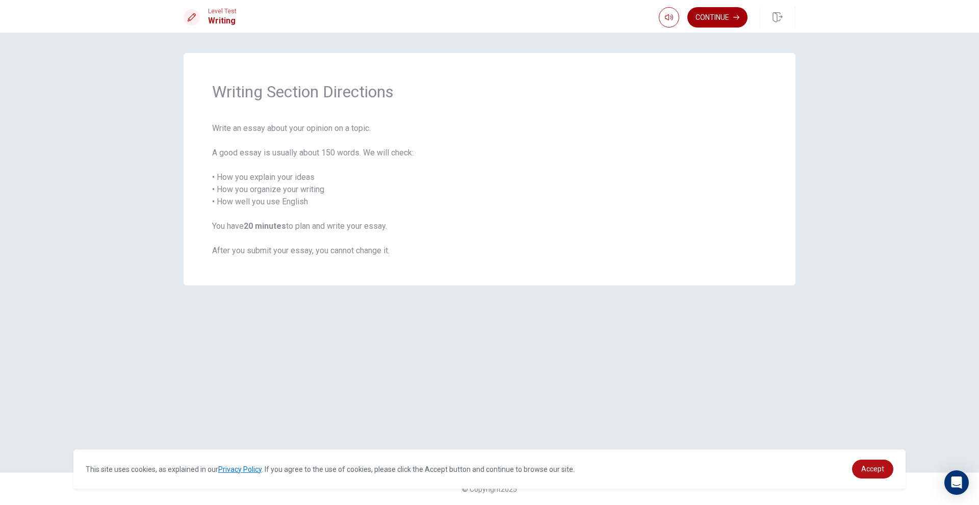
click at [718, 22] on button "Continue" at bounding box center [717, 17] width 60 height 20
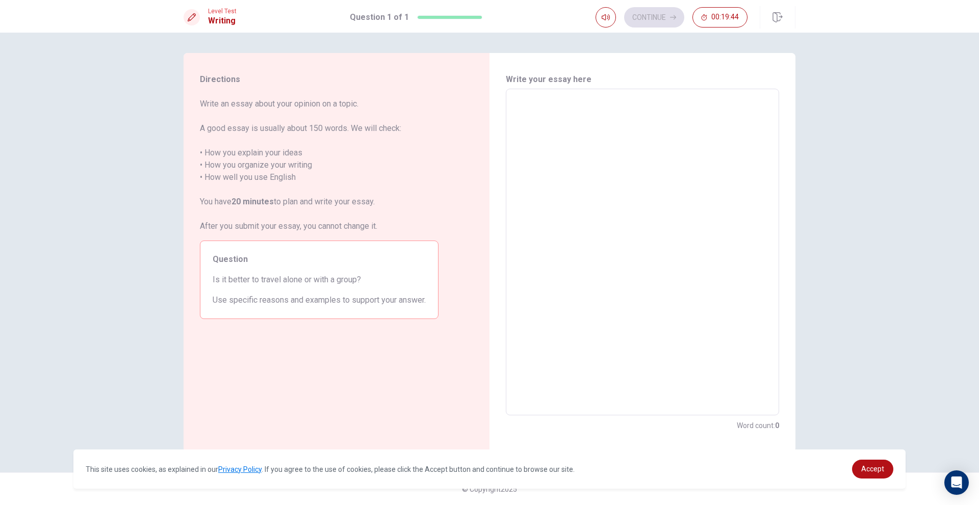
click at [633, 108] on textarea at bounding box center [642, 252] width 259 height 310
type textarea "i"
type textarea "x"
type textarea "in"
type textarea "x"
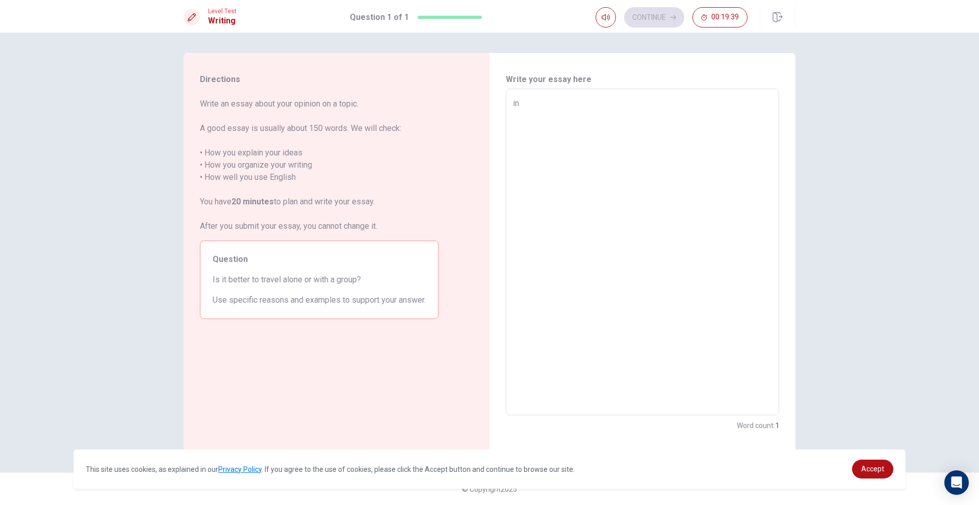
type textarea "in"
type textarea "x"
type textarea "in m"
type textarea "x"
type textarea "in my"
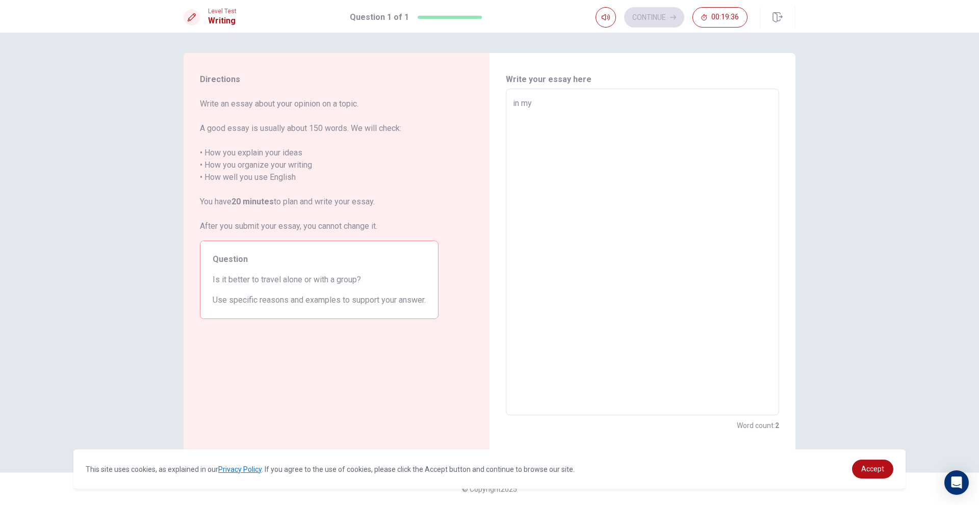
type textarea "x"
type textarea "in my"
type textarea "x"
type textarea "in my o"
type textarea "x"
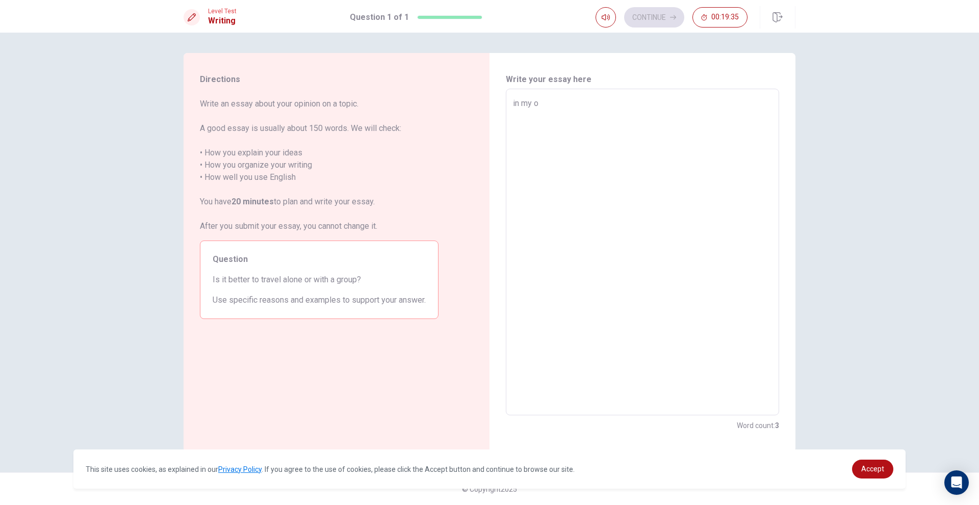
type textarea "in my op"
type textarea "x"
type textarea "in my opi"
type textarea "x"
type textarea "in my opin"
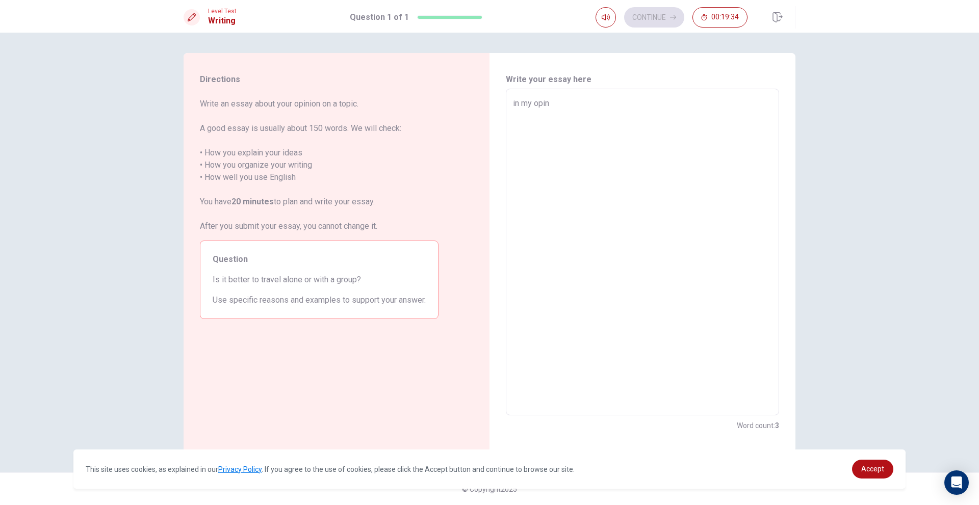
type textarea "x"
type textarea "in my opini"
type textarea "x"
type textarea "in my opinio"
type textarea "x"
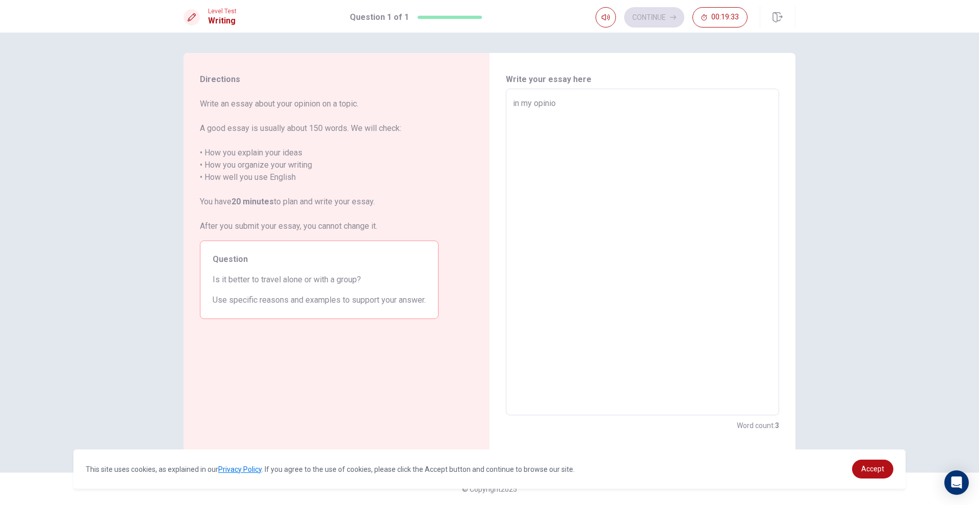
type textarea "in my opinion"
type textarea "x"
type textarea "in my opinion"
type textarea "x"
type textarea "in my opinion I"
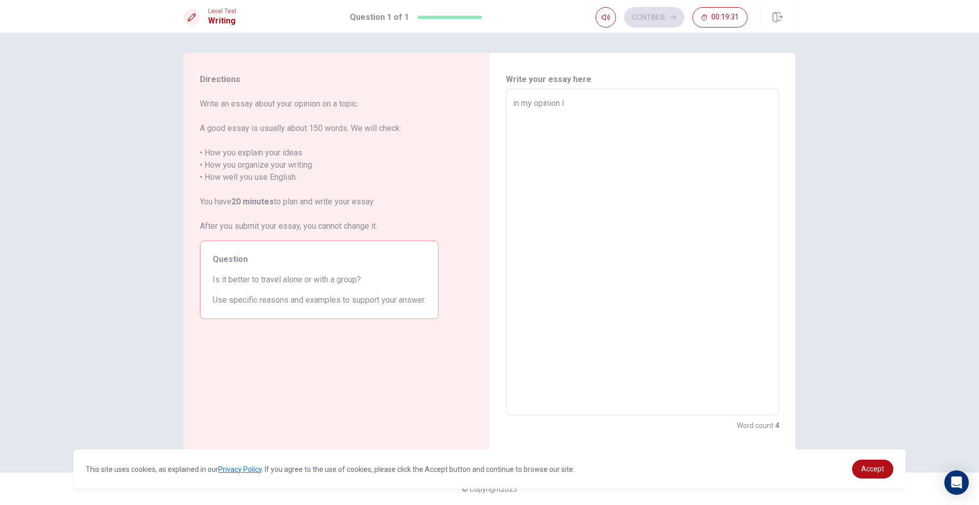
type textarea "x"
type textarea "in my opinion I"
type textarea "x"
type textarea "in my opinion I w"
type textarea "x"
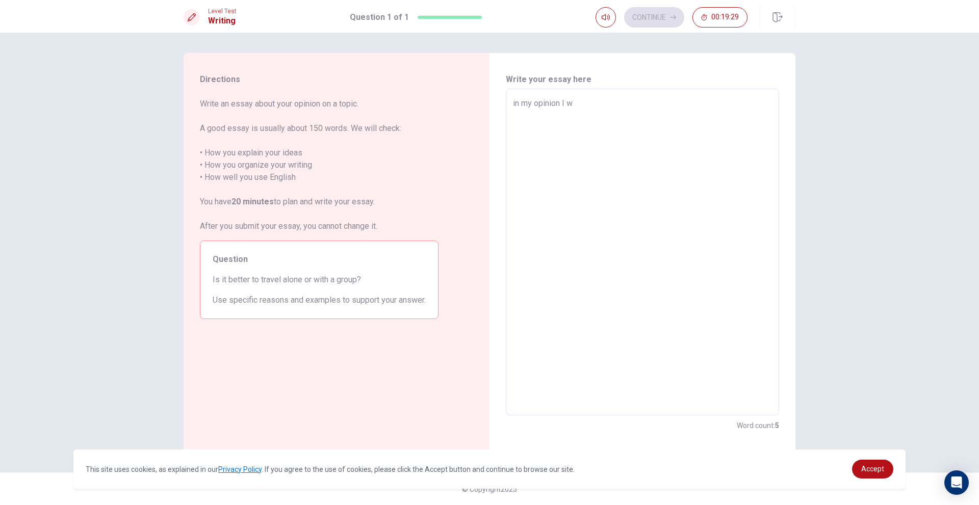
type textarea "in my opinion I wo"
type textarea "x"
type textarea "in my opinion I wou"
type textarea "x"
type textarea "in my opinion I woul"
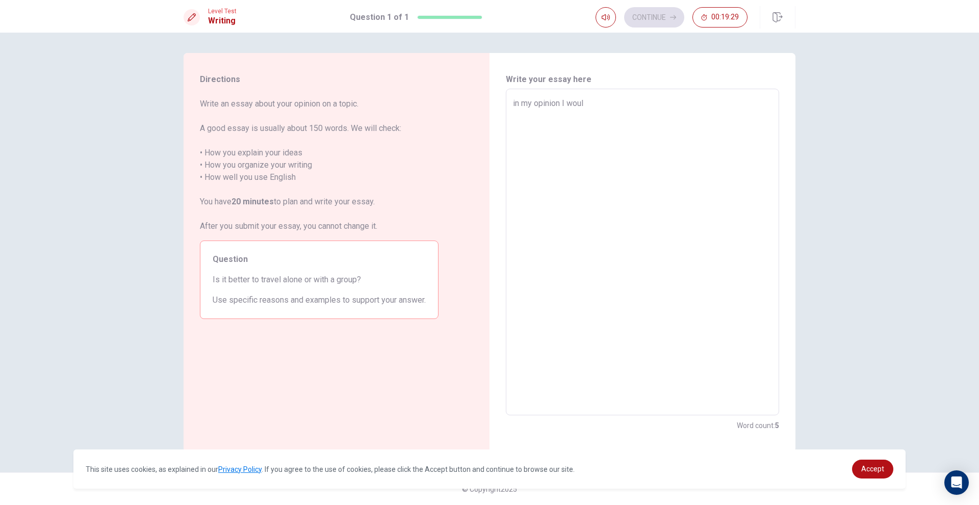
type textarea "x"
type textarea "in my opinion I would"
type textarea "x"
type textarea "in my opinion I would"
type textarea "x"
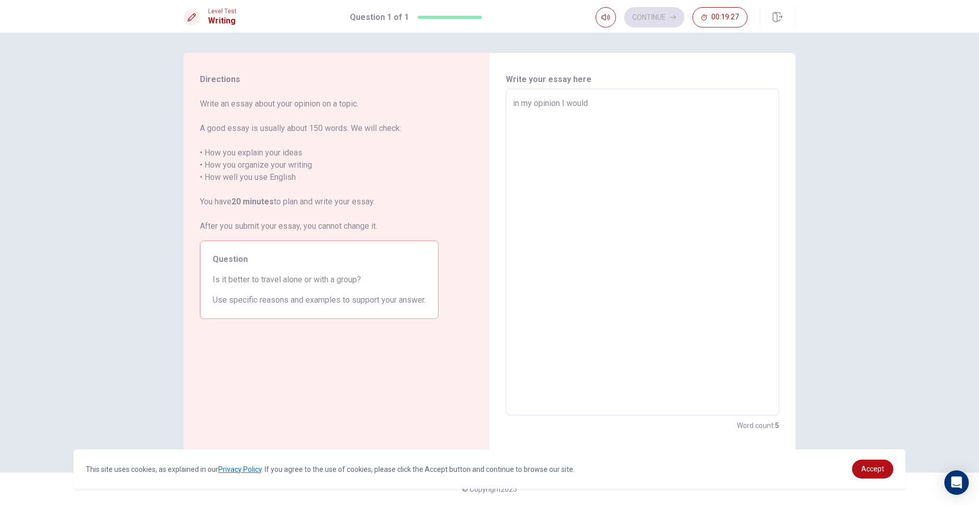
type textarea "in my opinion I would l"
type textarea "x"
type textarea "in my opinion I would li"
type textarea "x"
type textarea "in my opinion I would lik"
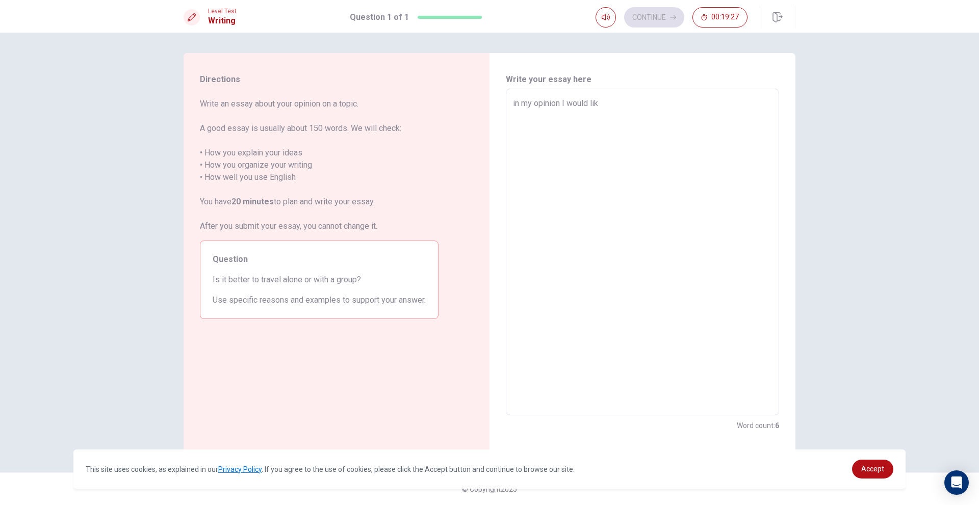
type textarea "x"
type textarea "in my opinion I would like"
type textarea "x"
type textarea "in my opinion I would like"
type textarea "x"
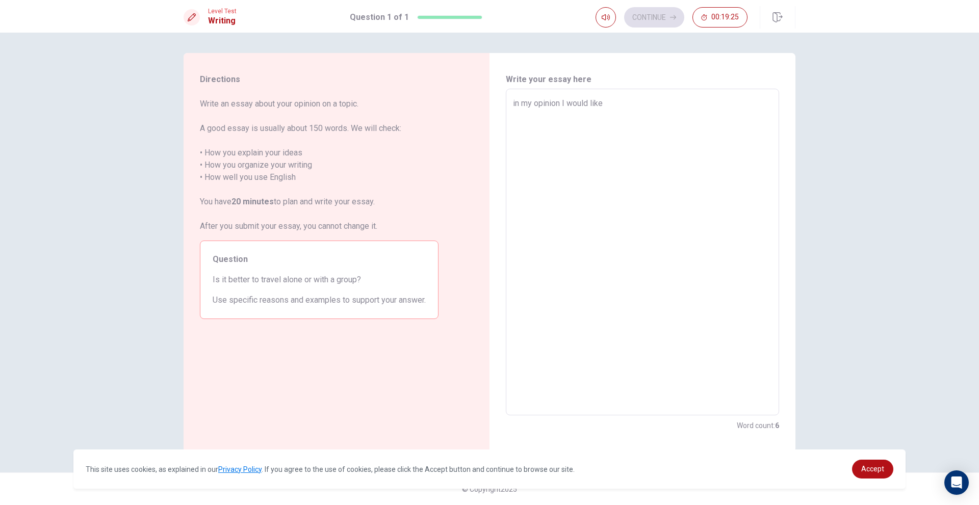
type textarea "in my opinion I would like t"
type textarea "x"
type textarea "in my opinion I would like to"
type textarea "x"
type textarea "in my opinion I would like to"
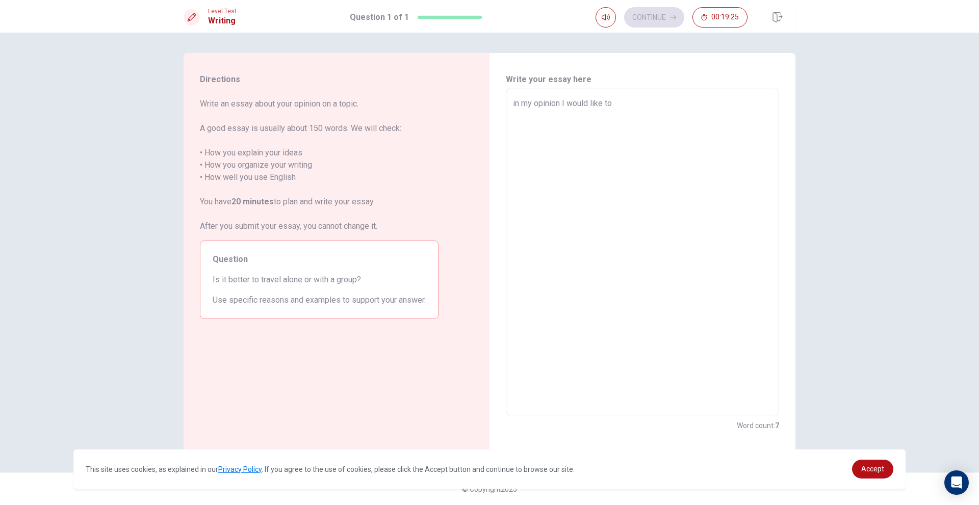
type textarea "x"
type textarea "in my opinion I would like to g"
type textarea "x"
type textarea "in my opinion I would like to go"
type textarea "x"
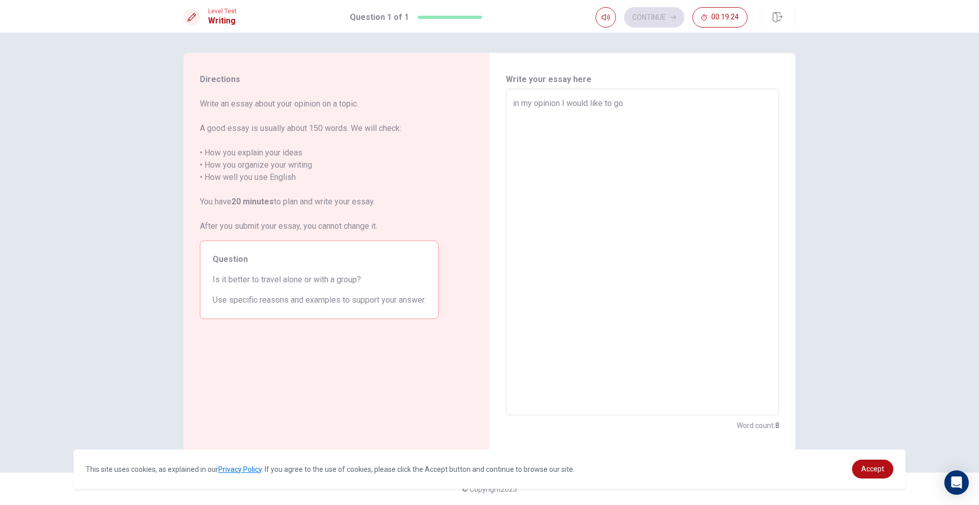
type textarea "in my opinion I would like to go"
type textarea "x"
type textarea "in my opinion I would like to go w"
type textarea "x"
type textarea "in my opinion I would like to go wi"
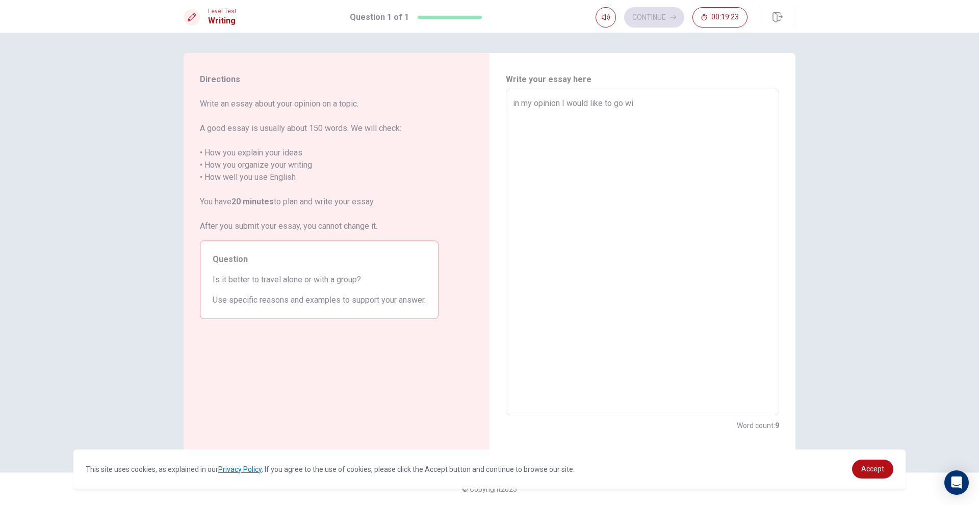
type textarea "x"
type textarea "in my opinion I would like to go wit"
type textarea "x"
type textarea "in my opinion I would like to go with"
type textarea "x"
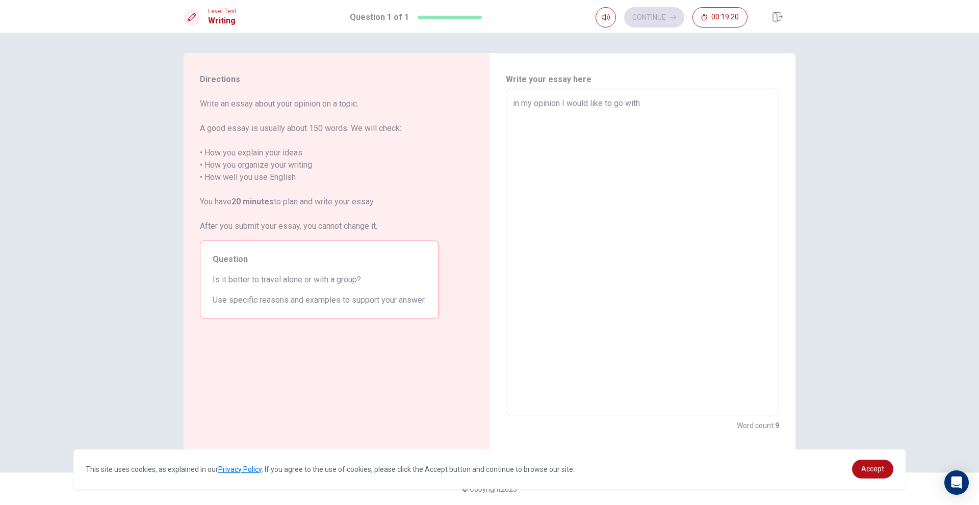
type textarea "in my opinion I would like to go with"
type textarea "x"
type textarea "in my opinion I would like to go with m"
type textarea "x"
type textarea "in my opinion I would like to go with my"
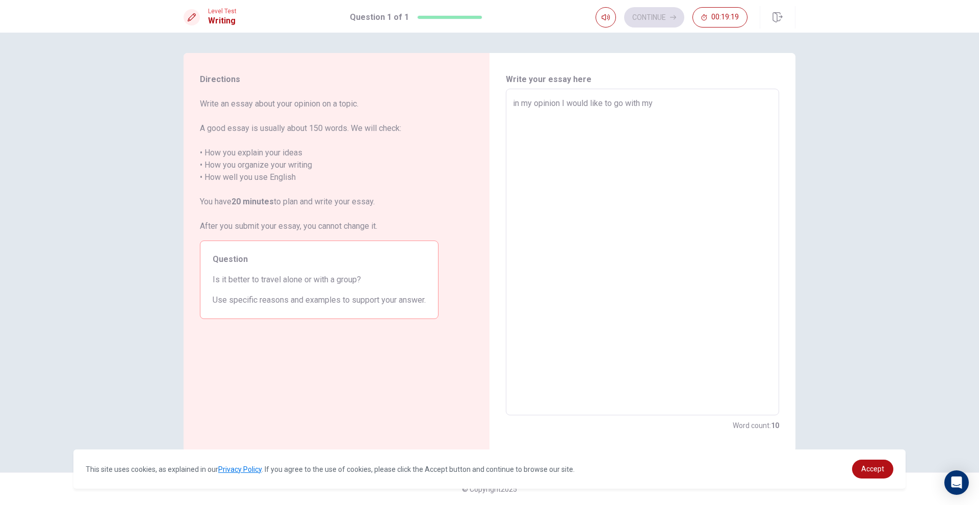
type textarea "x"
type textarea "in my opinion I would like to go with my"
type textarea "x"
type textarea "in my opinion I would like to go with my f"
type textarea "x"
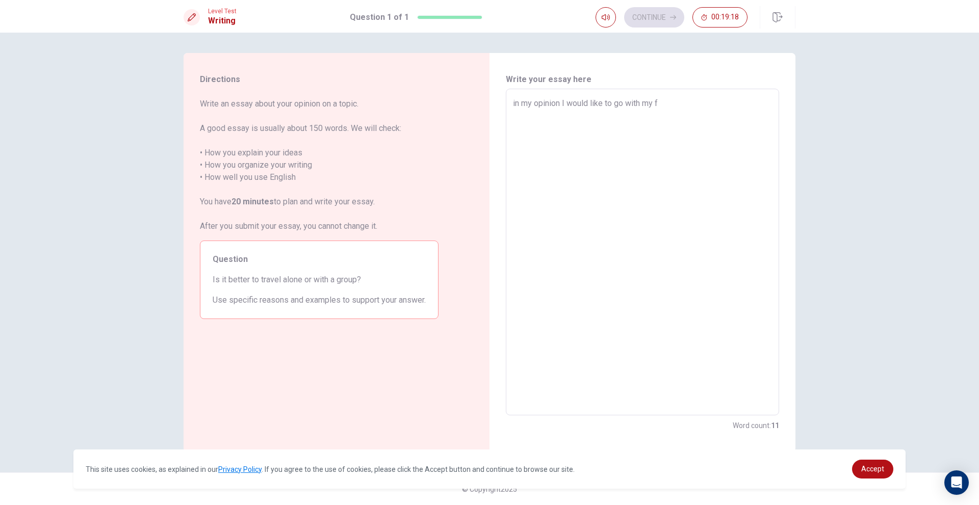
type textarea "in my opinion I would like to go with my fr"
type textarea "x"
type textarea "in my opinion I would like to go with my fri"
type textarea "x"
type textarea "in my opinion I would like to go with my frie"
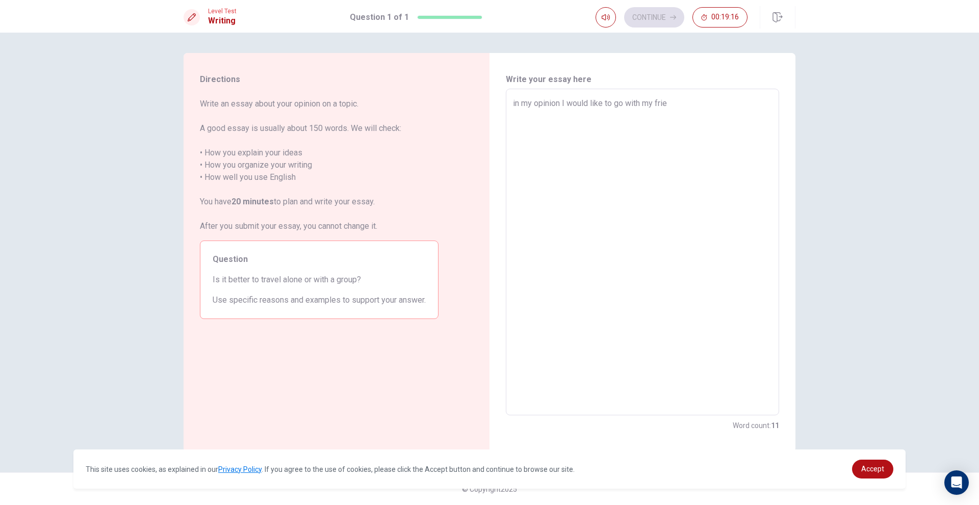
type textarea "x"
type textarea "in my opinion I would like to go with my frien"
type textarea "x"
type textarea "in my opinion I would like to go with my friend"
type textarea "x"
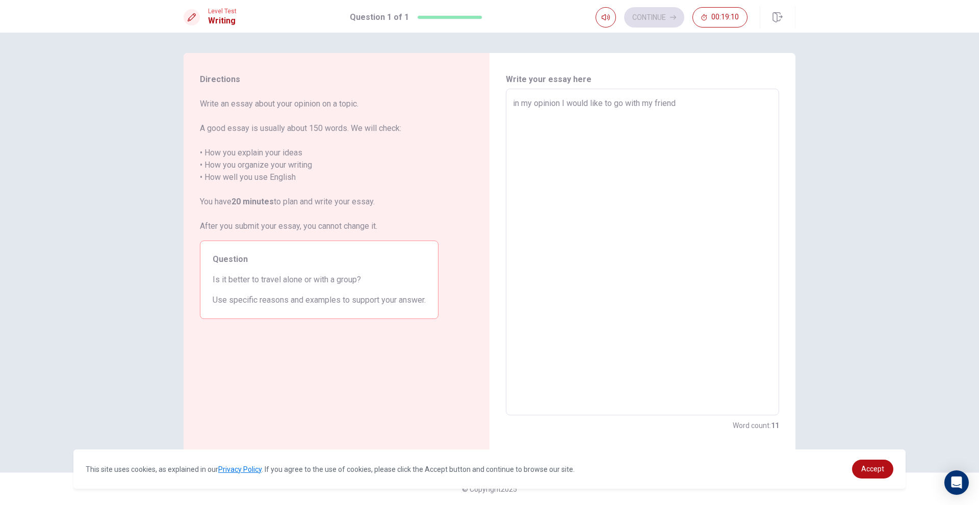
type textarea "in my opinion I would like to go with my friend"
type textarea "x"
type textarea "in my opinion I would like to go with my friend"
type textarea "x"
type textarea "in my opinion I would like to go with my frien"
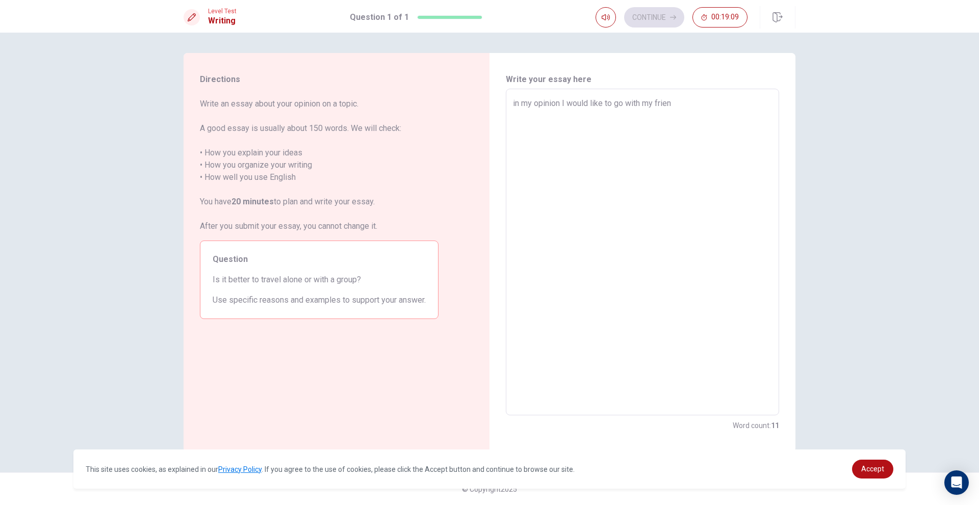
type textarea "x"
type textarea "in my opinion I would like to go with my frie"
type textarea "x"
type textarea "in my opinion I would like to go with my fri"
type textarea "x"
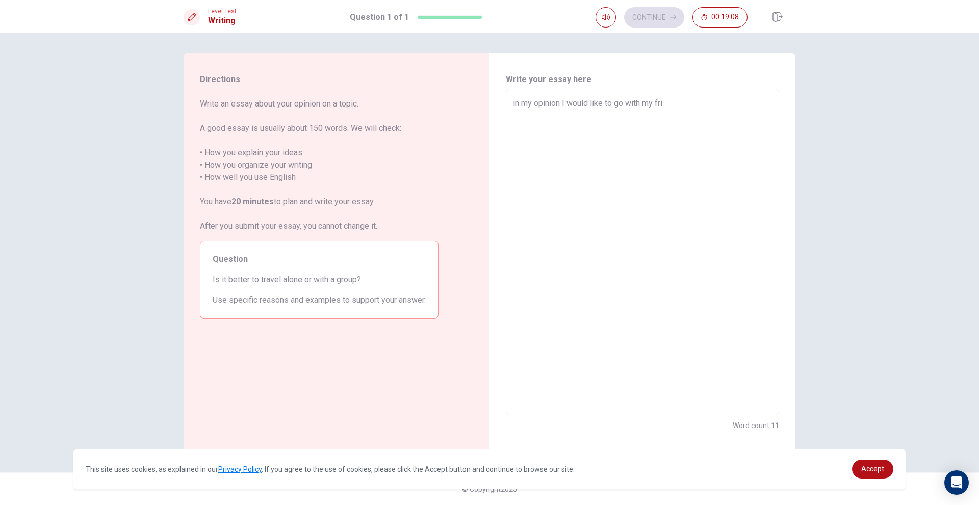
type textarea "in my opinion I would like to go with my fr"
type textarea "x"
type textarea "in my opinion I would like to go with my f"
type textarea "x"
type textarea "in my opinion I would like to go with my"
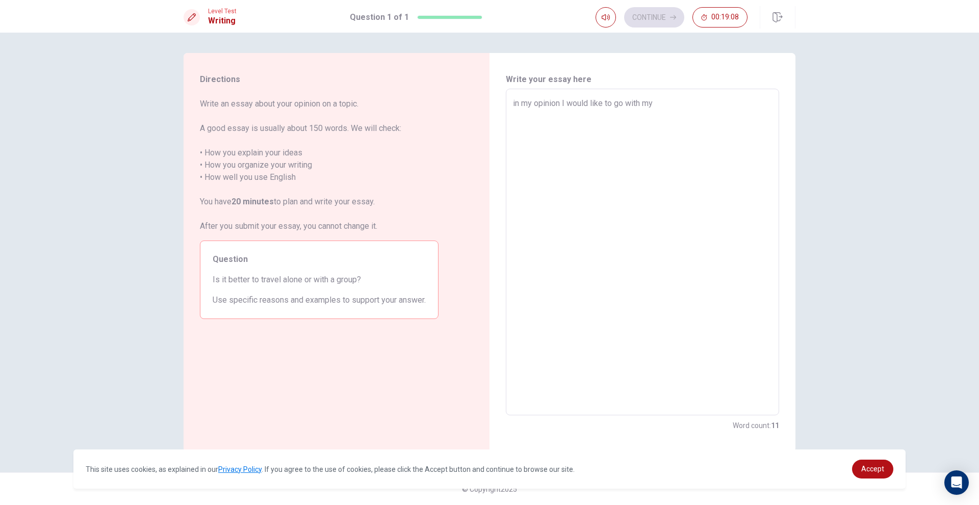
type textarea "x"
type textarea "in my opinion I would like to go with my"
type textarea "x"
type textarea "in my opinion I would like to go with m"
type textarea "x"
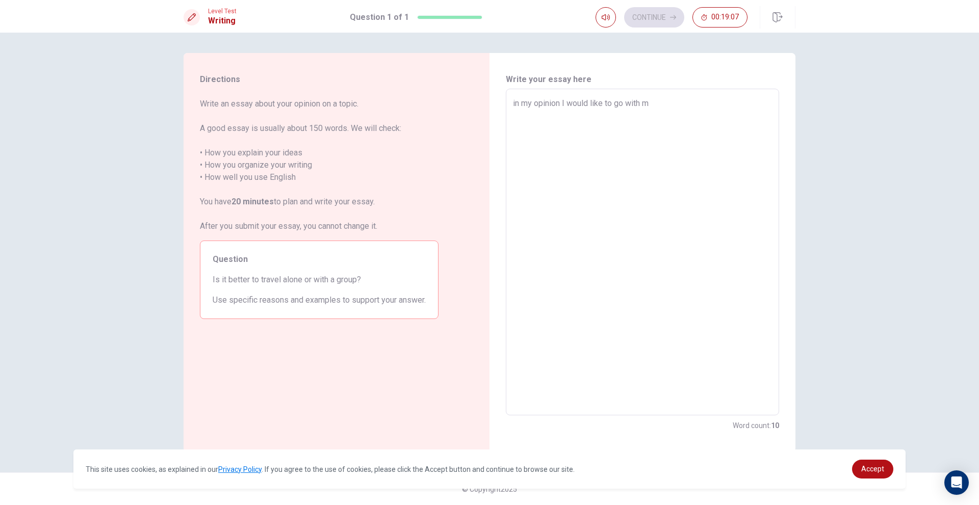
type textarea "in my opinion I would like to go with"
type textarea "x"
type textarea "in my opinion I would like to go with"
type textarea "x"
type textarea "in my opinion I would like to go wit"
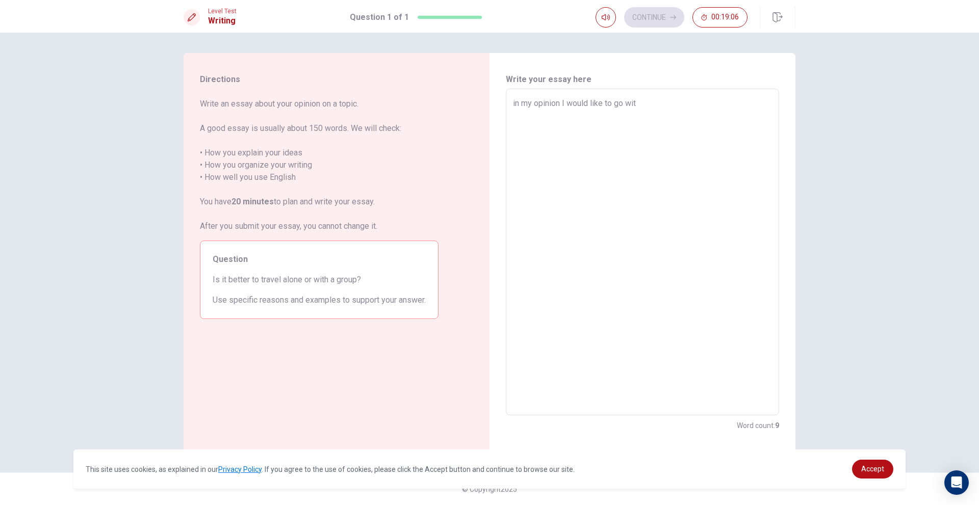
type textarea "x"
type textarea "in my opinion I would like to go wi"
type textarea "x"
type textarea "in my opinion I would like to go w"
type textarea "x"
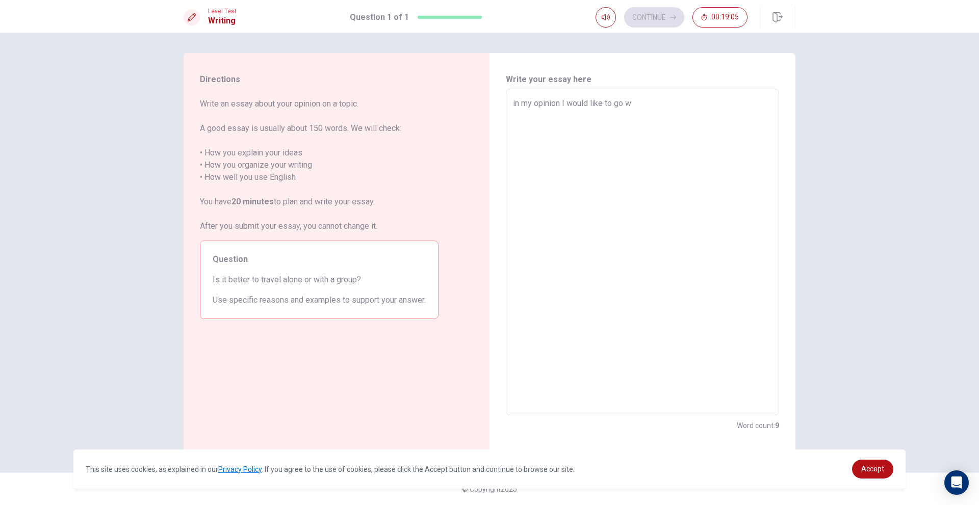
type textarea "in my opinion I would like to go"
type textarea "x"
type textarea "in my opinion I would like to go"
type textarea "x"
type textarea "in my opinion I would like to g"
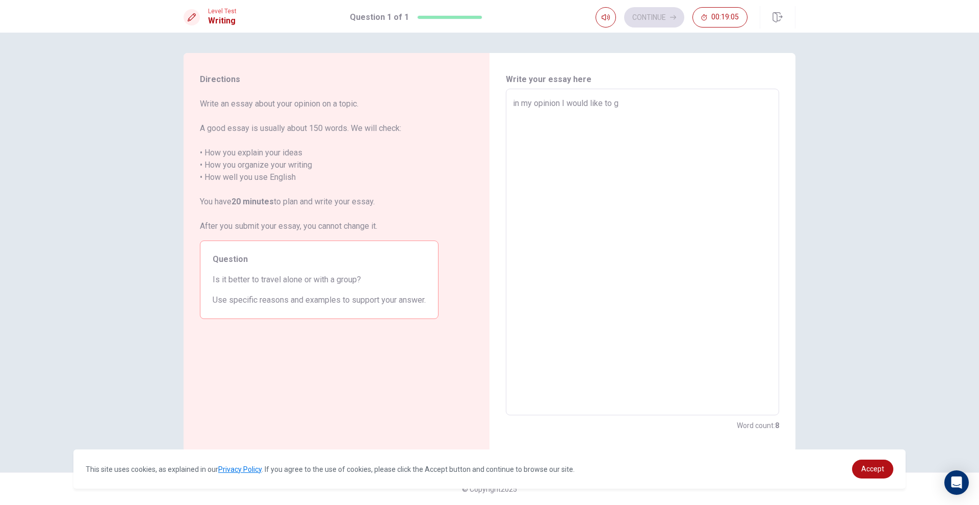
type textarea "x"
type textarea "in my opinion I would like to go"
type textarea "x"
type textarea "in my opinion I would like to go"
type textarea "x"
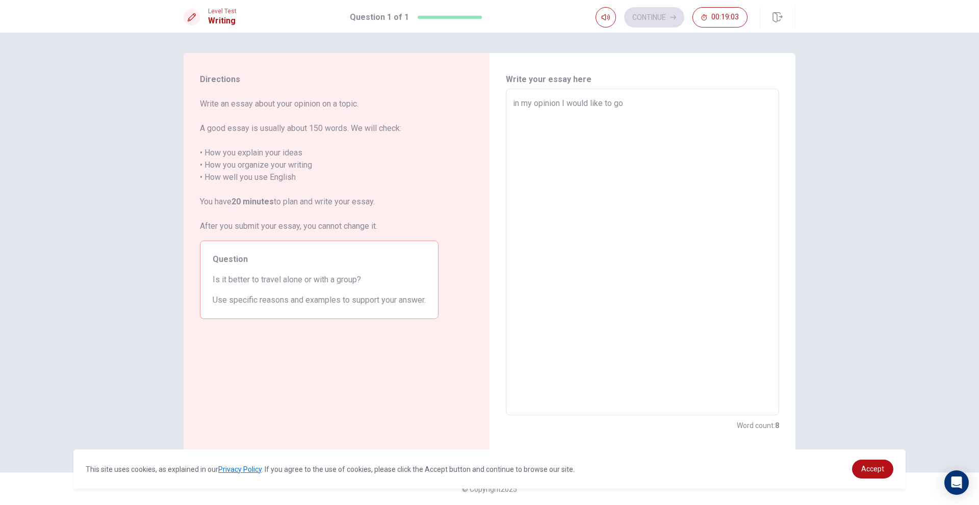
type textarea "in my opinion I would like to go w"
type textarea "x"
type textarea "in my opinion I would like to go wi"
type textarea "x"
type textarea "in my opinion I would like to go wit"
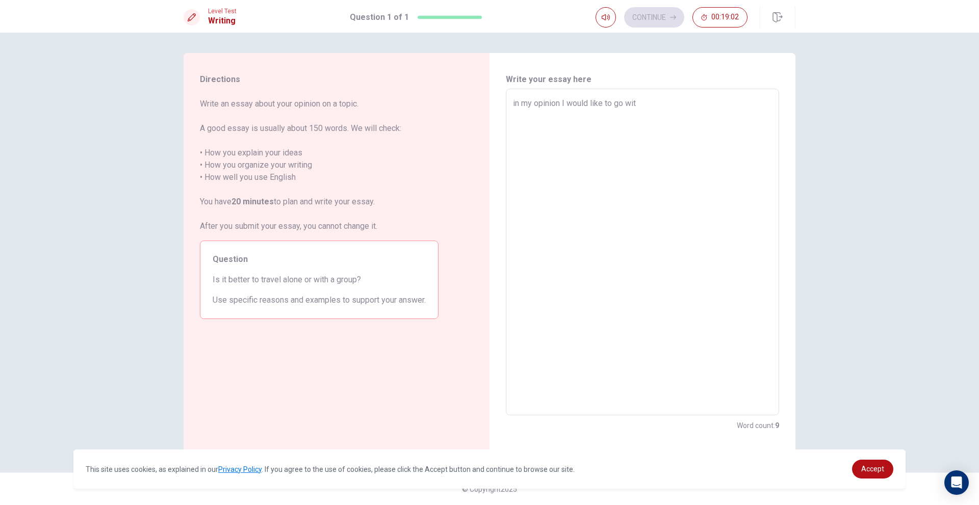
type textarea "x"
type textarea "in my opinion I would like to go witn"
type textarea "x"
type textarea "in my opinion I would like to go witn"
type textarea "x"
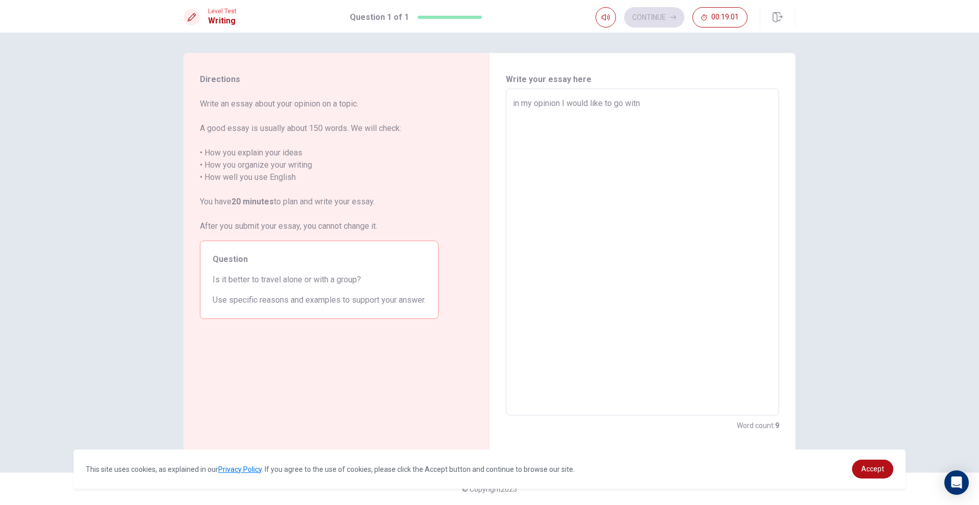
type textarea "in my opinion I would like to go witn"
type textarea "x"
type textarea "in my opinion I would like to go witnh"
type textarea "x"
type textarea "in my opinion I would like to go witnh"
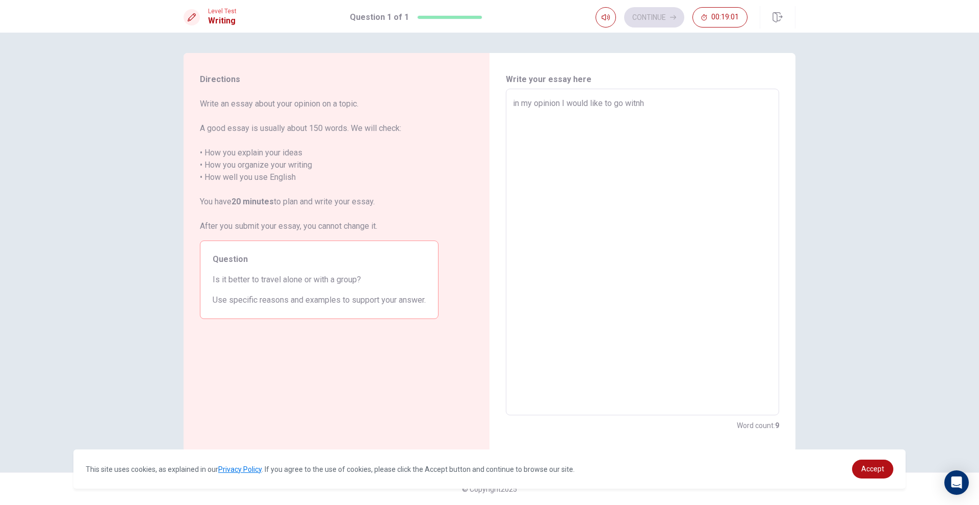
type textarea "x"
type textarea "in my opinion I would like to go witnh m"
type textarea "x"
type textarea "in my opinion I would like to go witnh"
type textarea "x"
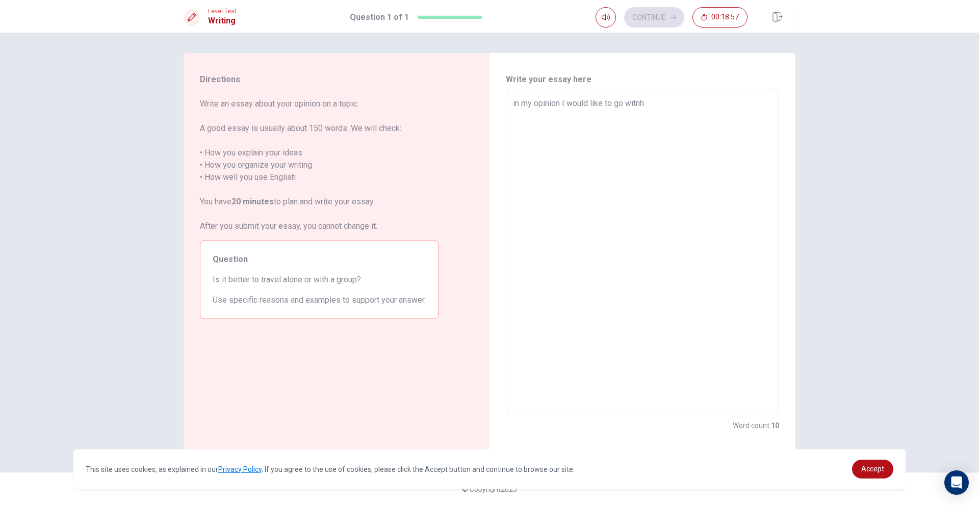
type textarea "in my opinion I would like to go witnh"
type textarea "x"
type textarea "in my opinion I would like to go witn"
type textarea "x"
type textarea "in my opinion I would like to go wit"
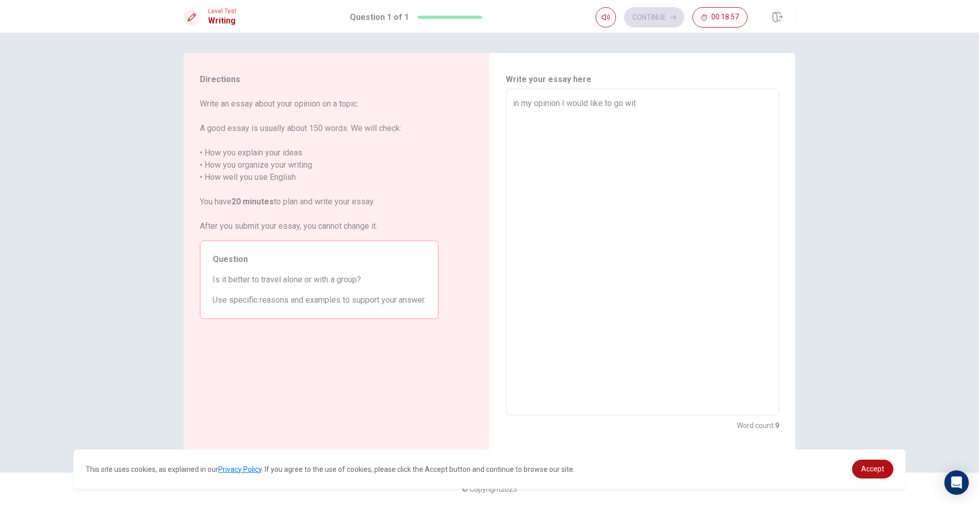
type textarea "x"
type textarea "in my opinion I would like to go with"
type textarea "x"
type textarea "in my opinion I would like to go with"
type textarea "x"
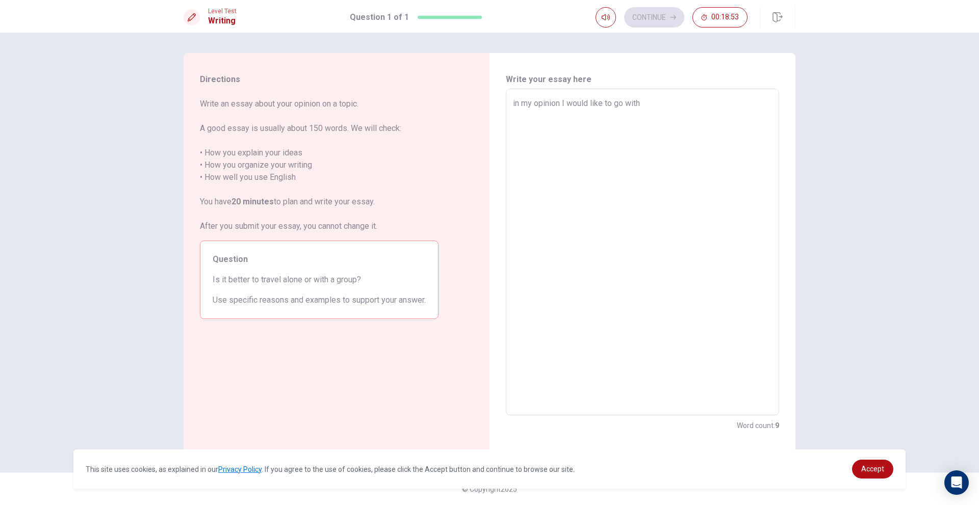
type textarea "in my opinion I would like to go with a"
type textarea "x"
type textarea "in my opinion I would like to go with a"
type textarea "x"
type textarea "in my opinion I would like to go with a g"
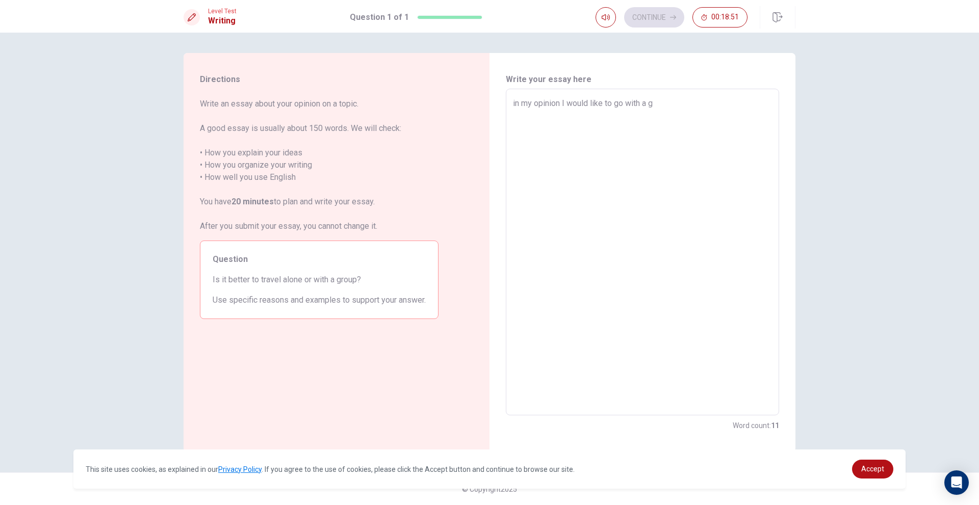
type textarea "x"
type textarea "in my opinion I would like to go with a gr"
type textarea "x"
type textarea "in my opinion I would like to go with a gro"
type textarea "x"
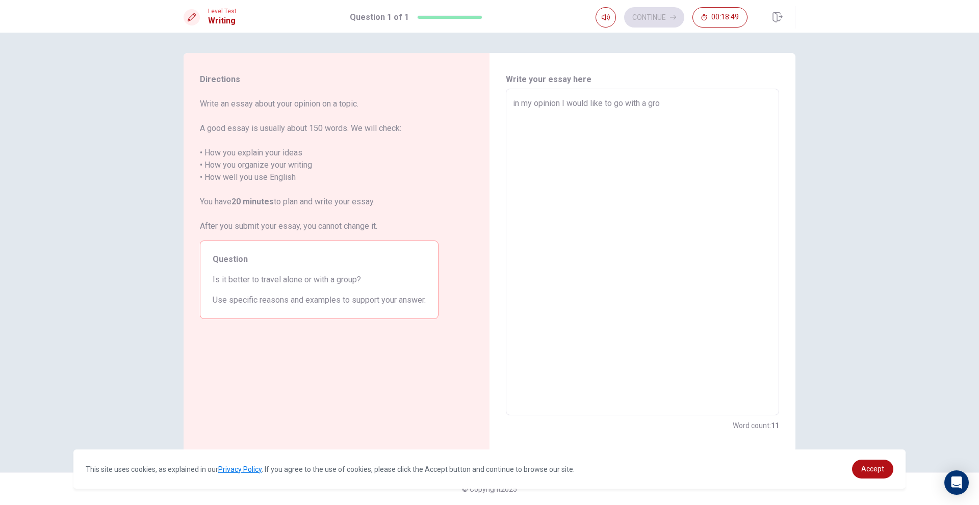
type textarea "in my opinion I would like to go with a grou"
type textarea "x"
type textarea "in my opinion I would like to go with a group"
type textarea "x"
type textarea "in my opinion I would like to go with a group"
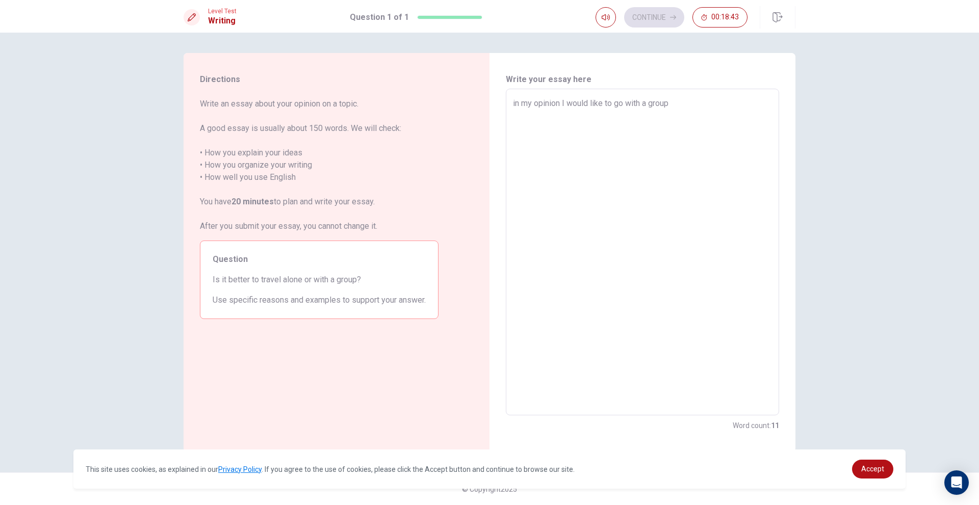
type textarea "x"
type textarea "in my opinion I would like to go with a group b"
type textarea "x"
type textarea "in my opinion I would like to go with a group be"
type textarea "x"
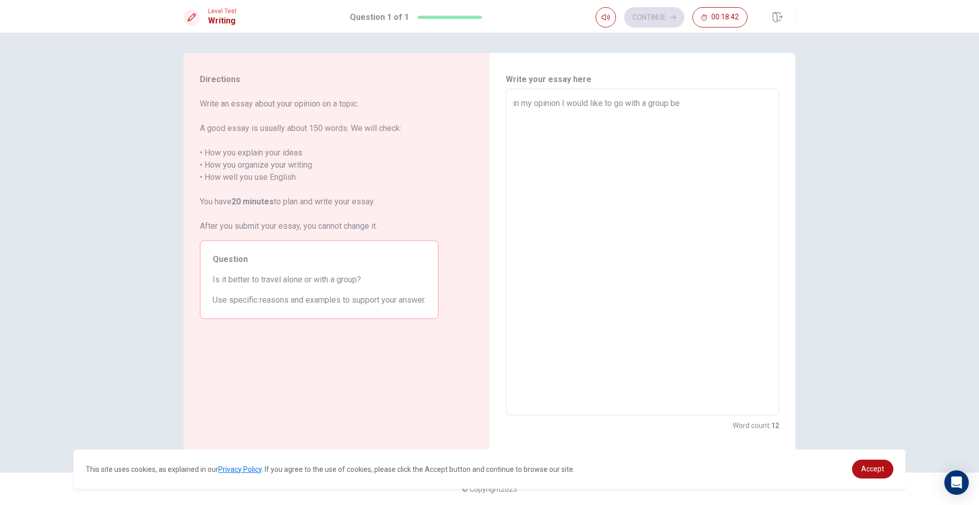
type textarea "in my opinion I would like to go with a group bec"
type textarea "x"
type textarea "in my opinion I would like to go with a group beca"
type textarea "x"
type textarea "in my opinion I would like to go with a group becau"
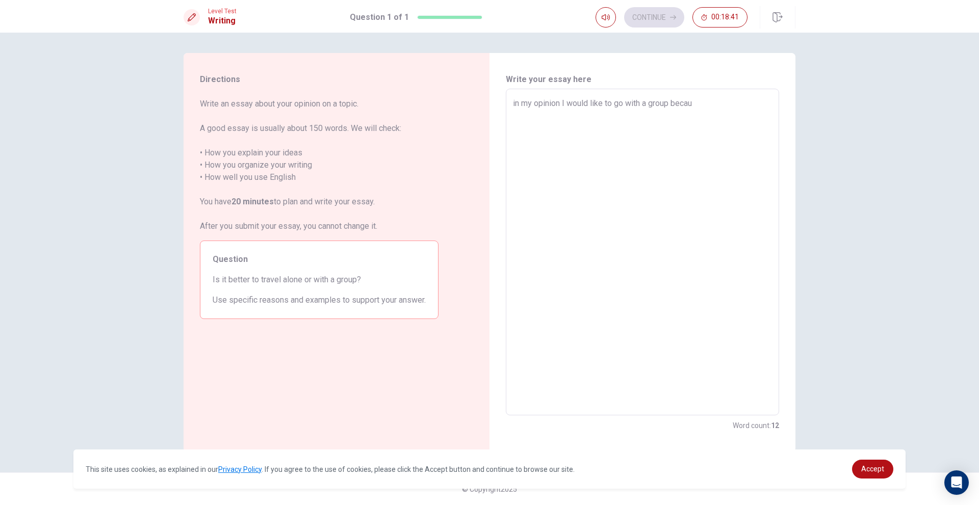
type textarea "x"
type textarea "in my opinion I would like to go with a group becaus"
type textarea "x"
type textarea "in my opinion I would like to go with a group because"
type textarea "x"
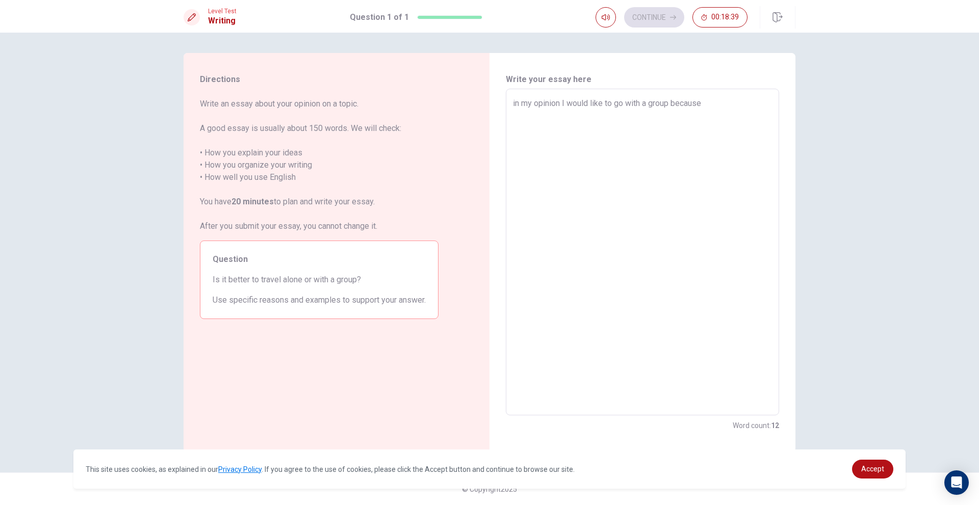
type textarea "in my opinion I would like to go with a group because"
type textarea "x"
type textarea "in my opinion I would like to go with a group because i"
type textarea "x"
type textarea "in my opinion I would like to go with a group because it"
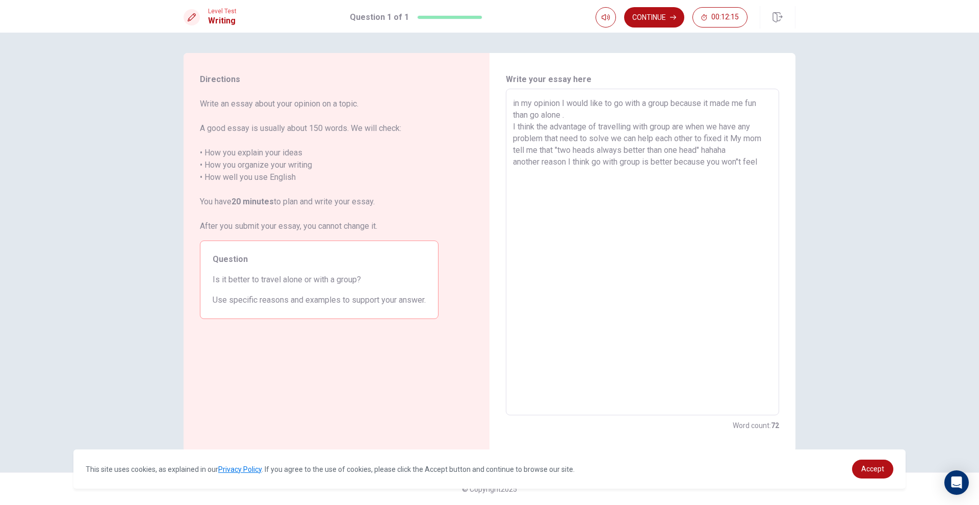
click at [742, 164] on textarea "in my opinion I would like to go with a group because it made me fun than go al…" at bounding box center [642, 252] width 259 height 310
click at [756, 162] on textarea "in my opinion I would like to go with a group because it made me fun than go al…" at bounding box center [642, 252] width 259 height 310
click at [767, 160] on textarea "in my opinion I would like to go with a group because it made me fun than go al…" at bounding box center [642, 252] width 259 height 310
click at [512, 100] on div "in my opinion I would like to go with a group because it made me fun than go al…" at bounding box center [642, 252] width 273 height 327
click at [518, 106] on textarea "in my opinion I would like to go with a group because it made me fun than go al…" at bounding box center [642, 252] width 259 height 310
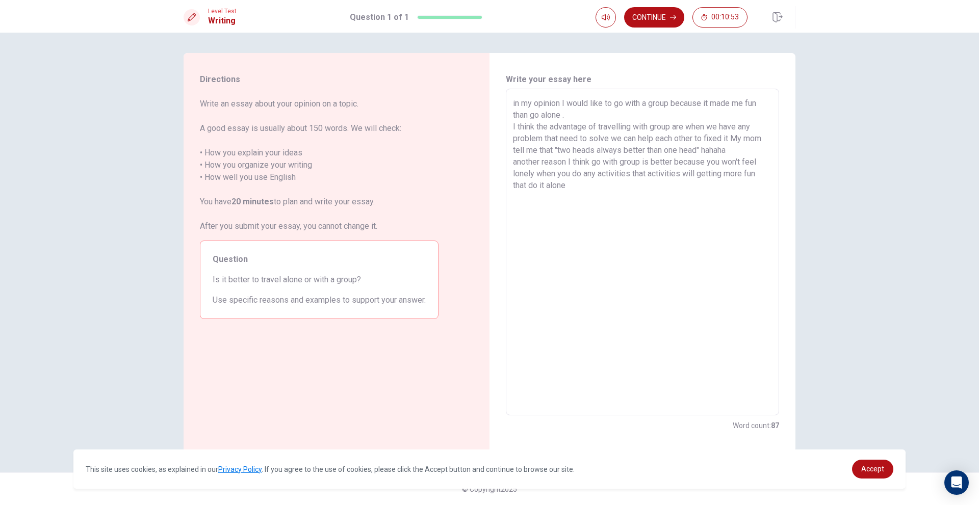
click at [513, 106] on textarea "in my opinion I would like to go with a group because it made me fun than go al…" at bounding box center [642, 252] width 259 height 310
click at [510, 132] on div "in my opinion I would like to go with a group because it made me fun than go al…" at bounding box center [642, 252] width 273 height 327
click at [513, 126] on textarea "in my opinion I would like to go with a group because it made me fun than go al…" at bounding box center [642, 252] width 259 height 310
click at [510, 161] on div "in my opinion I would like to go with a group because it made me fun than go al…" at bounding box center [642, 252] width 273 height 327
drag, startPoint x: 517, startPoint y: 158, endPoint x: 510, endPoint y: 161, distance: 6.8
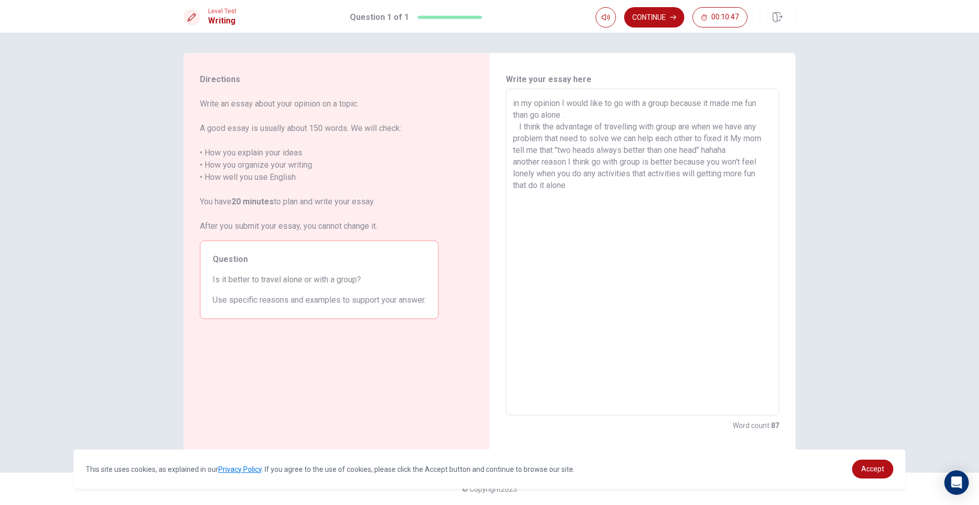
click at [514, 160] on textarea "in my opinion I would like to go with a group because it made me fun than go al…" at bounding box center [642, 252] width 259 height 310
click at [512, 159] on div "in my opinion I would like to go with a group because it made me fun than go al…" at bounding box center [642, 252] width 273 height 327
click at [510, 161] on div "in my opinion I would like to go with a group because it made me fun than go al…" at bounding box center [642, 252] width 273 height 327
click at [510, 163] on div "in my opinion I would like to go with a group because it made me fun than go al…" at bounding box center [642, 252] width 273 height 327
click at [510, 165] on div "in my opinion I would like to go with a group because it made me fun than go al…" at bounding box center [642, 252] width 273 height 327
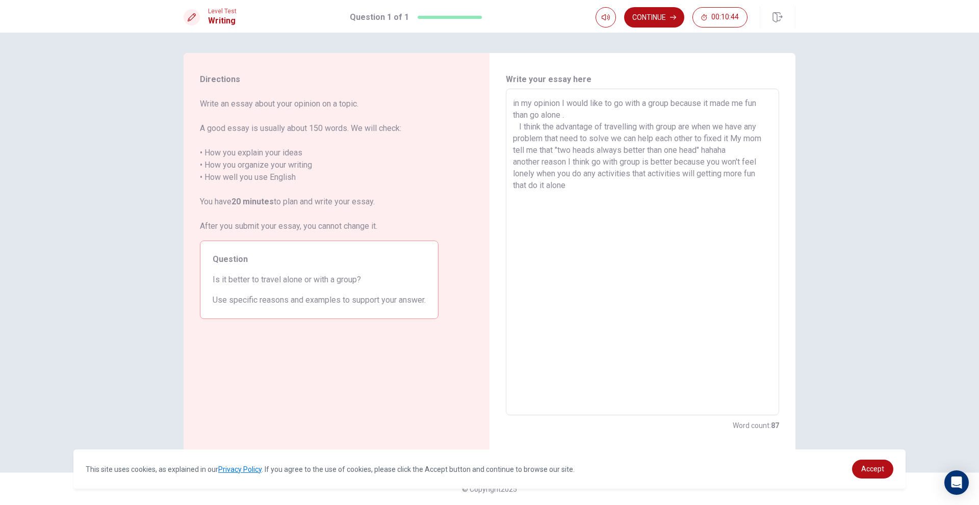
click at [524, 169] on textarea "in my opinion I would like to go with a group because it made me fun than go al…" at bounding box center [642, 252] width 259 height 310
click at [514, 165] on textarea "in my opinion I would like to go with a group because it made me fun than go al…" at bounding box center [642, 252] width 259 height 310
click at [583, 187] on textarea "in my opinion I would like to go with a group because it made me fun than go al…" at bounding box center [642, 252] width 259 height 310
click at [735, 151] on textarea "in my opinion I would like to go with a group because it made me fun than go al…" at bounding box center [642, 252] width 259 height 310
click at [599, 196] on textarea "in my opinion I would like to go with a group because it made me fun than go al…" at bounding box center [642, 252] width 259 height 310
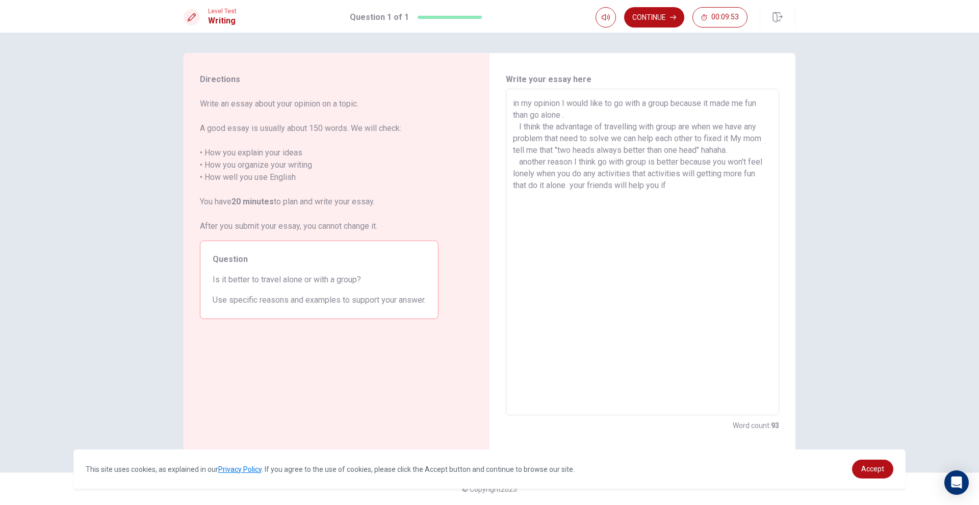
click at [647, 182] on textarea "in my opinion I would like to go with a group because it made me fun than go al…" at bounding box center [642, 252] width 259 height 310
click at [700, 196] on textarea "in my opinion I would like to go with a group because it made me fun than go al…" at bounding box center [642, 252] width 259 height 310
click at [526, 208] on textarea "in my opinion I would like to go with a group because it made me fun than go al…" at bounding box center [642, 252] width 259 height 310
click at [615, 214] on textarea "in my opinion I would like to go with a group because it made me fun than go al…" at bounding box center [642, 252] width 259 height 310
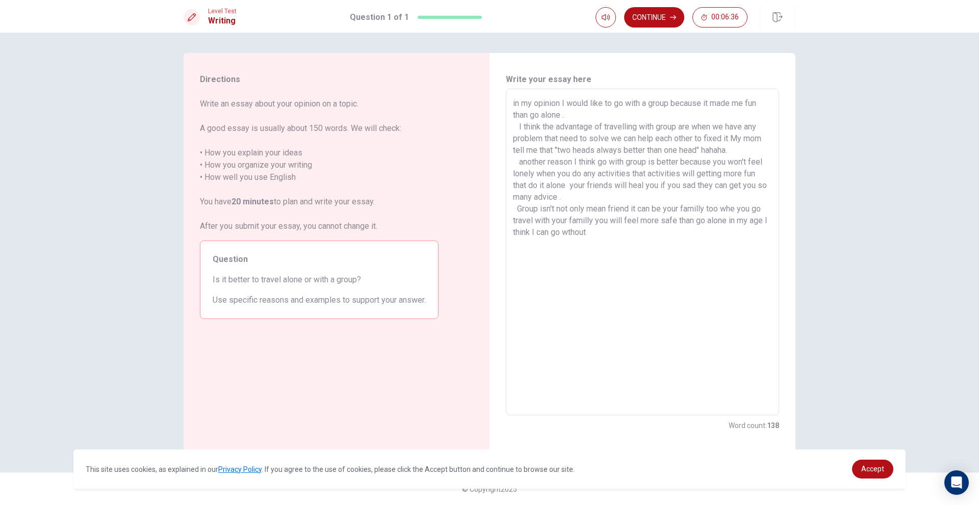
click at [574, 232] on textarea "in my opinion I would like to go with a group because it made me fun than go al…" at bounding box center [642, 252] width 259 height 310
click at [632, 237] on textarea "in my opinion I would like to go with a group because it made me fun than go al…" at bounding box center [642, 252] width 259 height 310
click at [647, 237] on textarea "in my opinion I would like to go with a group because it made me fun than go al…" at bounding box center [642, 252] width 259 height 310
drag, startPoint x: 730, startPoint y: 221, endPoint x: 726, endPoint y: 248, distance: 27.3
click at [726, 248] on textarea "in my opinion I would like to go with a group because it made me fun than go al…" at bounding box center [642, 252] width 259 height 310
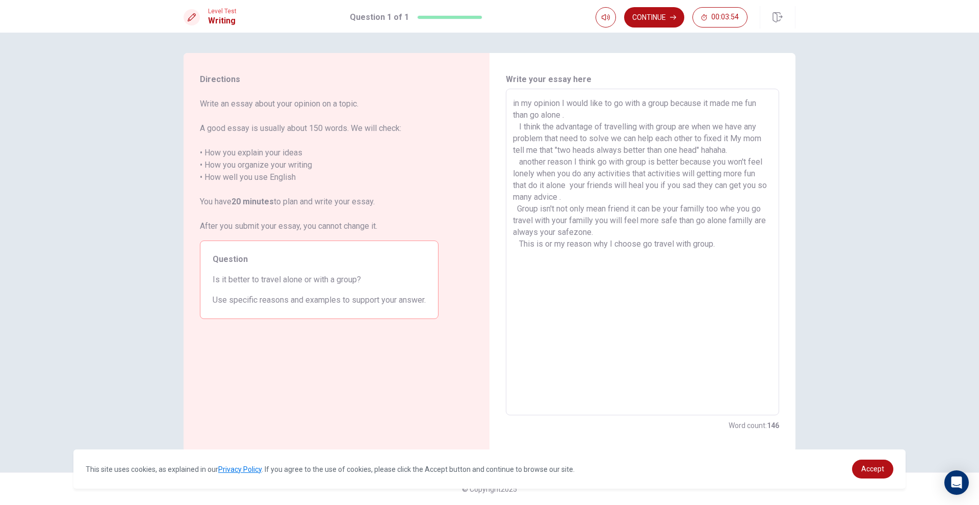
click at [551, 248] on textarea "in my opinion I would like to go with a group because it made me fun than go al…" at bounding box center [642, 252] width 259 height 310
click at [541, 244] on textarea "in my opinion I would like to go with a group because it made me fun than go al…" at bounding box center [642, 252] width 259 height 310
click at [566, 248] on textarea "in my opinion I would like to go with a group because it made me fun than go al…" at bounding box center [642, 252] width 259 height 310
click at [705, 152] on textarea "in my opinion I would like to go with a group because it made me fun than go al…" at bounding box center [642, 252] width 259 height 310
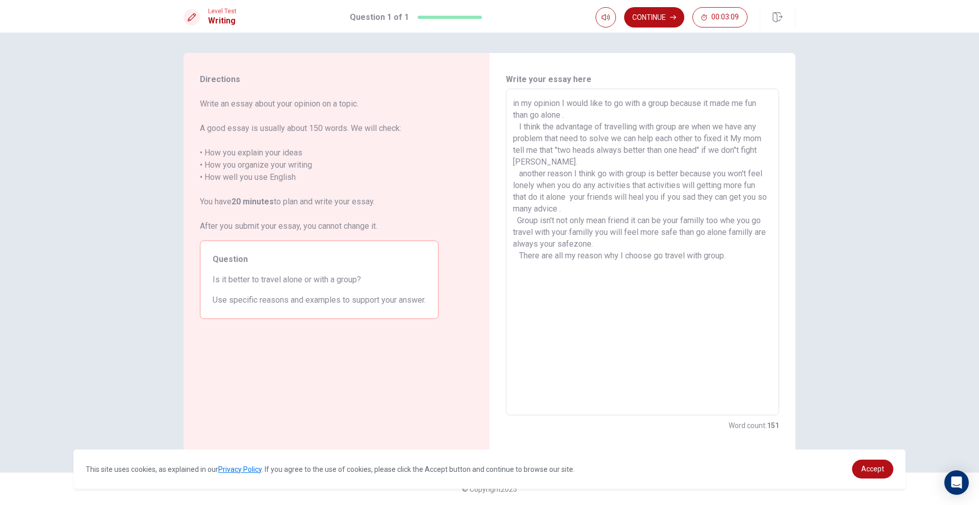
click at [741, 147] on textarea "in my opinion I would like to go with a group because it made me fun than go al…" at bounding box center [642, 252] width 259 height 310
click at [738, 147] on textarea "in my opinion I would like to go with a group because it made me fun than go al…" at bounding box center [642, 252] width 259 height 310
click at [554, 159] on textarea "in my opinion I would like to go with a group because it made me fun than go al…" at bounding box center [642, 252] width 259 height 310
click at [522, 102] on textarea "in my opinion I would like to go with a group because it made me fun than go al…" at bounding box center [642, 252] width 259 height 310
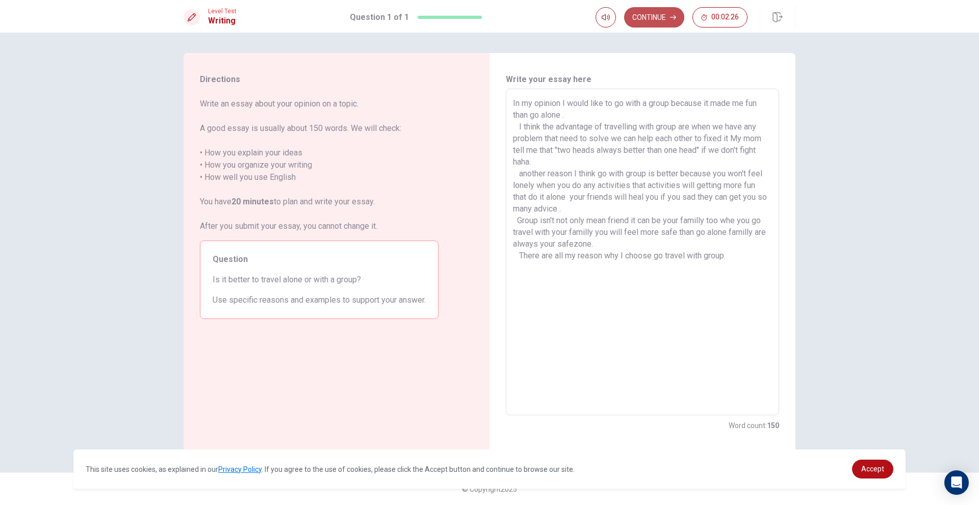
click at [655, 11] on button "Continue" at bounding box center [654, 17] width 60 height 20
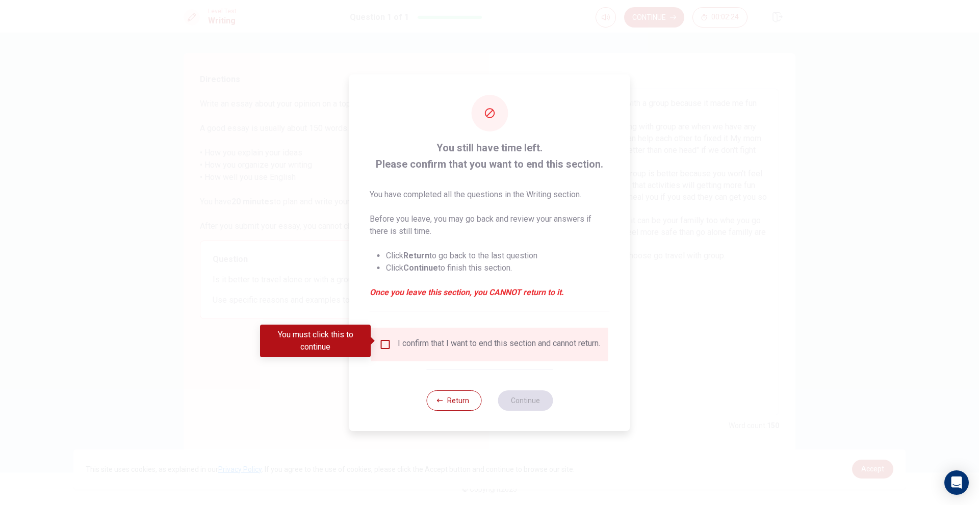
click at [400, 339] on div "I confirm that I want to end this section and cannot return." at bounding box center [499, 345] width 202 height 12
click at [383, 340] on input "You must click this to continue" at bounding box center [385, 345] width 12 height 12
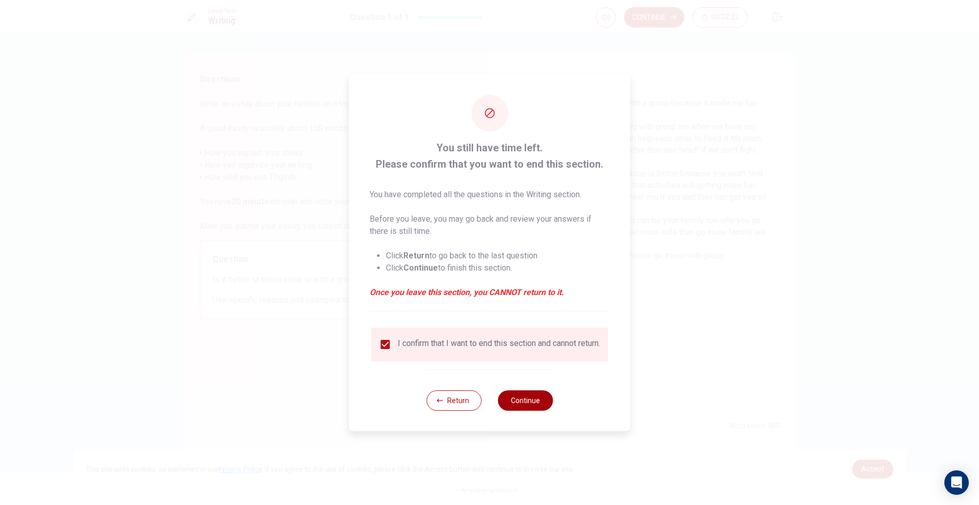
click at [517, 400] on button "Continue" at bounding box center [525, 401] width 55 height 20
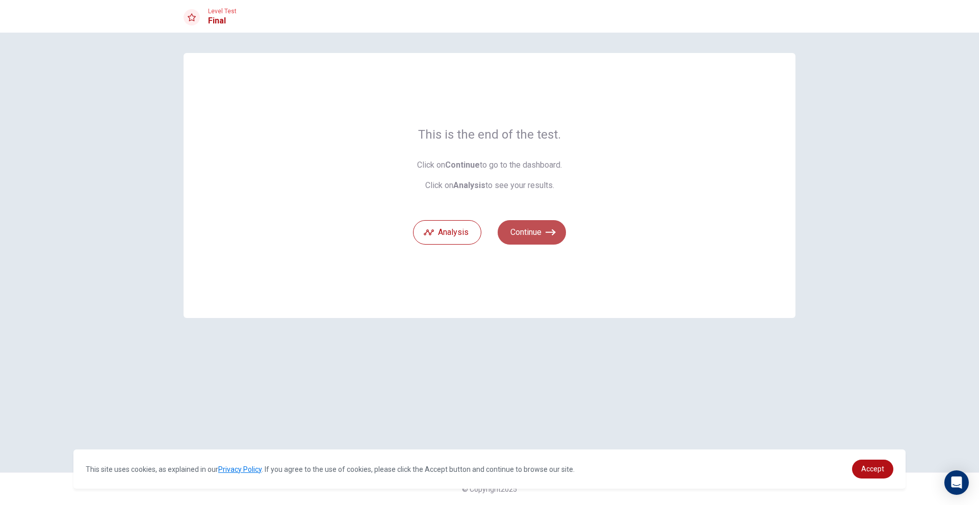
click at [527, 227] on button "Continue" at bounding box center [532, 232] width 68 height 24
